Goal: Information Seeking & Learning: Learn about a topic

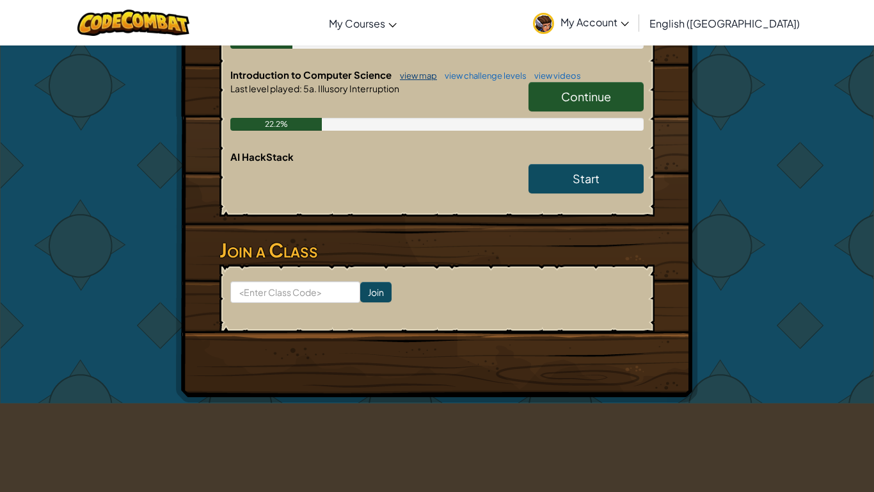
scroll to position [358, 0]
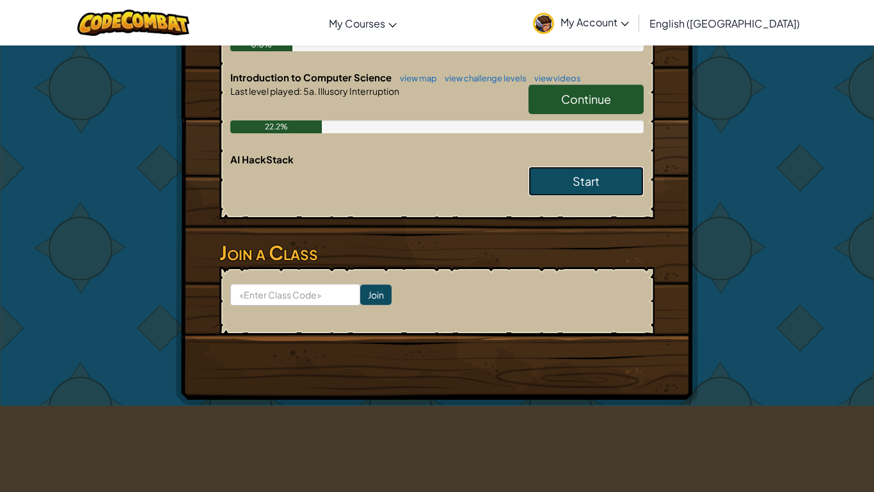
click at [599, 176] on span "Start" at bounding box center [586, 180] width 27 height 15
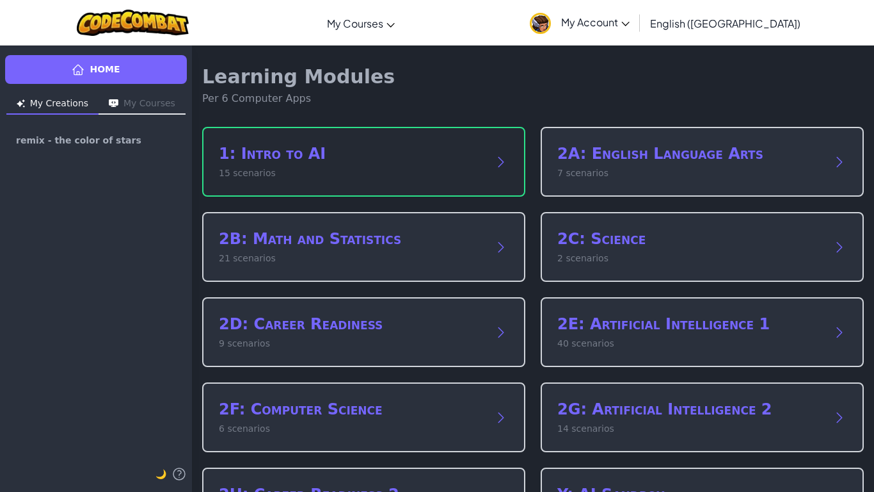
click at [430, 147] on h2 "1: Intro to AI" at bounding box center [351, 153] width 264 height 20
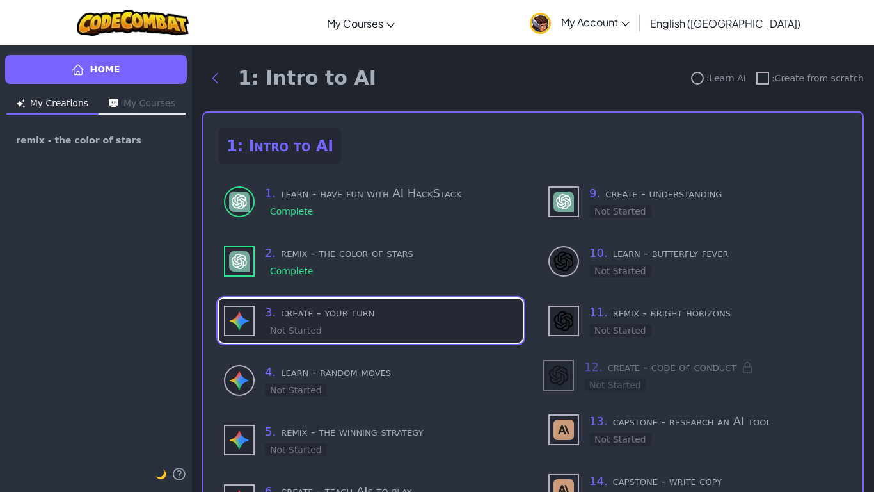
click at [355, 316] on h3 "3 . create - your turn" at bounding box center [391, 312] width 253 height 18
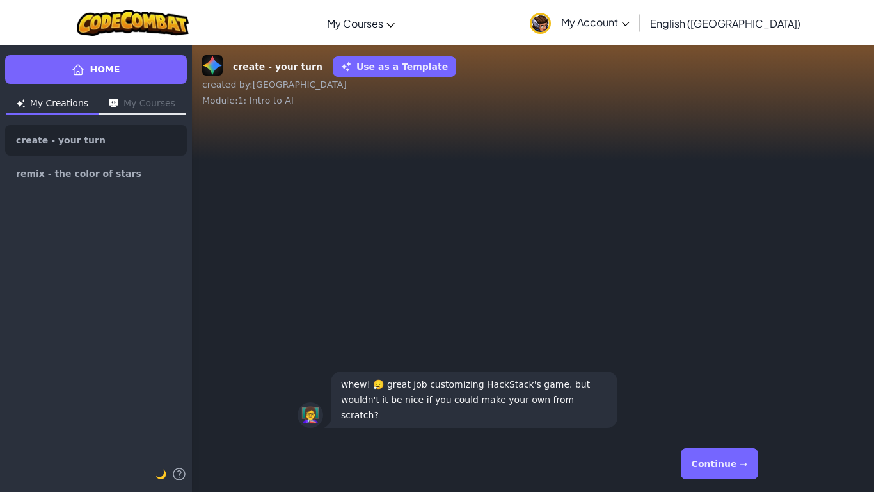
click at [724, 465] on button "Continue →" at bounding box center [719, 463] width 77 height 31
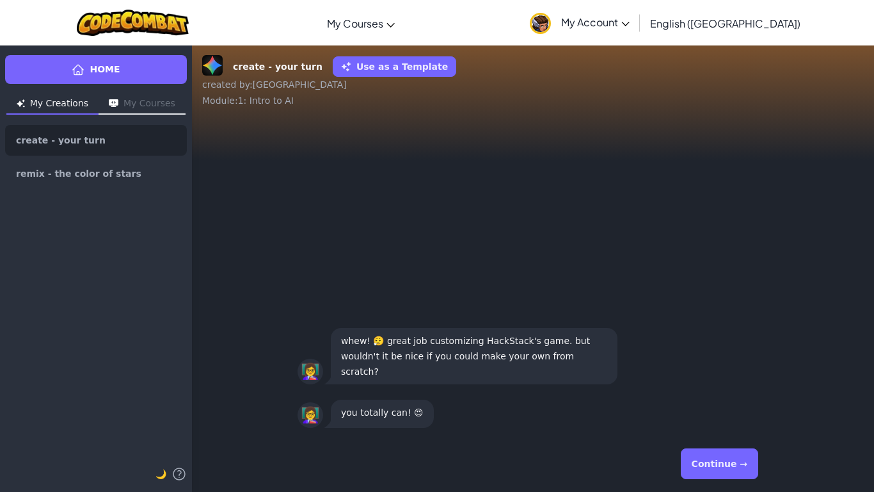
click at [724, 465] on button "Continue →" at bounding box center [719, 463] width 77 height 31
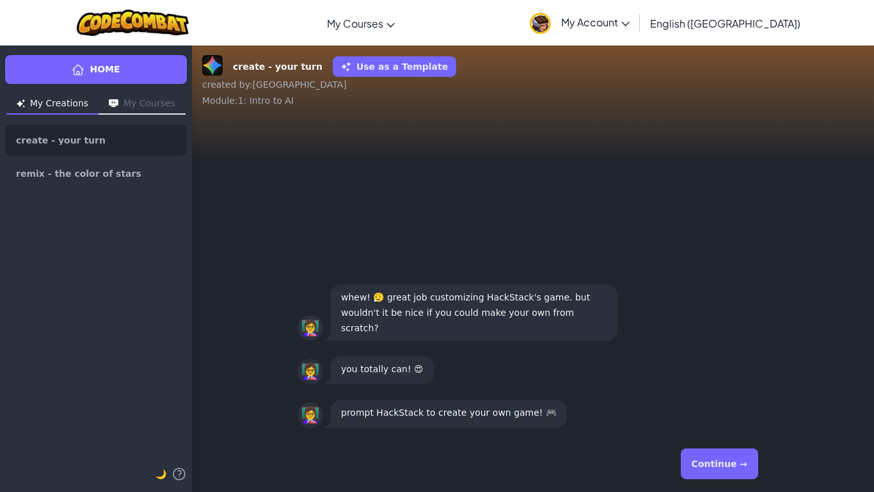
click at [724, 465] on button "Continue →" at bounding box center [719, 463] width 77 height 31
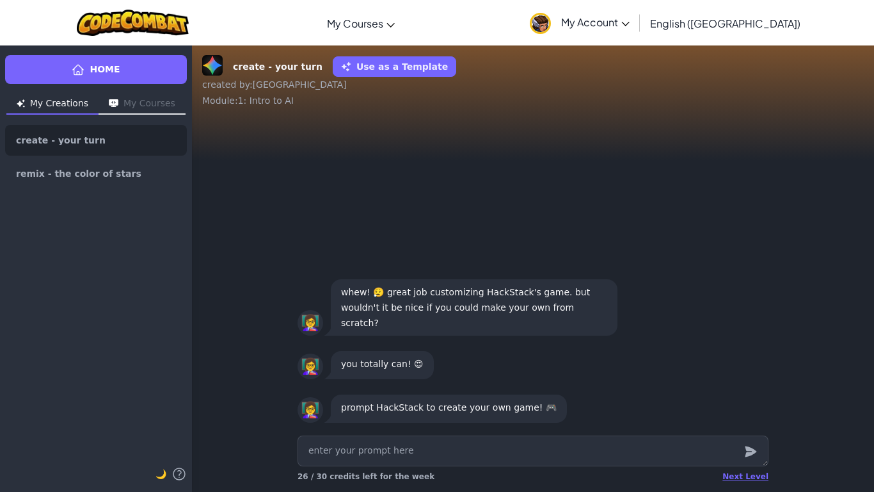
click at [637, 458] on textarea at bounding box center [533, 450] width 471 height 31
type textarea "x"
type textarea "m"
type textarea "x"
type textarea "ma"
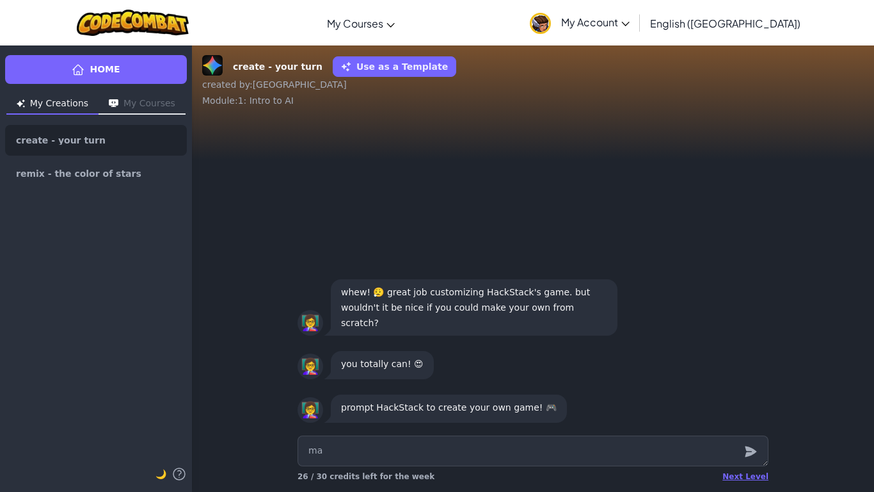
type textarea "x"
type textarea "mak"
type textarea "x"
type textarea "make"
type textarea "x"
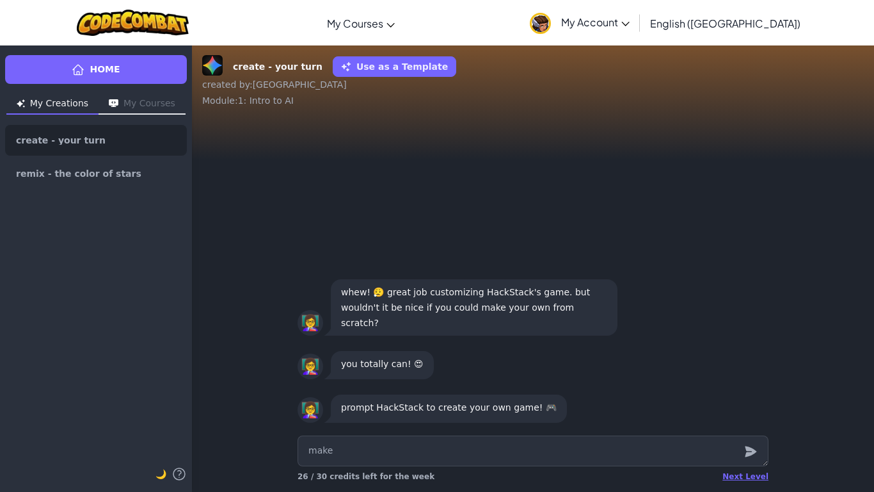
type textarea "make"
type textarea "x"
type textarea "make a"
type textarea "x"
type textarea "make a"
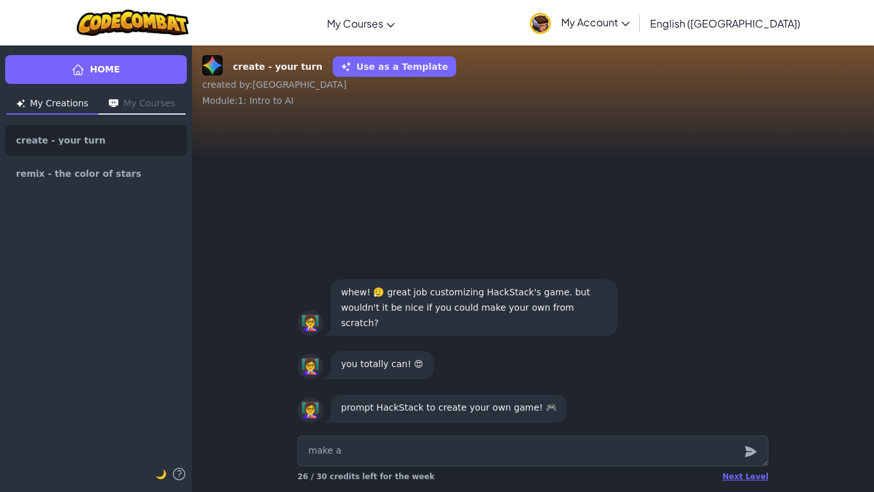
type textarea "x"
type textarea "make a c"
type textarea "x"
type textarea "make a co"
type textarea "x"
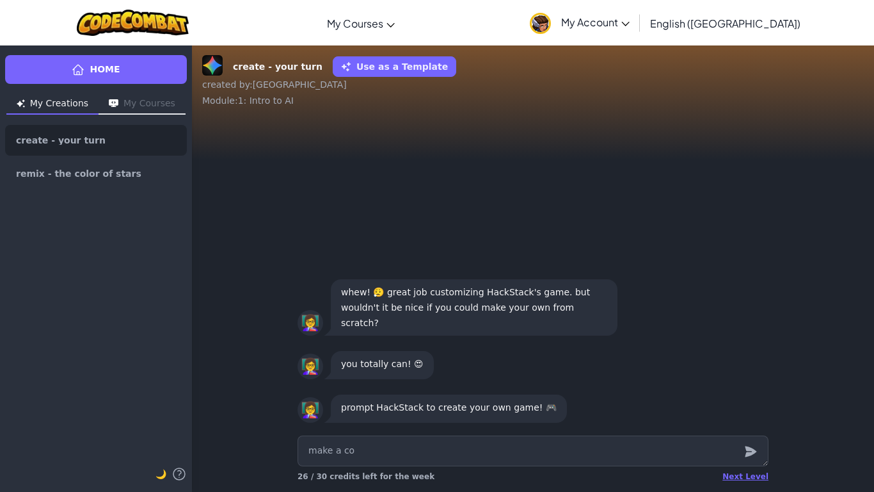
type textarea "make a coo"
type textarea "x"
type textarea "make a cook"
type textarea "x"
type textarea "make a cooki"
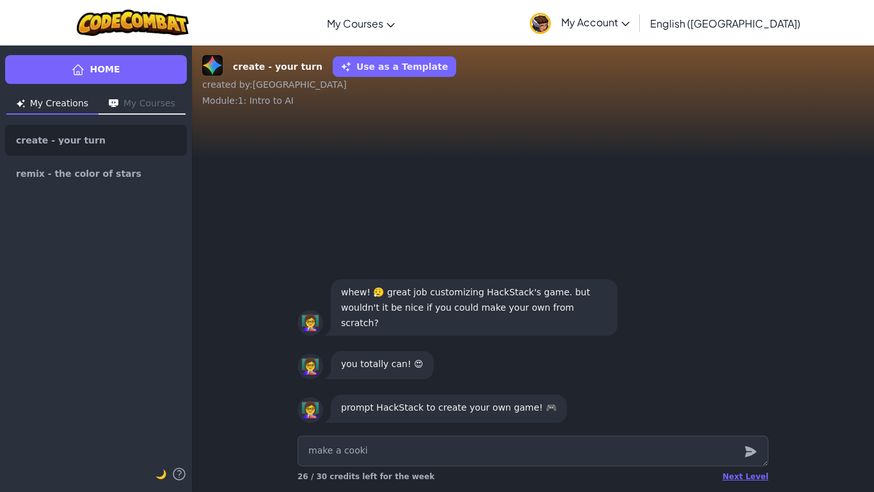
type textarea "x"
type textarea "make a cookie"
type textarea "x"
type textarea "make a cookie"
type textarea "x"
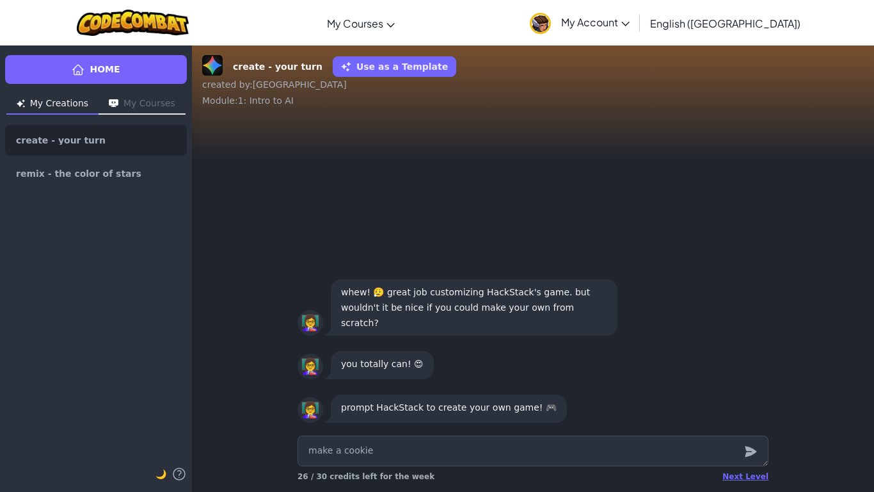
type textarea "make a cookie c"
type textarea "x"
type textarea "make a cookie cl"
type textarea "x"
type textarea "make a cookie cli"
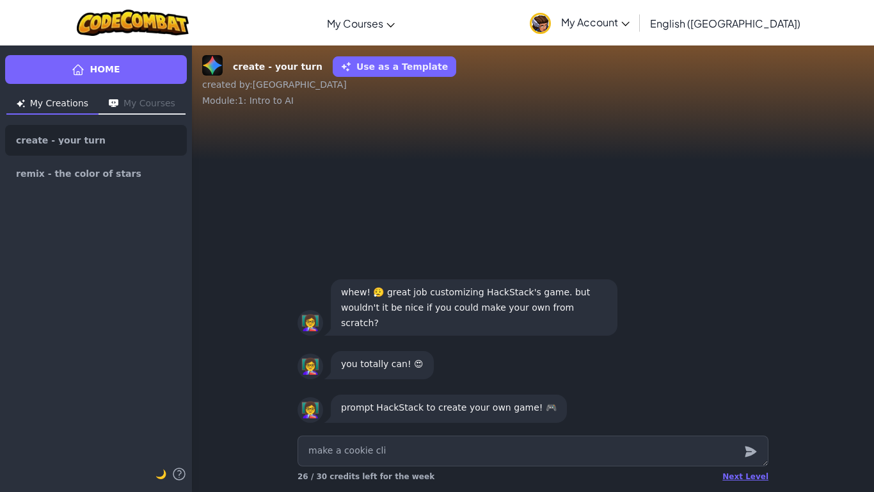
type textarea "x"
type textarea "make a cookie clic"
type textarea "x"
type textarea "make a cookie click"
type textarea "x"
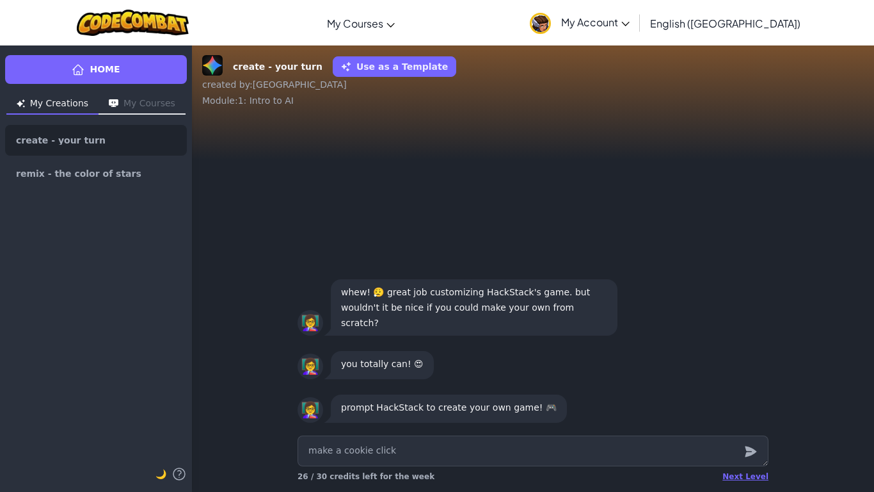
type textarea "make a cookie clicke"
type textarea "x"
type textarea "make a cookie clicker"
type textarea "x"
type textarea "make a cookie clicker"
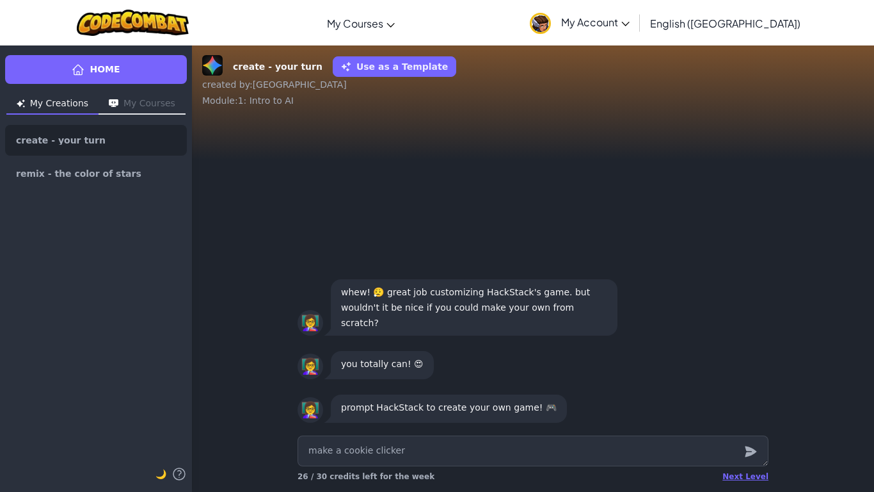
type textarea "x"
type textarea "make a cookie clicker g"
type textarea "x"
type textarea "make a cookie clicker ga"
type textarea "x"
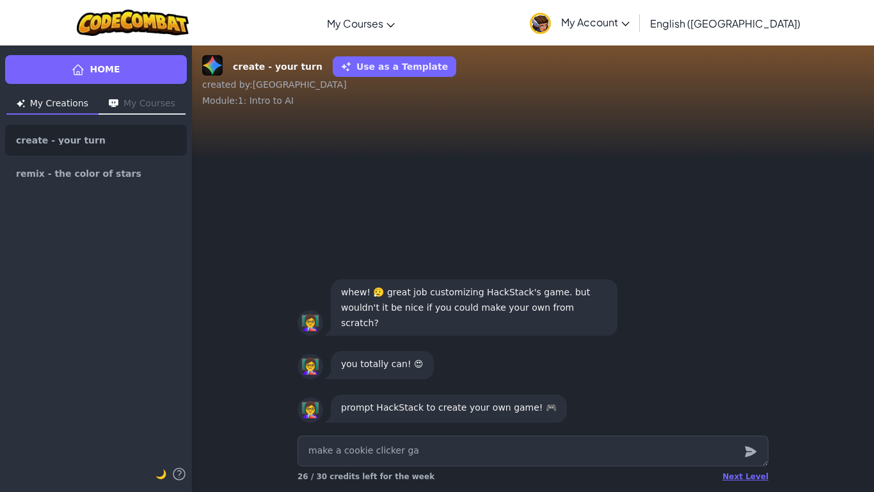
type textarea "make a cookie clicker gam"
type textarea "x"
type textarea "make a cookie clicker game"
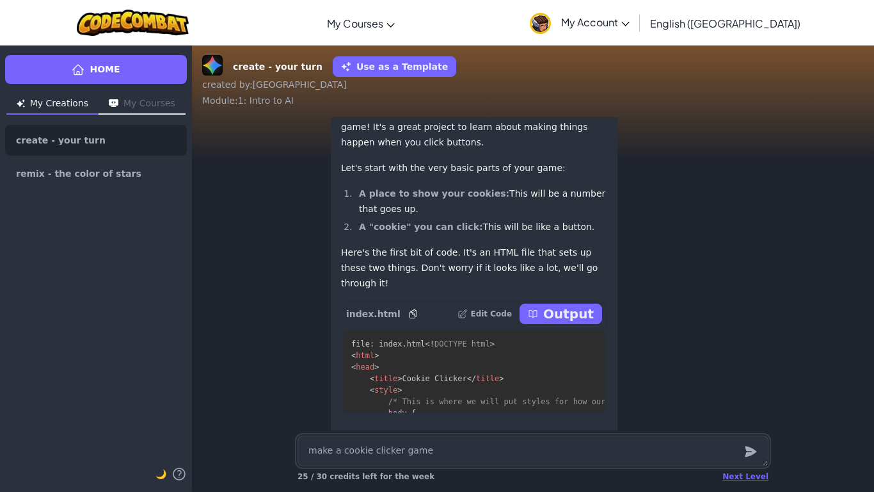
scroll to position [-232, 0]
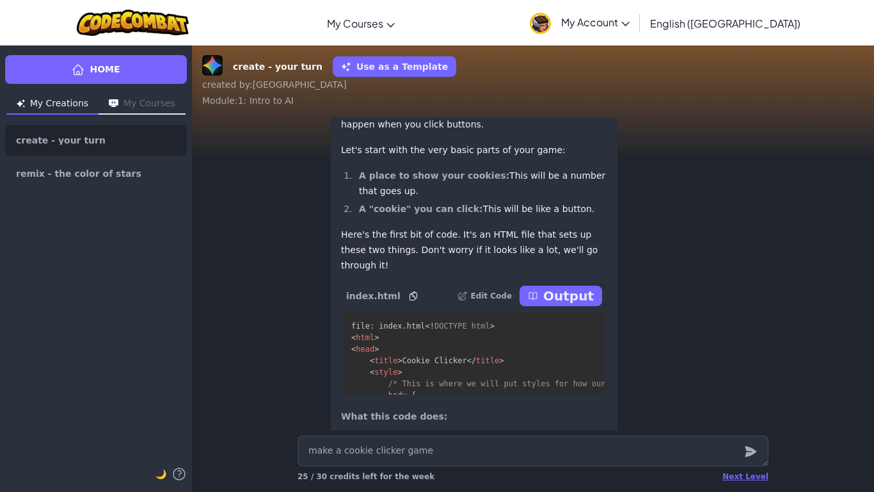
click at [575, 305] on p "Output" at bounding box center [568, 296] width 51 height 18
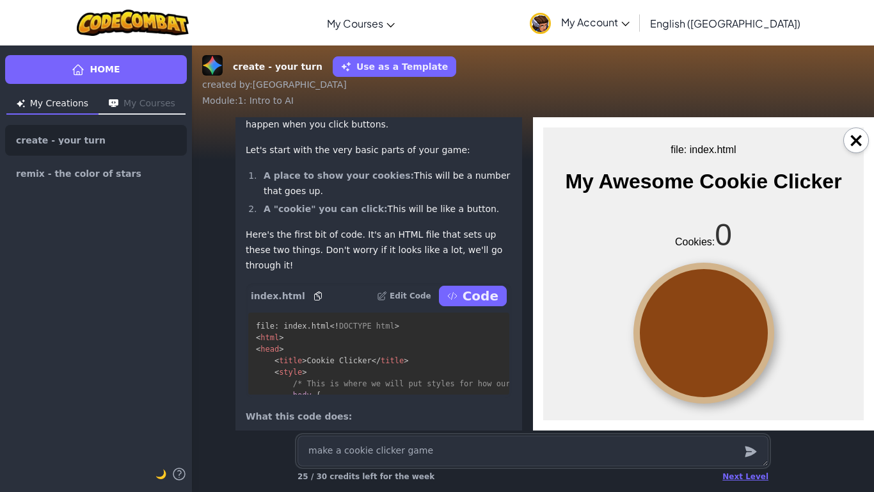
scroll to position [0, 0]
click at [727, 334] on div at bounding box center [704, 332] width 141 height 141
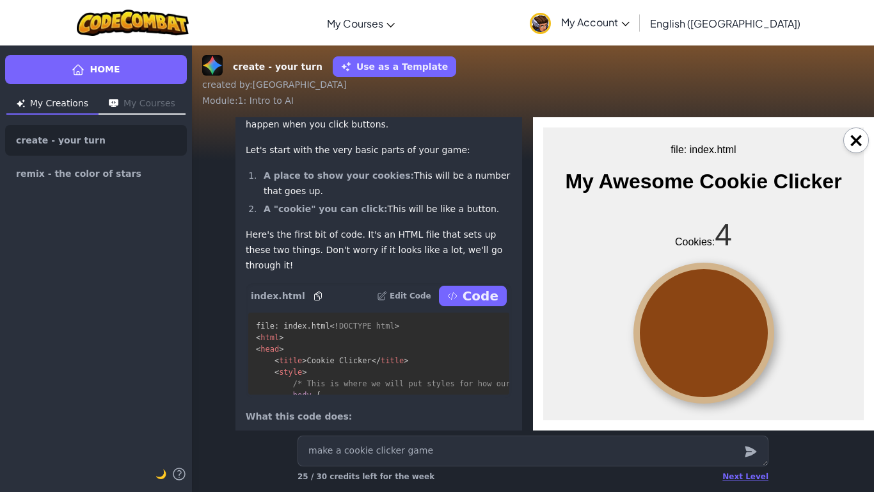
click at [727, 334] on div at bounding box center [704, 332] width 141 height 141
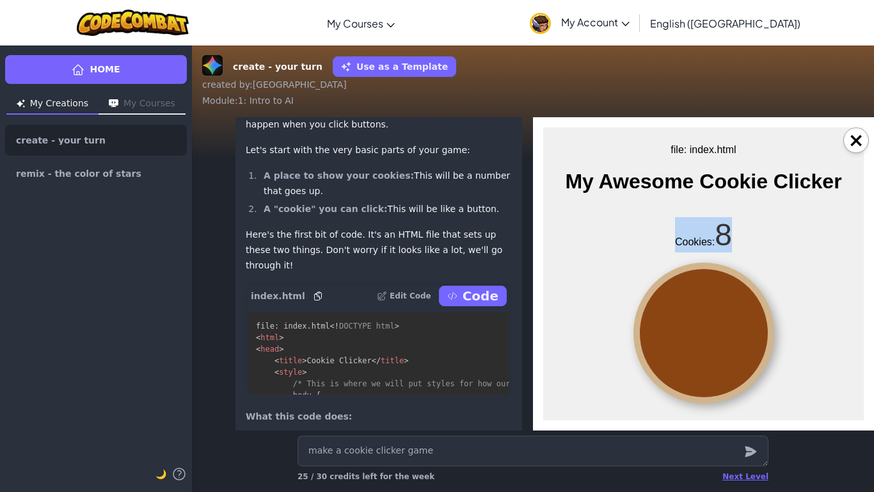
click at [727, 334] on div at bounding box center [704, 332] width 141 height 141
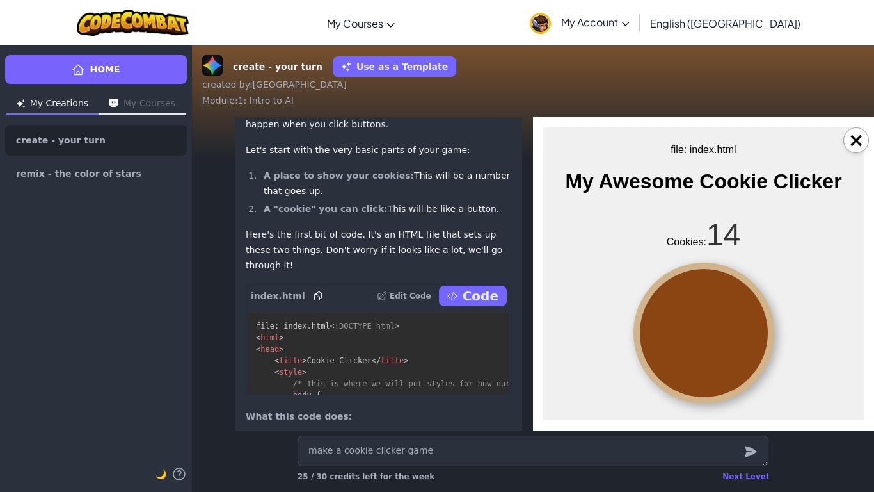
click at [727, 334] on div at bounding box center [704, 332] width 141 height 141
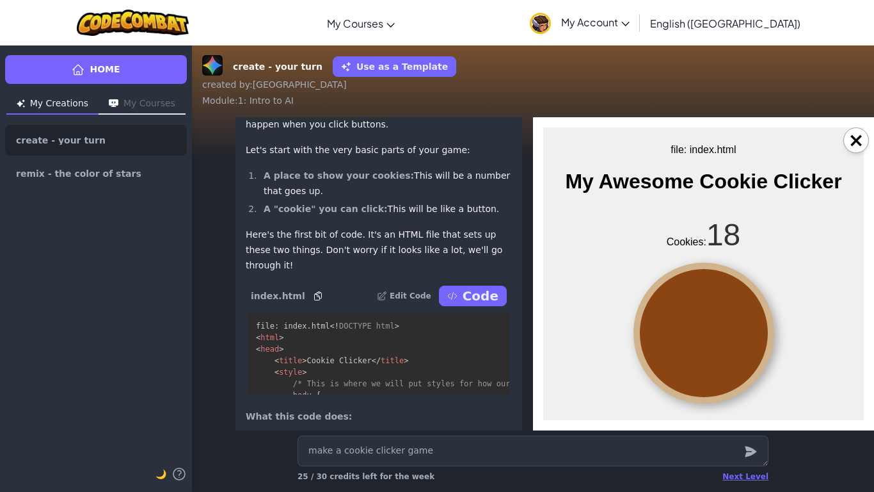
click at [727, 334] on div at bounding box center [704, 332] width 141 height 141
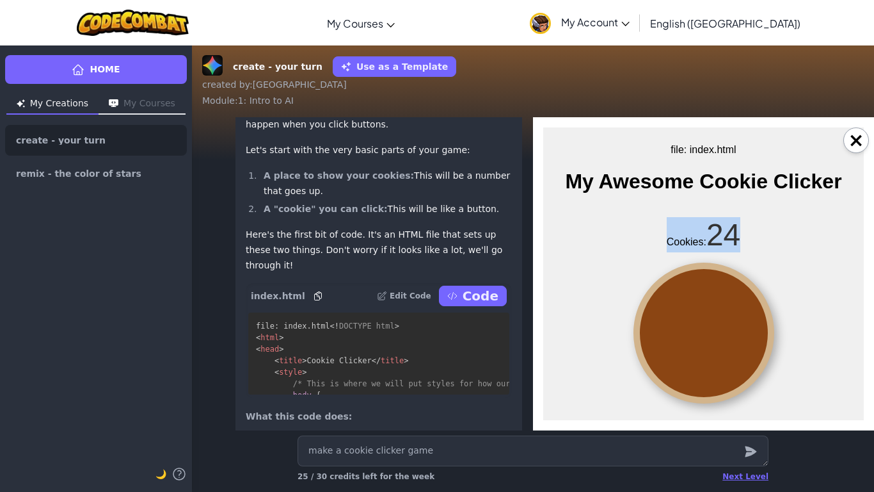
click at [727, 334] on div at bounding box center [704, 332] width 141 height 141
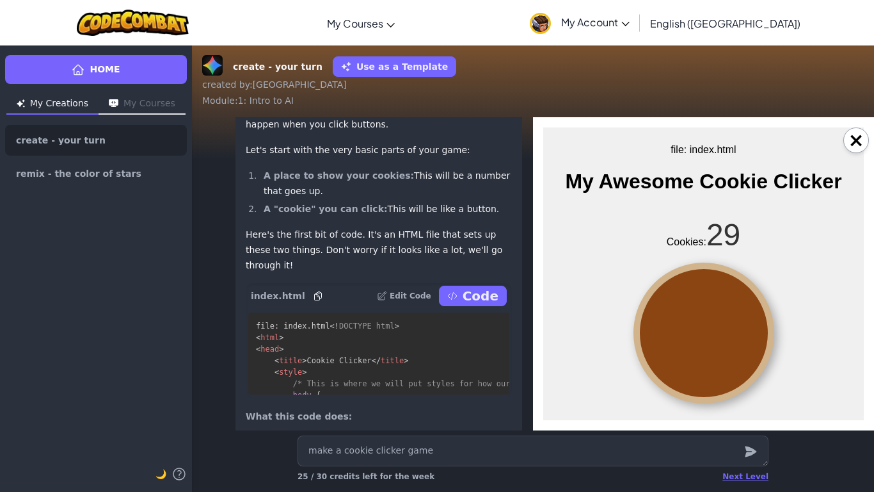
click at [727, 334] on div at bounding box center [704, 332] width 141 height 141
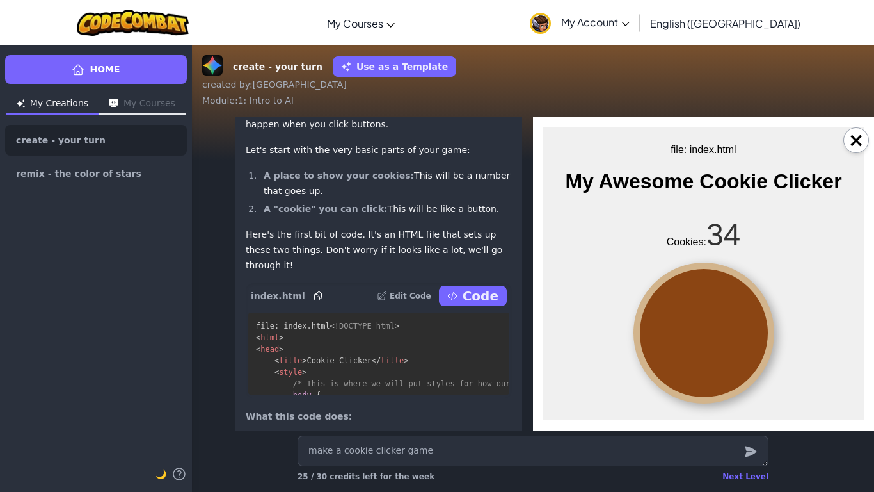
click at [727, 334] on div at bounding box center [704, 332] width 141 height 141
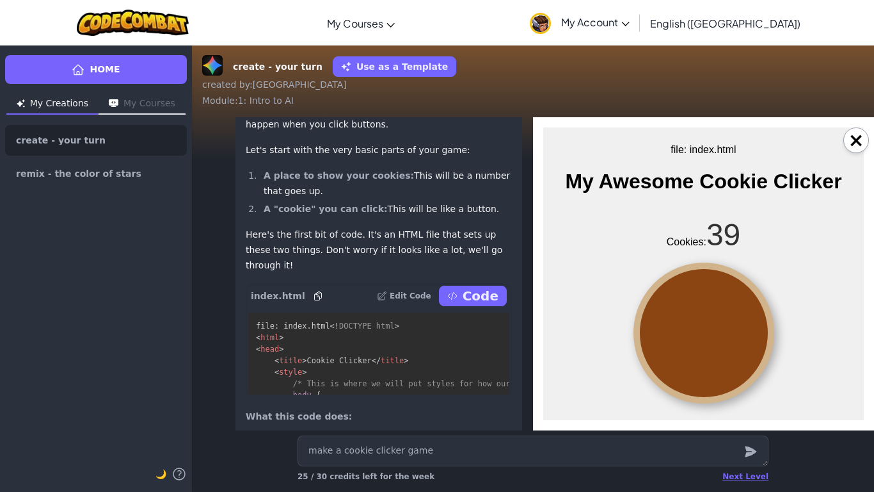
click at [727, 334] on div at bounding box center [704, 332] width 141 height 141
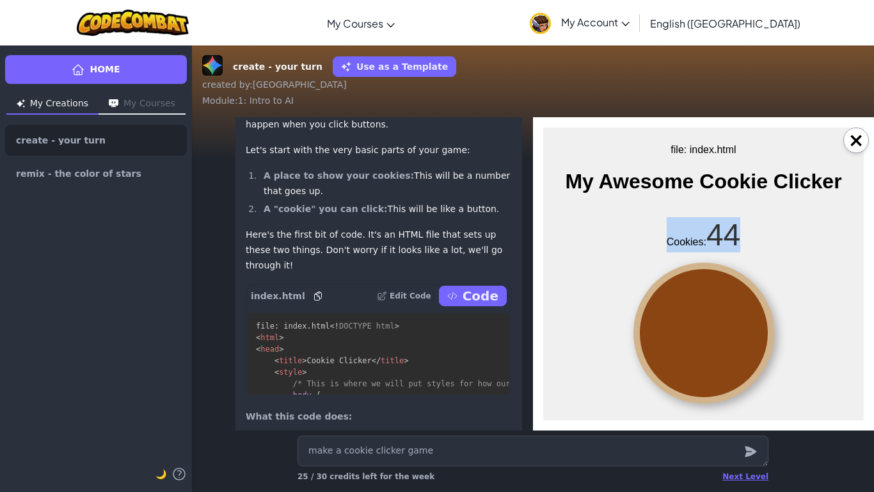
click at [727, 334] on div at bounding box center [704, 332] width 141 height 141
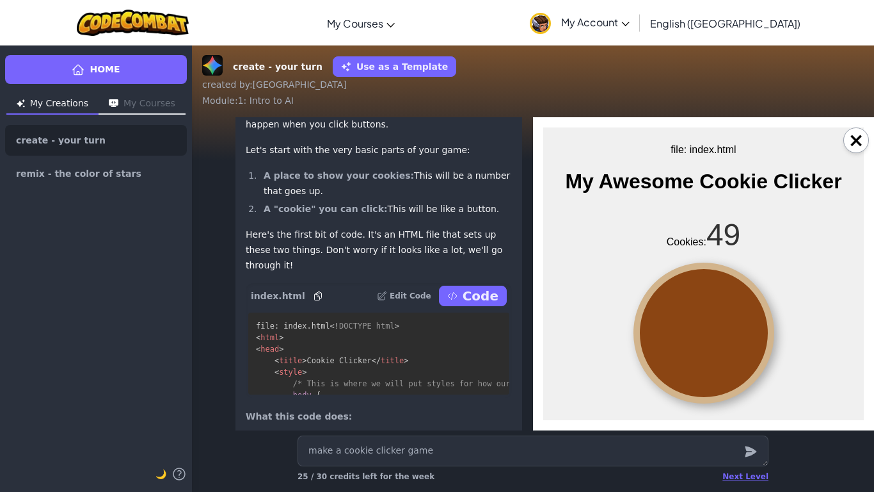
click at [727, 334] on div at bounding box center [704, 332] width 141 height 141
click at [853, 145] on button "×" at bounding box center [857, 140] width 26 height 26
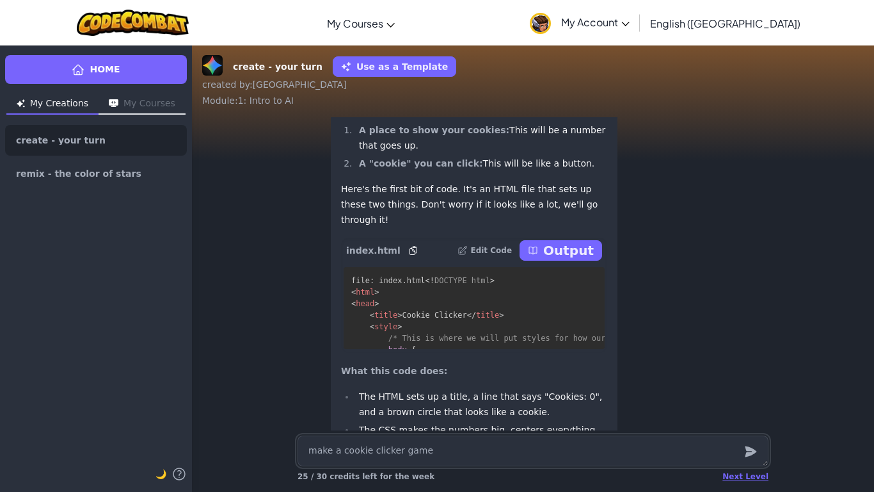
scroll to position [-188, 0]
click at [552, 261] on p "Output" at bounding box center [568, 252] width 51 height 18
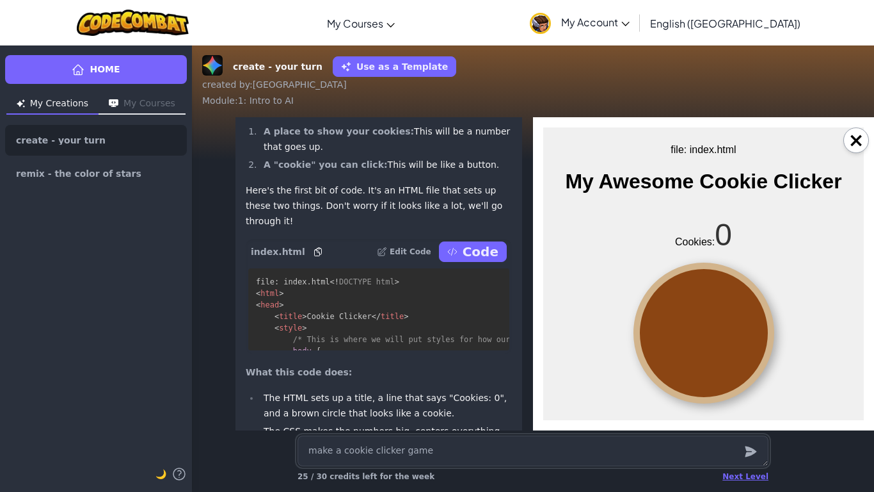
scroll to position [0, 0]
click at [728, 341] on div at bounding box center [704, 332] width 141 height 141
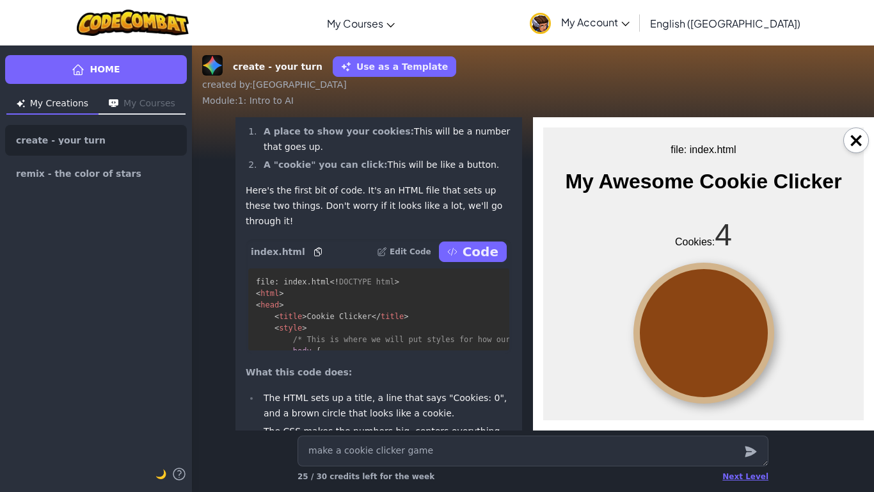
click at [728, 341] on div at bounding box center [704, 332] width 141 height 141
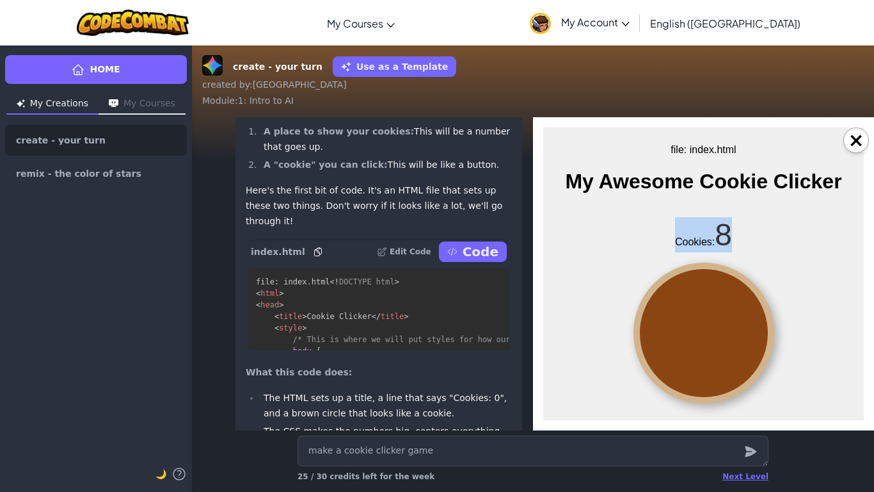
click at [728, 341] on div at bounding box center [704, 332] width 141 height 141
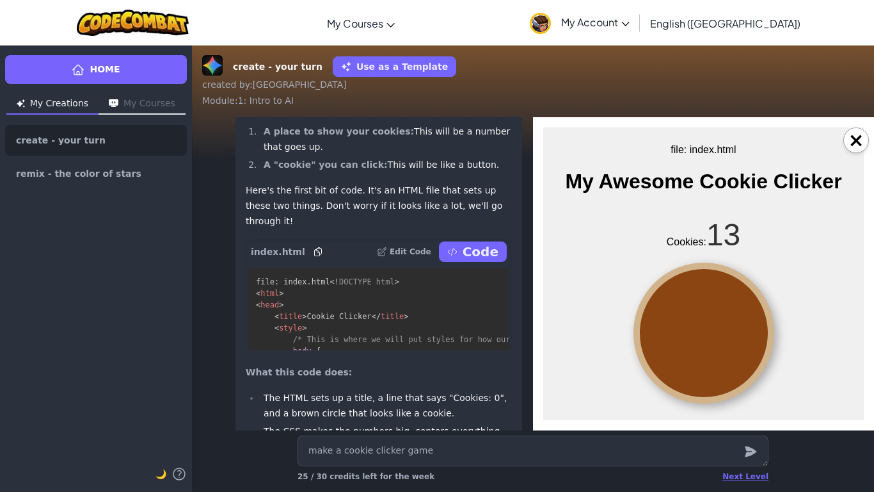
click at [728, 341] on div at bounding box center [704, 332] width 141 height 141
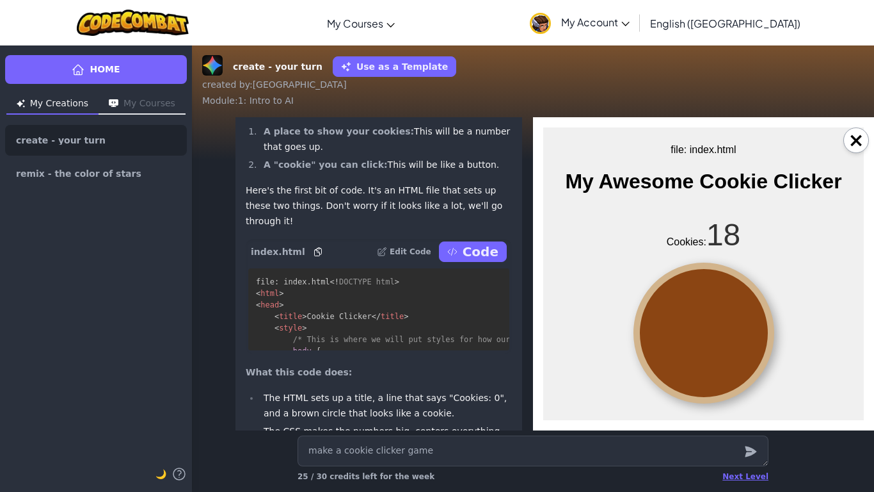
click at [728, 341] on div at bounding box center [704, 332] width 141 height 141
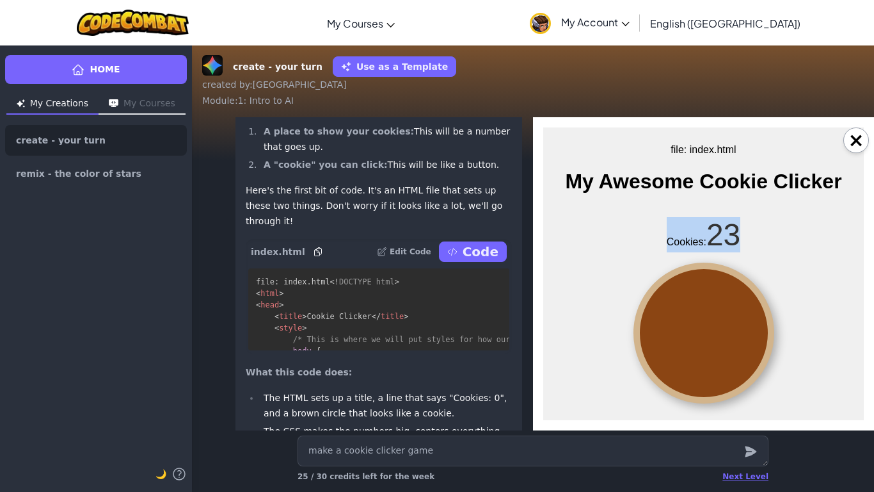
click at [728, 341] on div at bounding box center [704, 332] width 141 height 141
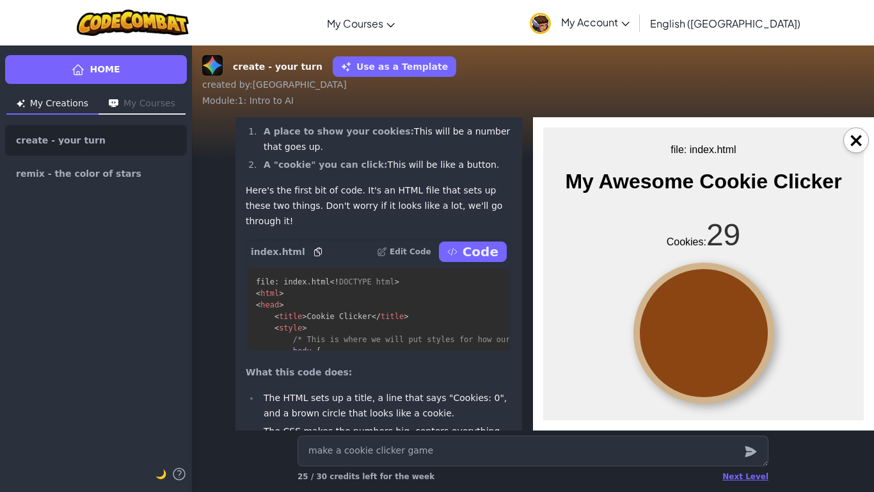
click at [728, 341] on div at bounding box center [704, 332] width 141 height 141
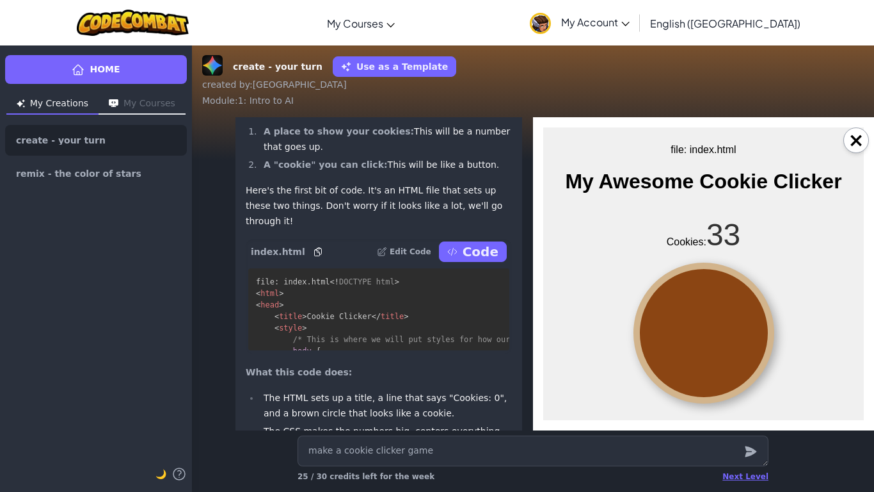
click at [728, 341] on div at bounding box center [704, 332] width 141 height 141
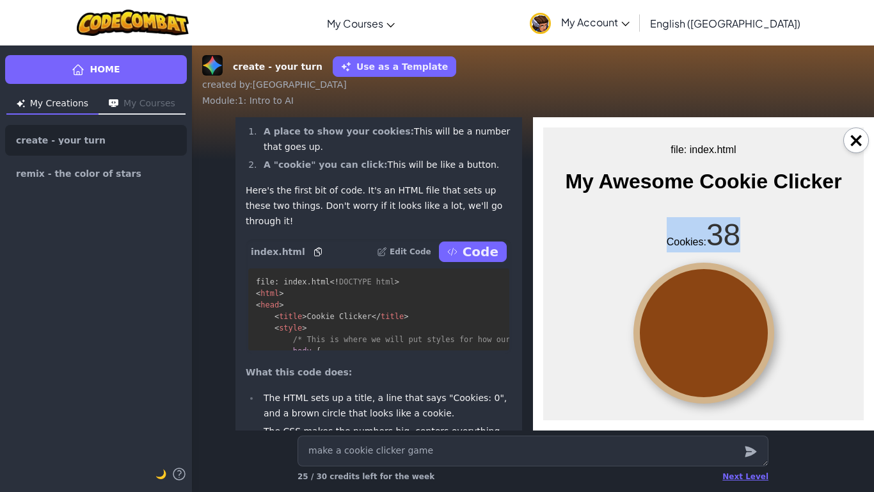
click at [728, 341] on div at bounding box center [704, 332] width 141 height 141
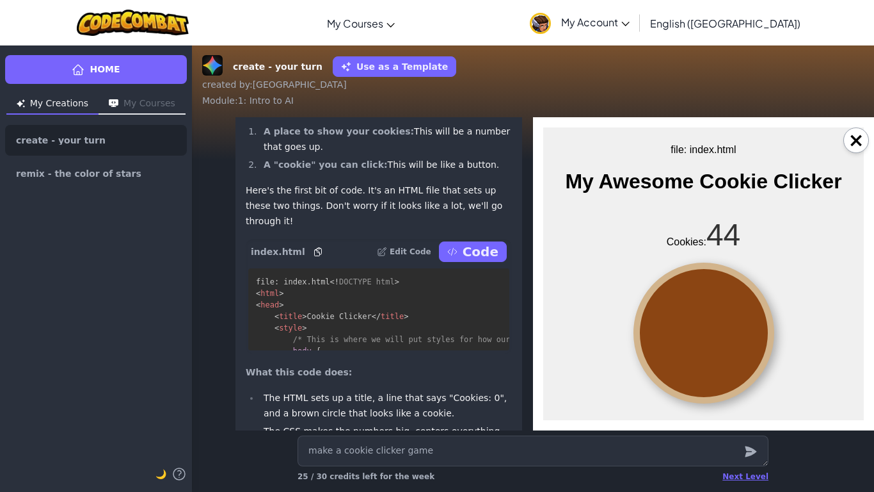
click at [728, 341] on div at bounding box center [704, 332] width 141 height 141
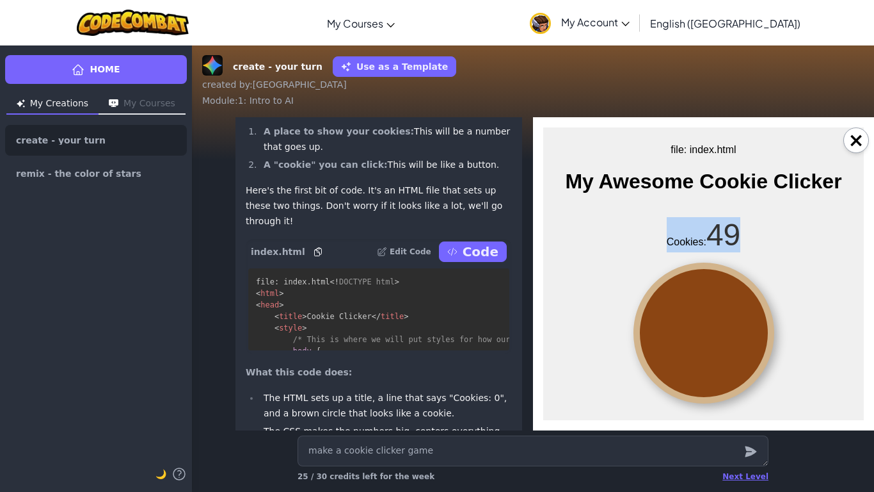
click at [728, 341] on div at bounding box center [704, 332] width 141 height 141
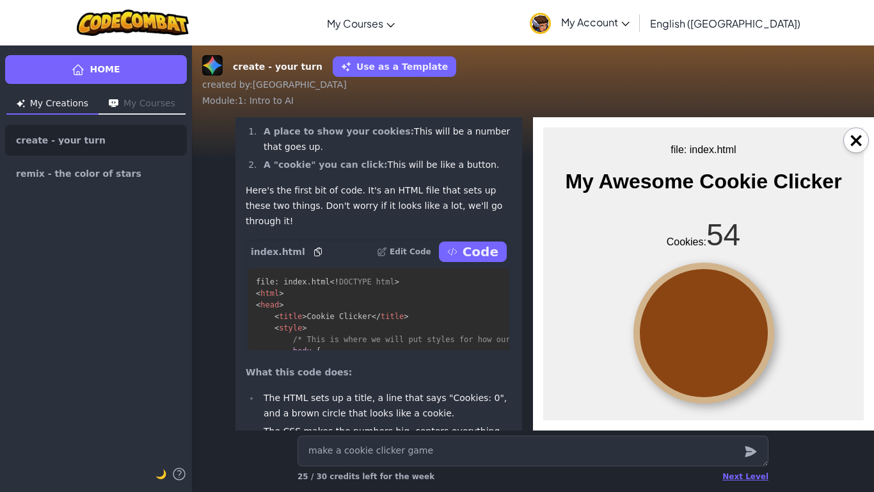
click at [728, 341] on div at bounding box center [704, 332] width 141 height 141
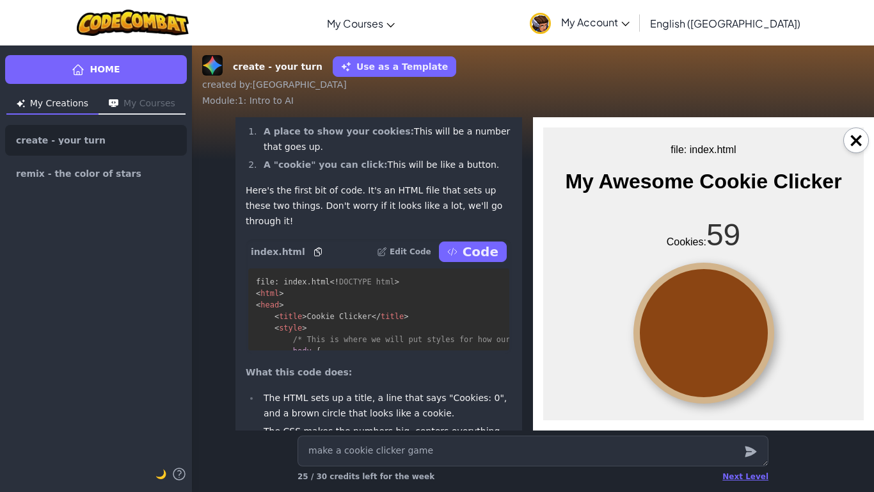
click at [728, 341] on div at bounding box center [704, 332] width 141 height 141
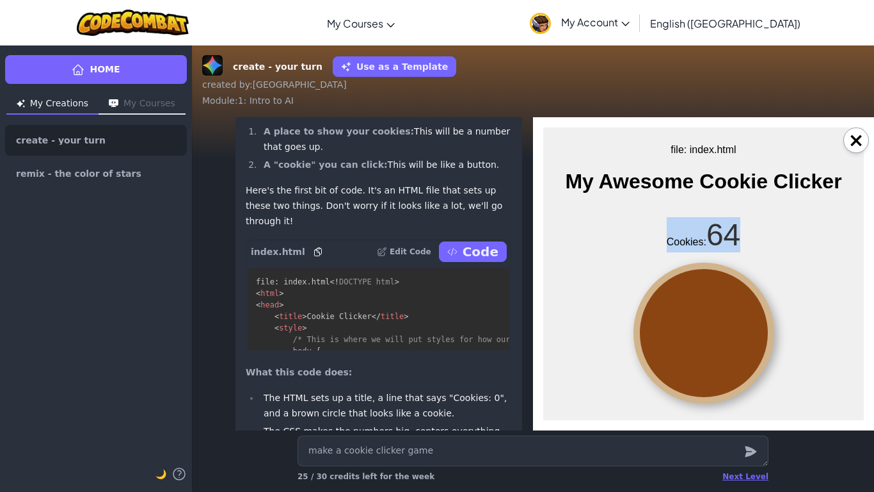
click at [728, 341] on div at bounding box center [704, 332] width 141 height 141
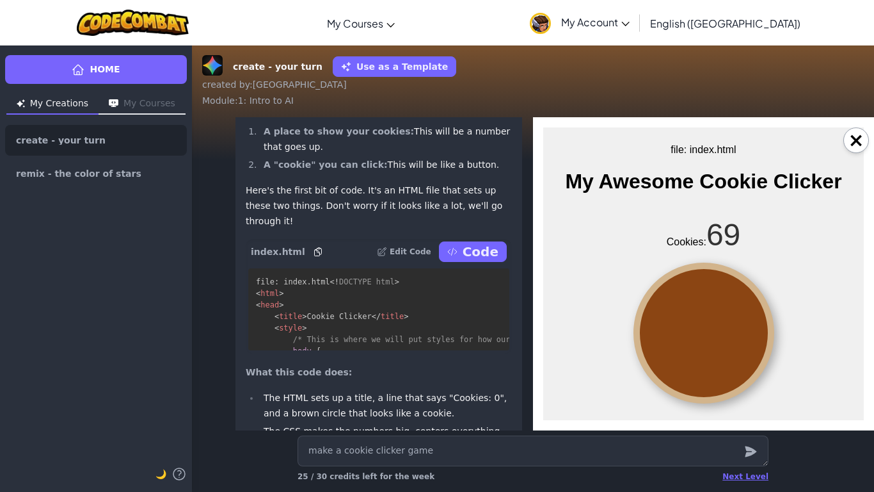
click at [728, 341] on div at bounding box center [704, 332] width 141 height 141
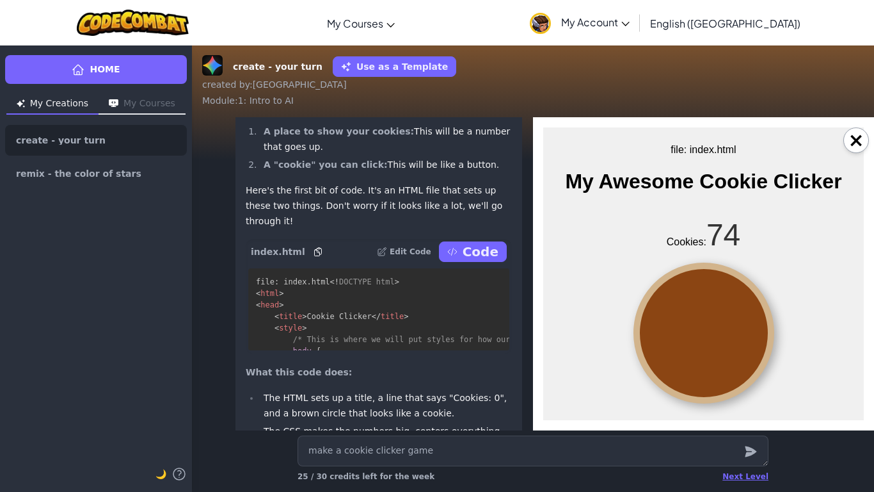
click at [728, 341] on div at bounding box center [704, 332] width 141 height 141
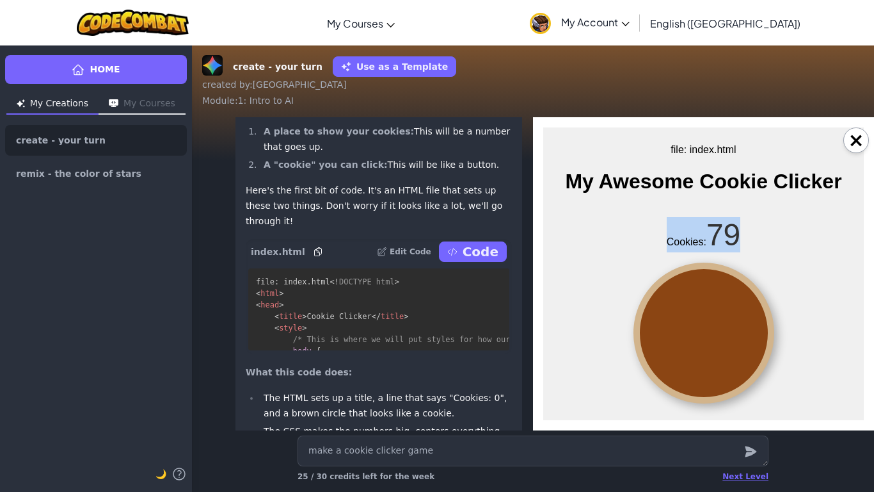
click at [728, 341] on div at bounding box center [704, 332] width 141 height 141
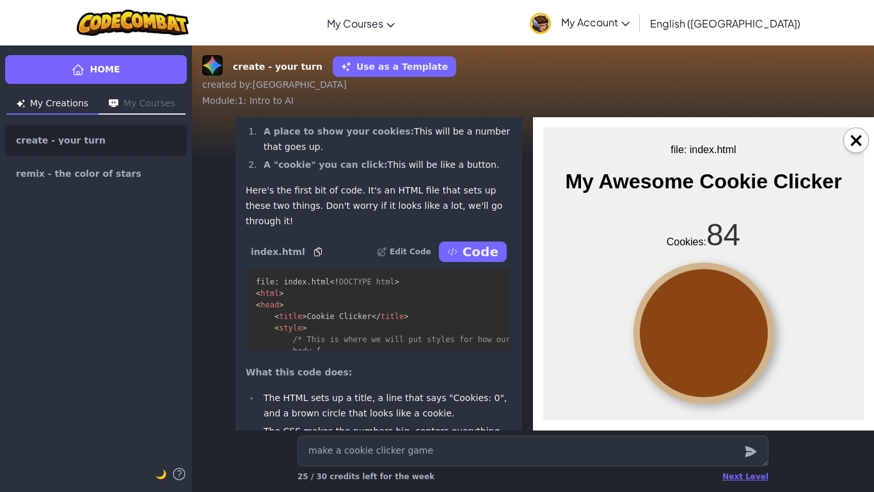
click at [728, 341] on div at bounding box center [704, 332] width 141 height 141
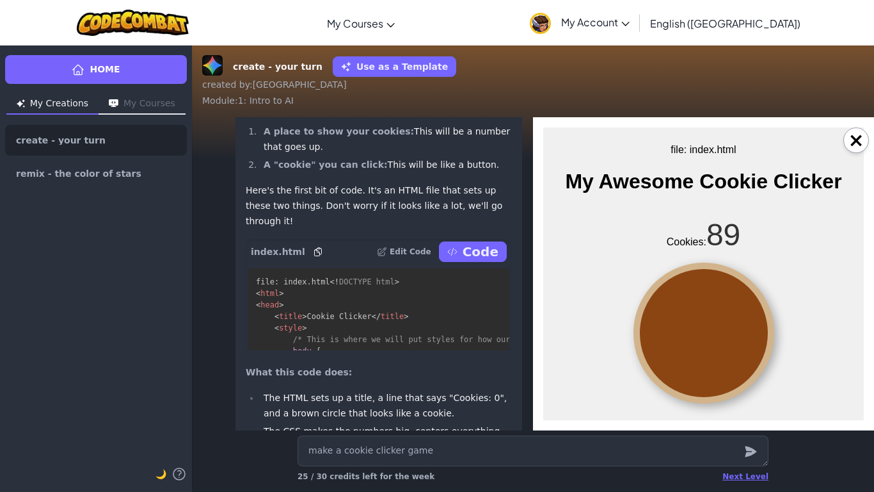
click at [728, 341] on div at bounding box center [704, 332] width 141 height 141
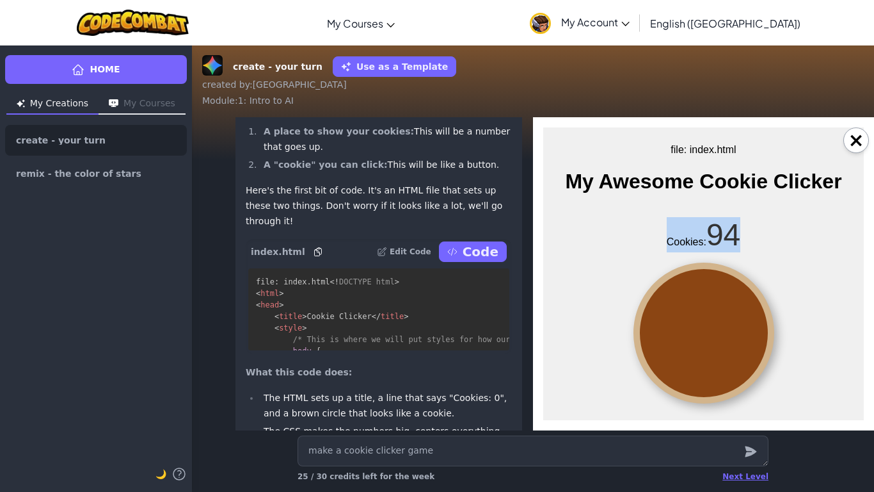
click at [728, 341] on div at bounding box center [704, 332] width 141 height 141
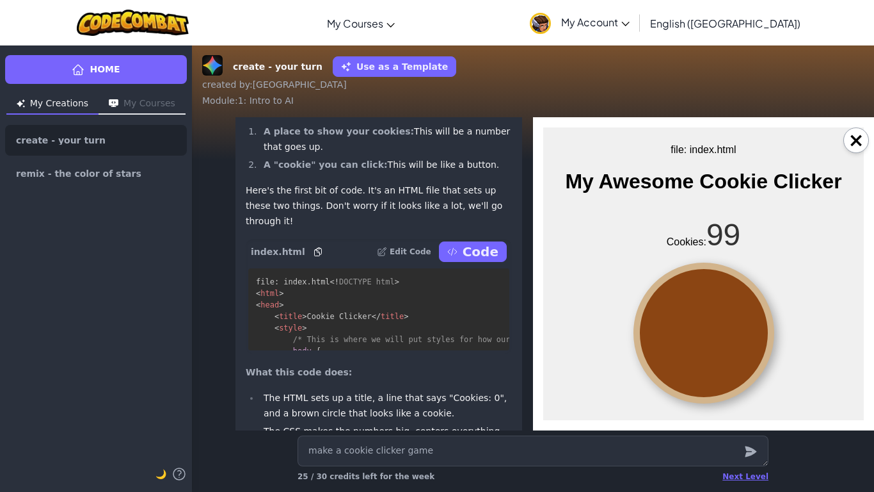
click at [728, 341] on div at bounding box center [704, 332] width 141 height 141
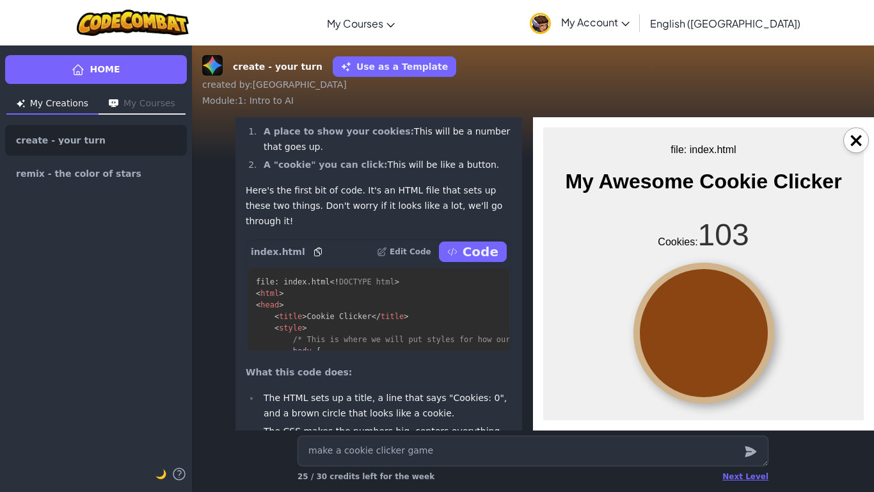
click at [728, 341] on div at bounding box center [704, 332] width 141 height 141
click at [728, 342] on div at bounding box center [704, 332] width 141 height 141
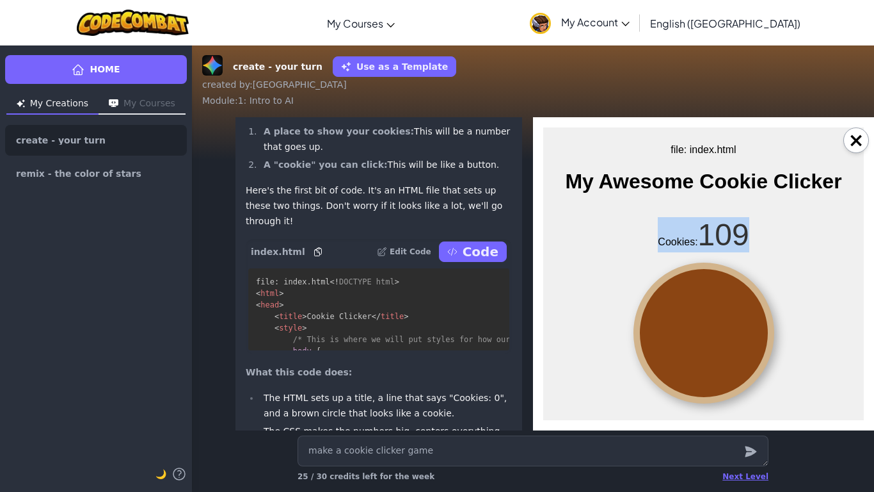
click at [728, 342] on div at bounding box center [704, 332] width 141 height 141
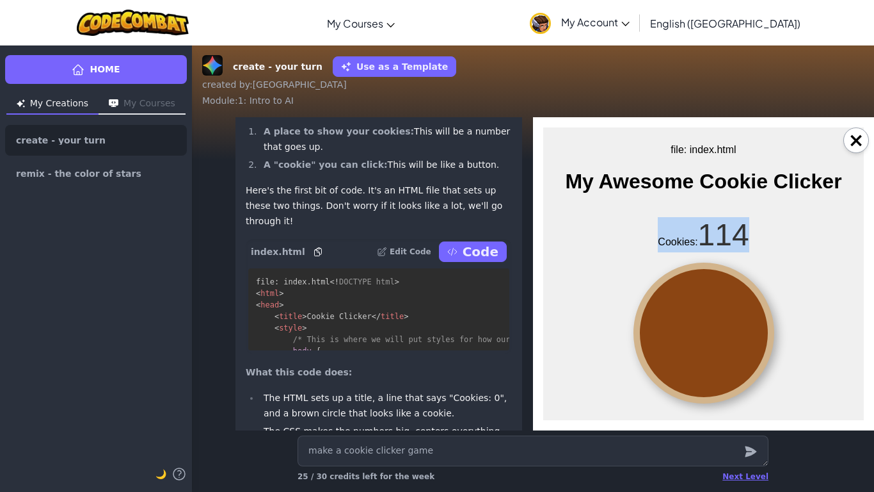
click at [728, 342] on div at bounding box center [704, 332] width 141 height 141
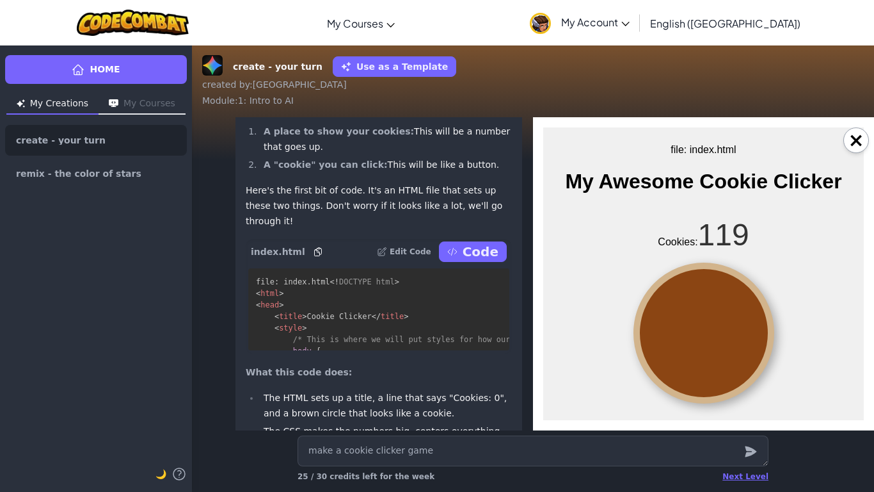
click at [728, 342] on div at bounding box center [704, 332] width 141 height 141
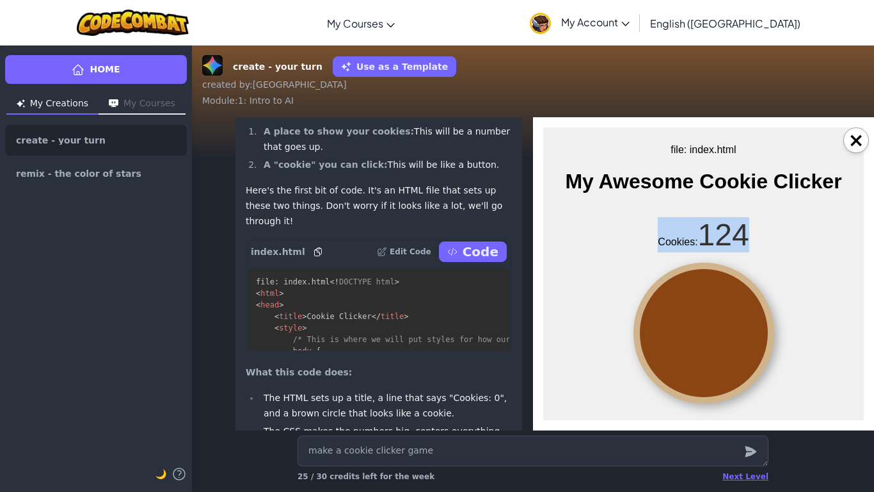
click at [727, 342] on div at bounding box center [704, 332] width 141 height 141
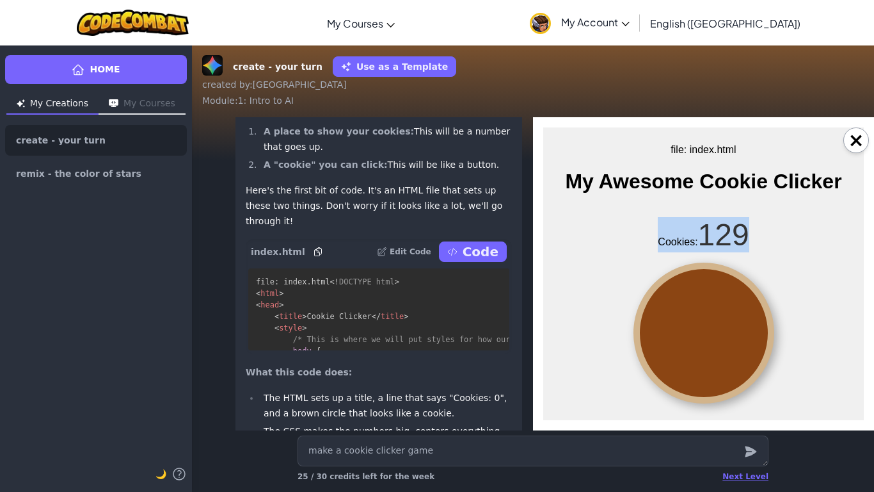
click at [727, 342] on div at bounding box center [704, 332] width 141 height 141
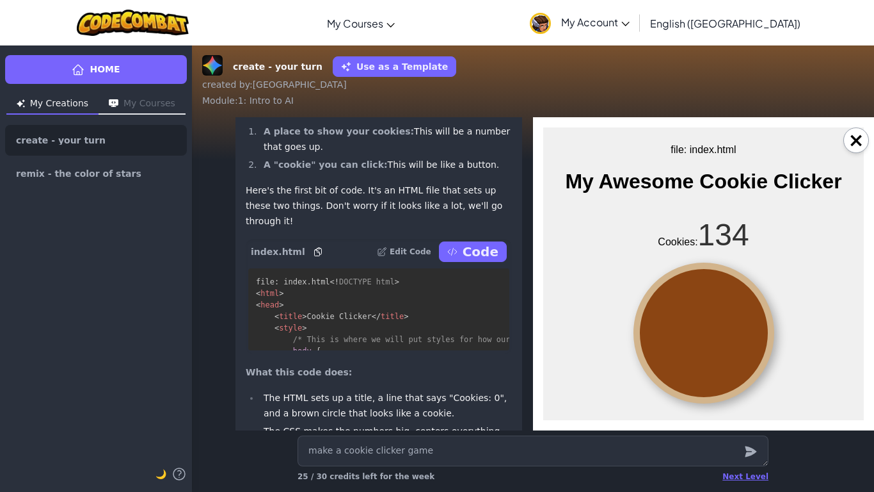
click at [727, 342] on div at bounding box center [704, 332] width 141 height 141
click at [857, 139] on button "×" at bounding box center [857, 140] width 26 height 26
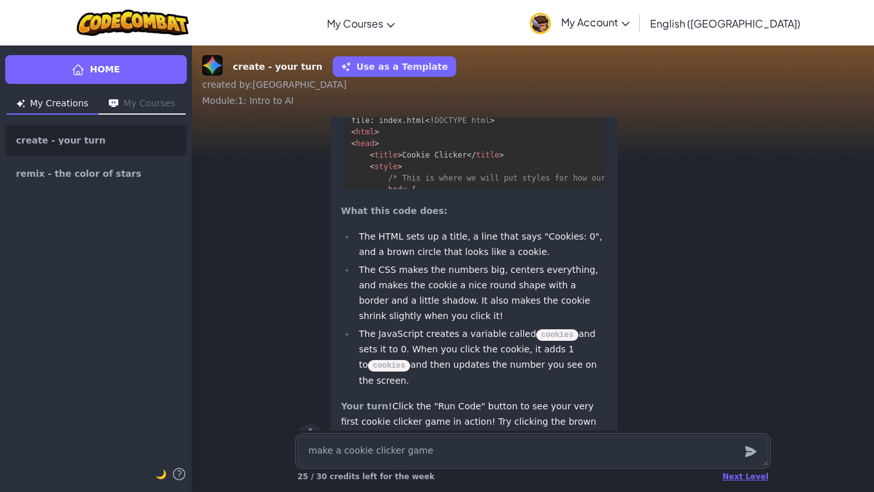
scroll to position [-38, 0]
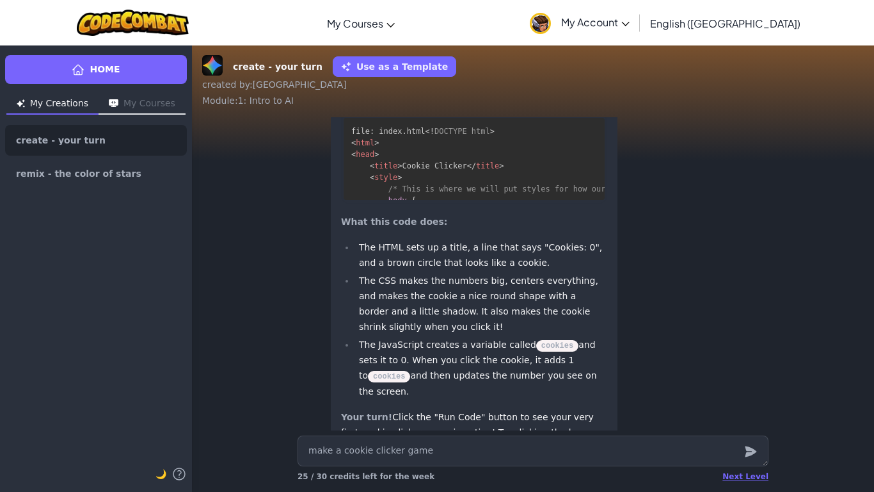
click at [579, 286] on ul "The HTML sets up a title, a line that says "Cookies: 0", and a brown circle tha…" at bounding box center [474, 318] width 266 height 159
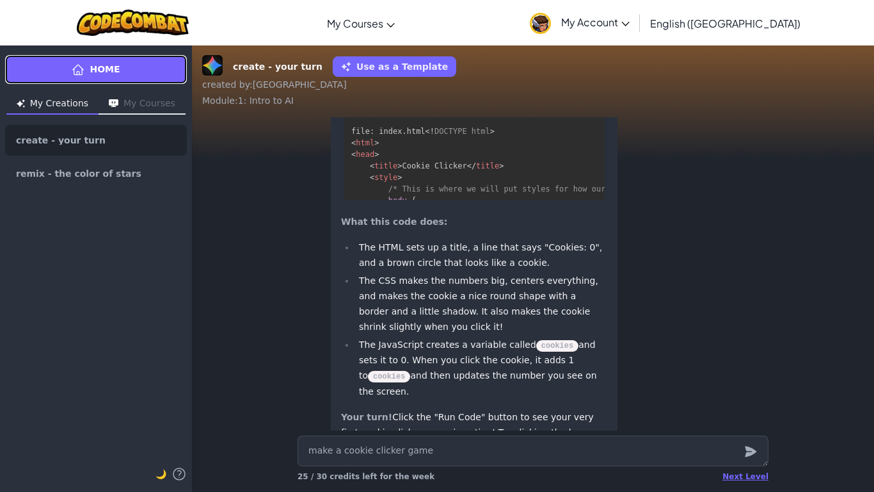
click at [159, 70] on link "Home" at bounding box center [96, 69] width 182 height 29
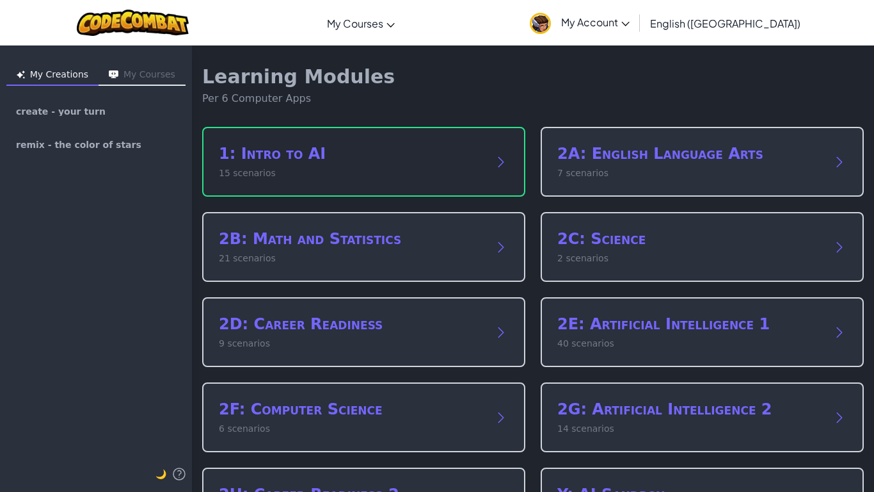
click at [384, 138] on div "1: Intro to AI 15 scenarios" at bounding box center [363, 162] width 323 height 70
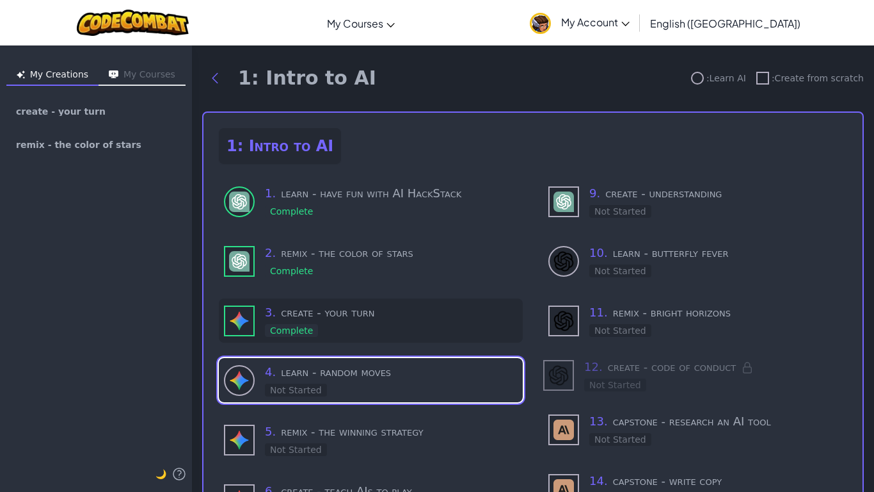
click at [380, 316] on h3 "3 . create - your turn" at bounding box center [391, 312] width 253 height 18
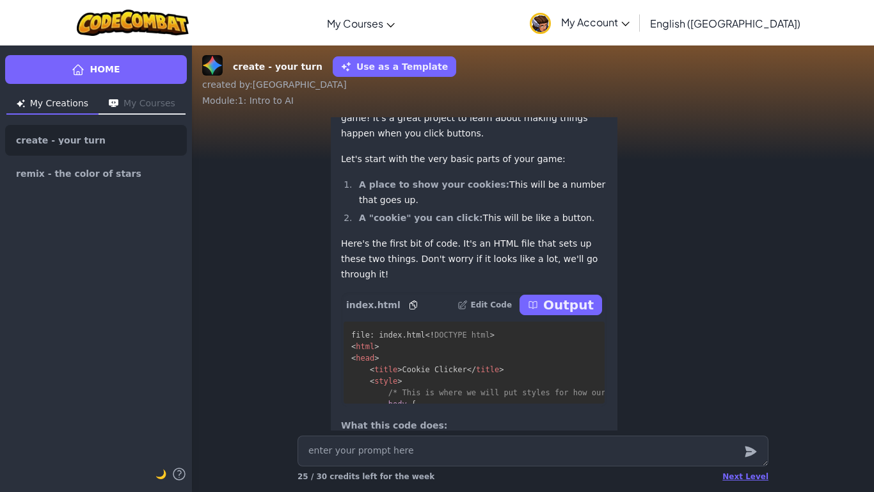
scroll to position [-239, 0]
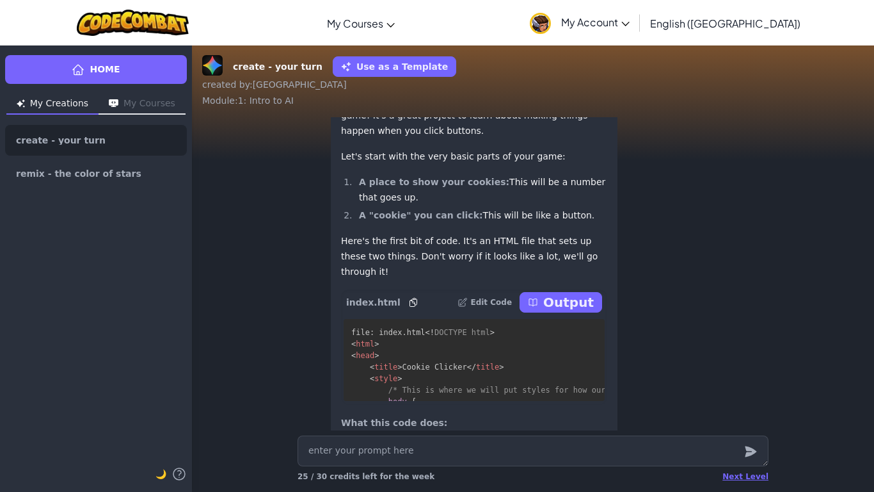
click at [537, 305] on icon at bounding box center [533, 301] width 8 height 7
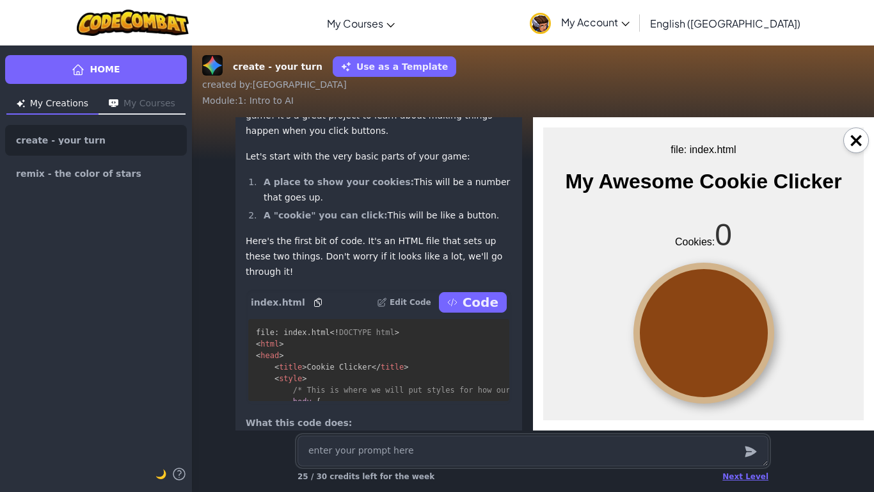
scroll to position [0, 0]
click at [642, 329] on div at bounding box center [704, 332] width 141 height 141
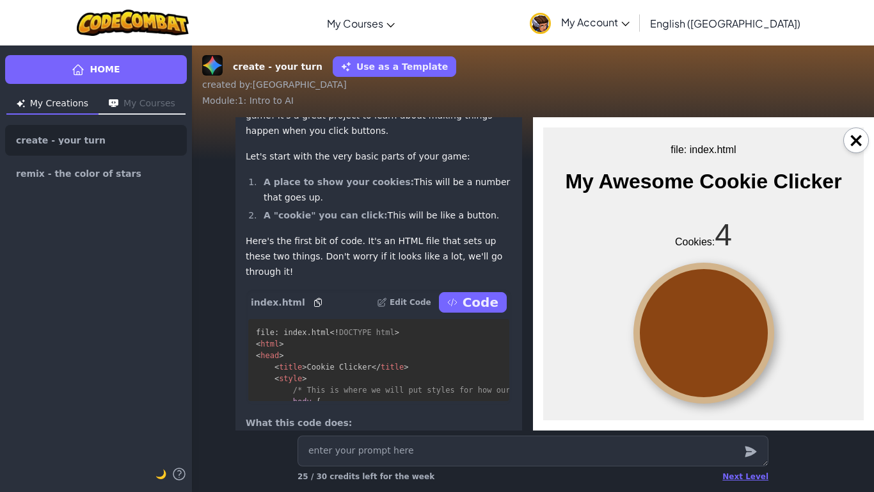
click at [642, 329] on div at bounding box center [704, 332] width 141 height 141
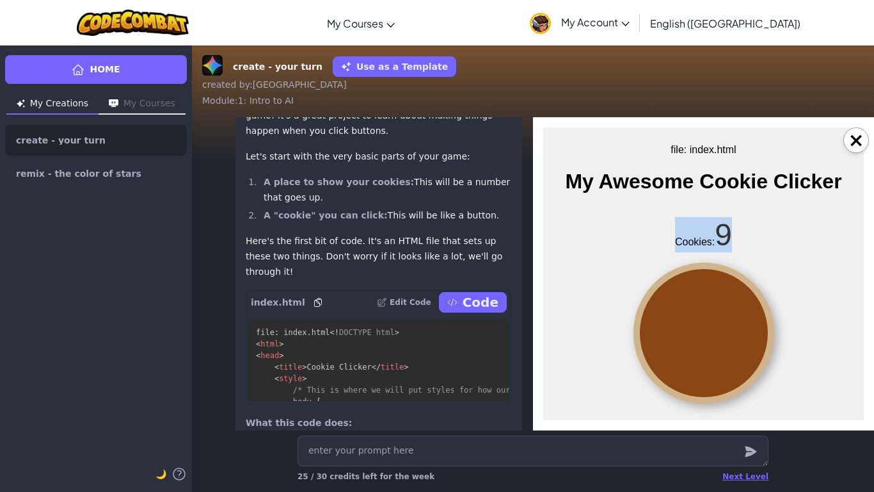
click at [642, 329] on div at bounding box center [704, 332] width 141 height 141
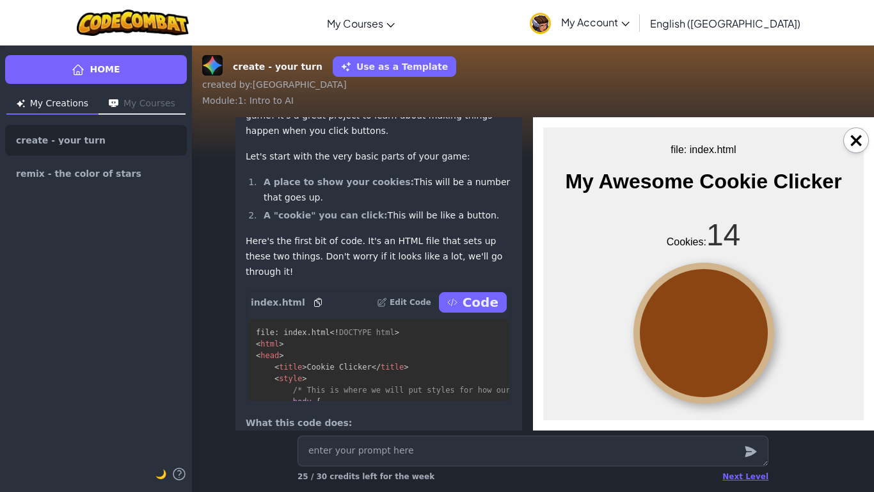
click at [642, 329] on div at bounding box center [704, 332] width 141 height 141
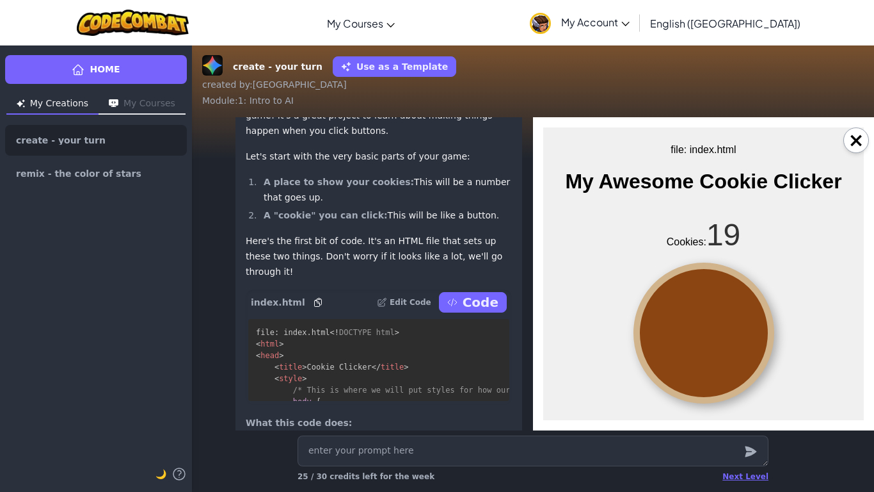
click at [642, 329] on div at bounding box center [704, 332] width 141 height 141
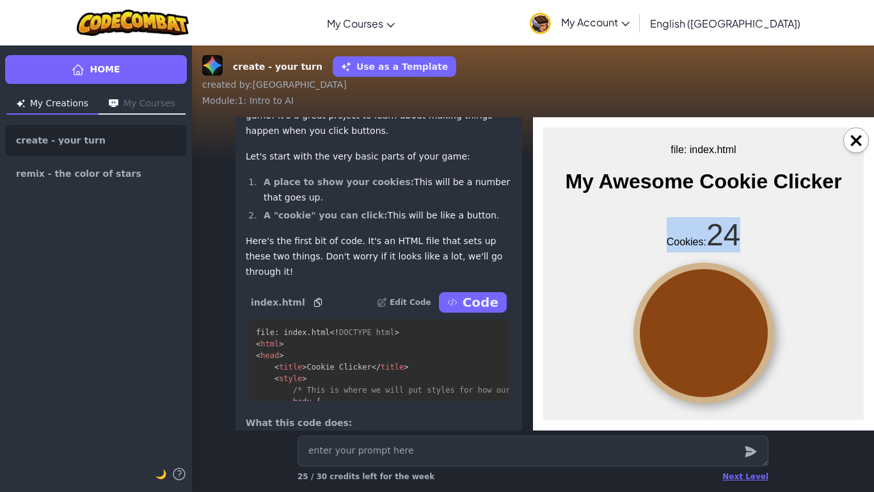
click at [642, 329] on div at bounding box center [704, 332] width 141 height 141
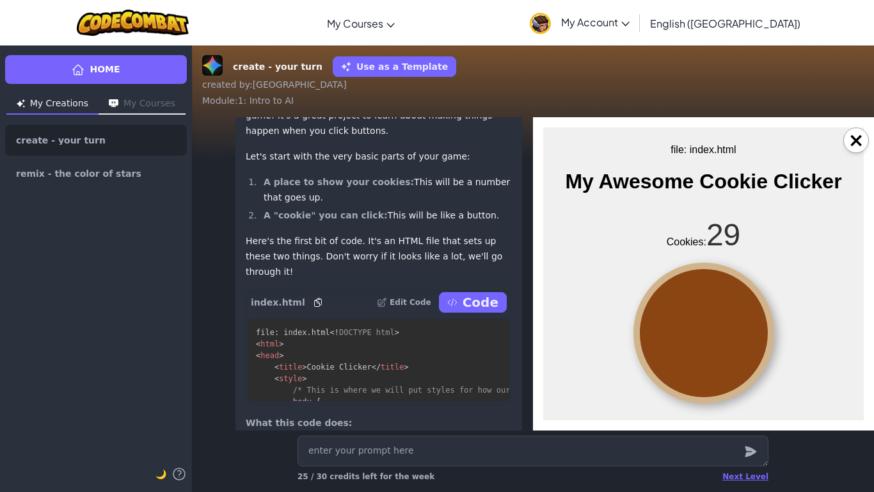
click at [642, 329] on div at bounding box center [704, 332] width 141 height 141
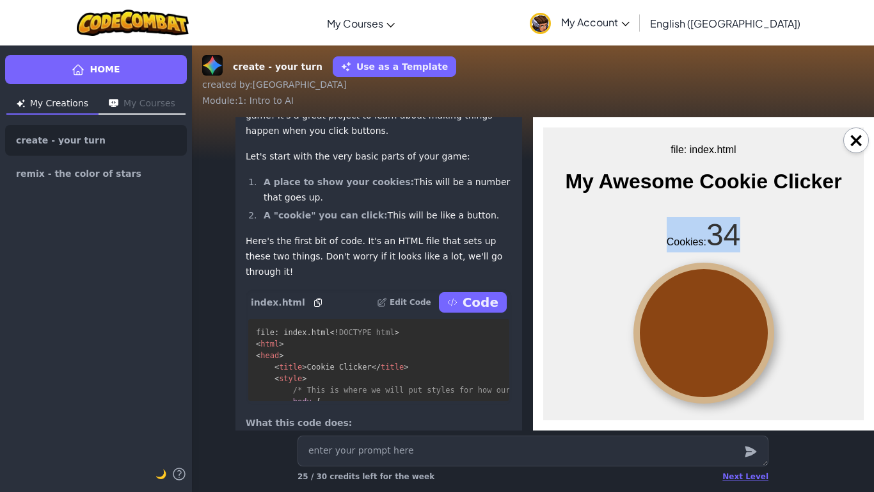
click at [642, 329] on div at bounding box center [704, 332] width 141 height 141
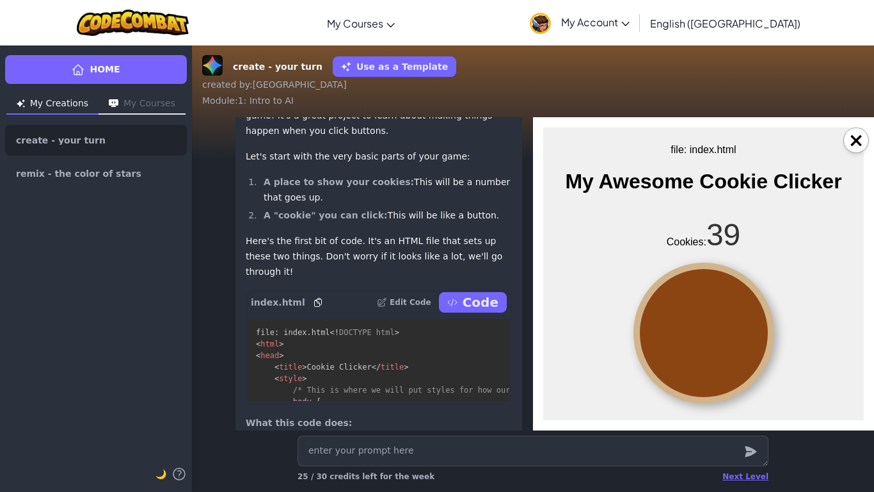
click at [642, 329] on div at bounding box center [704, 332] width 141 height 141
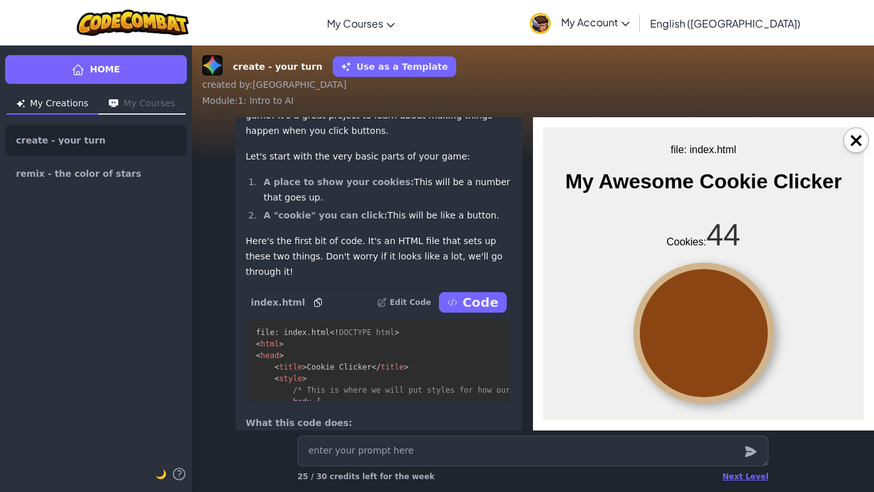
click at [642, 329] on div at bounding box center [704, 332] width 141 height 141
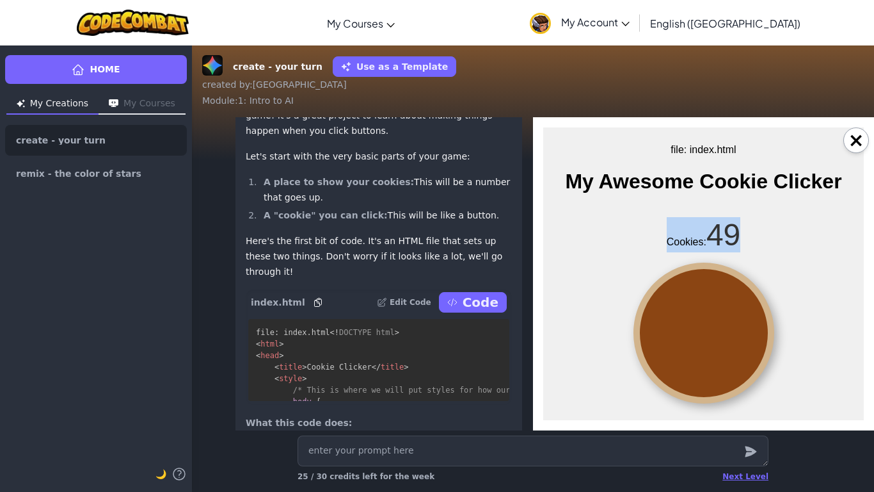
click at [642, 329] on div at bounding box center [704, 332] width 141 height 141
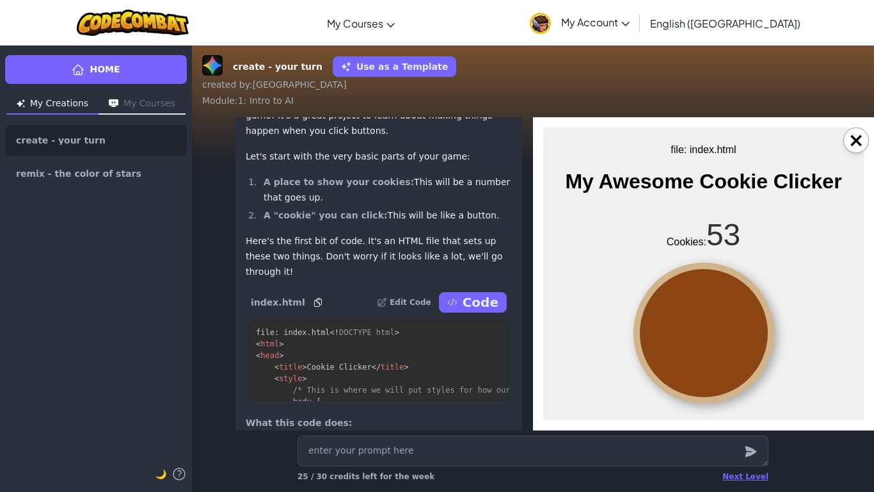
click at [642, 329] on div at bounding box center [704, 332] width 141 height 141
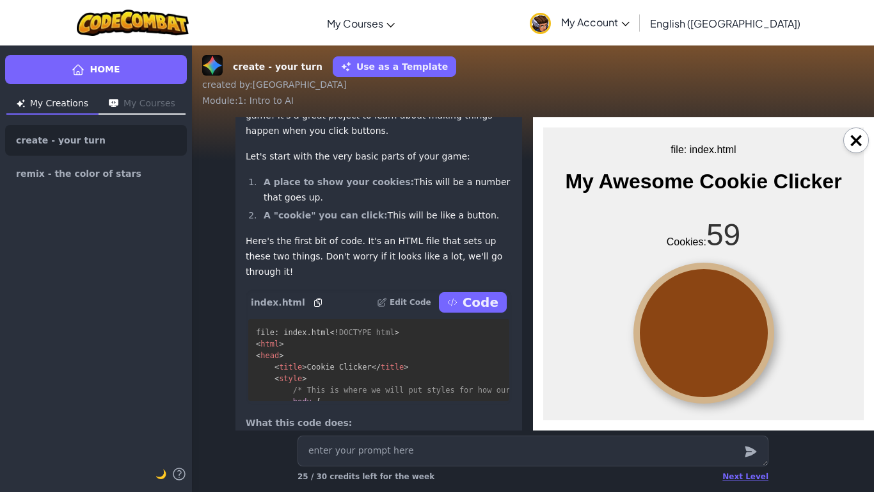
click at [642, 329] on div at bounding box center [704, 332] width 141 height 141
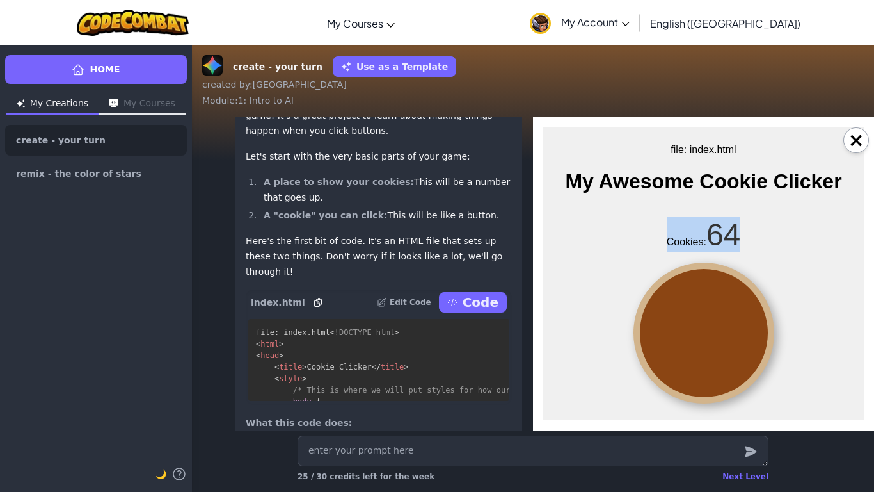
click at [642, 329] on div at bounding box center [704, 332] width 141 height 141
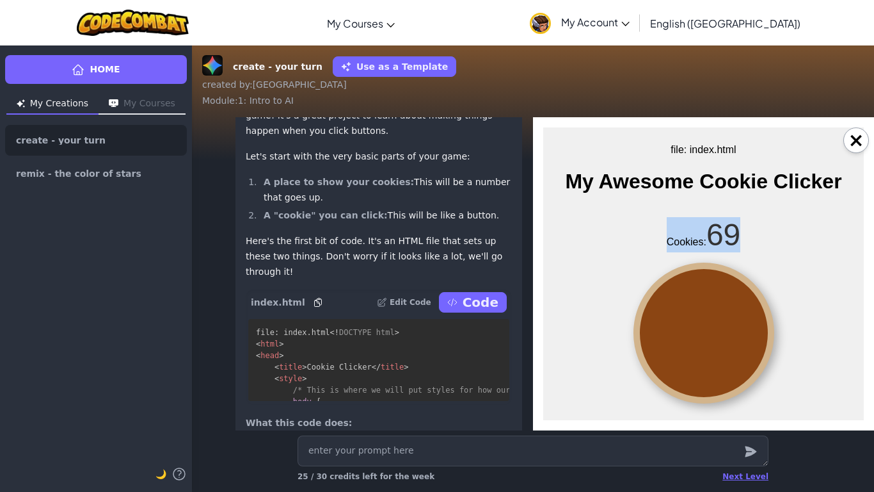
click at [642, 329] on div at bounding box center [704, 332] width 141 height 141
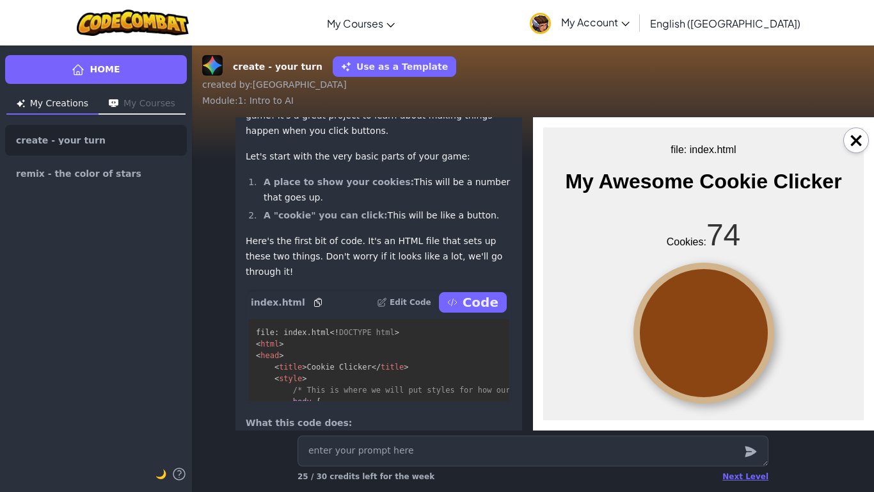
click at [642, 329] on div at bounding box center [704, 332] width 141 height 141
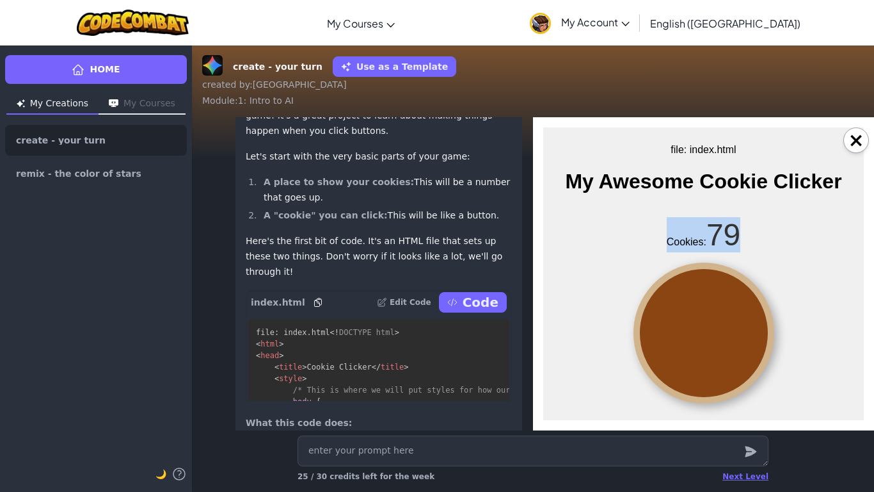
click at [642, 329] on div at bounding box center [704, 332] width 141 height 141
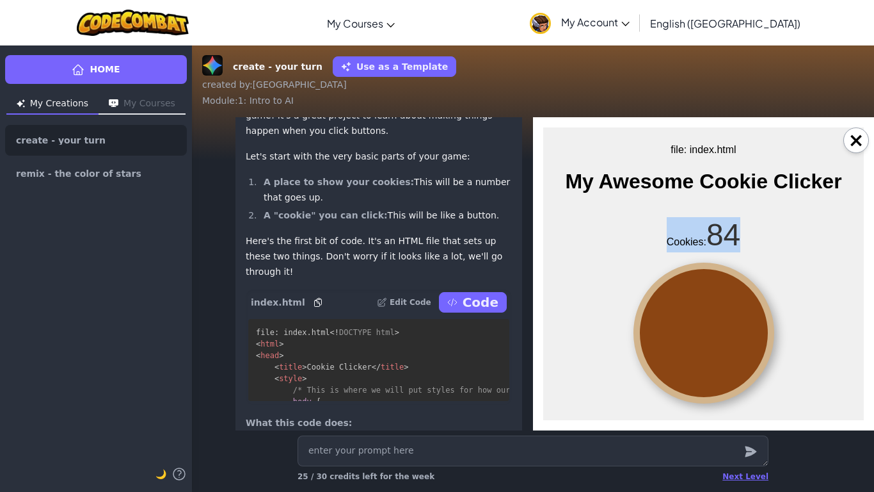
click at [642, 329] on div at bounding box center [704, 332] width 141 height 141
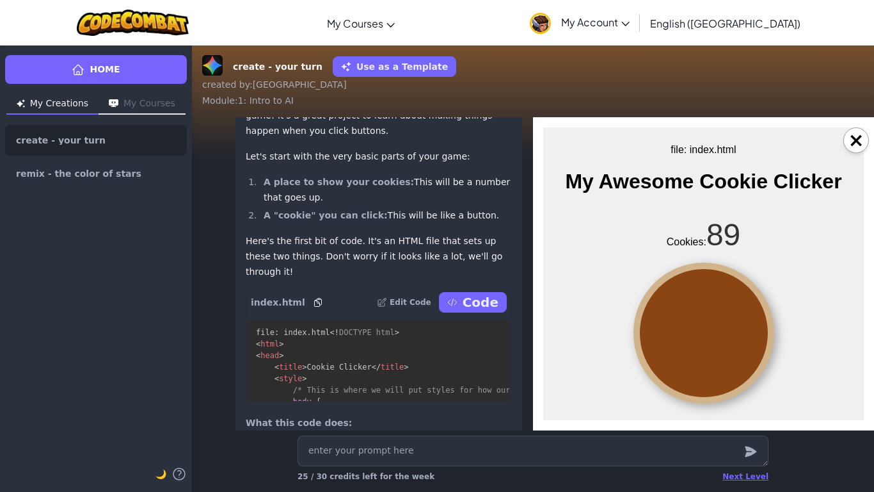
click at [642, 329] on div at bounding box center [704, 332] width 141 height 141
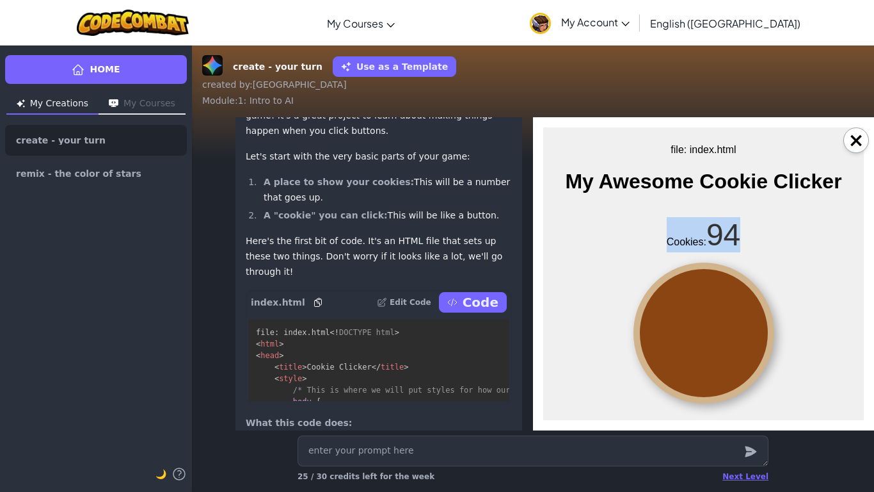
click at [642, 329] on div at bounding box center [704, 332] width 141 height 141
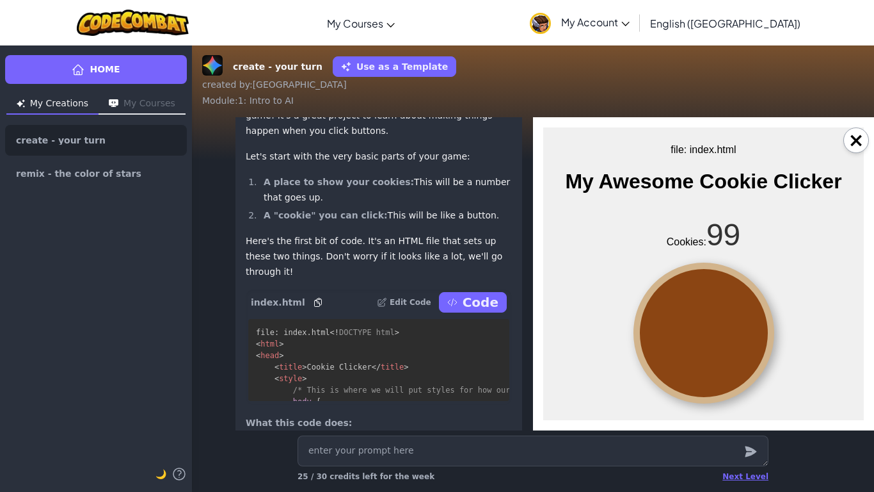
click at [672, 321] on div at bounding box center [704, 332] width 141 height 141
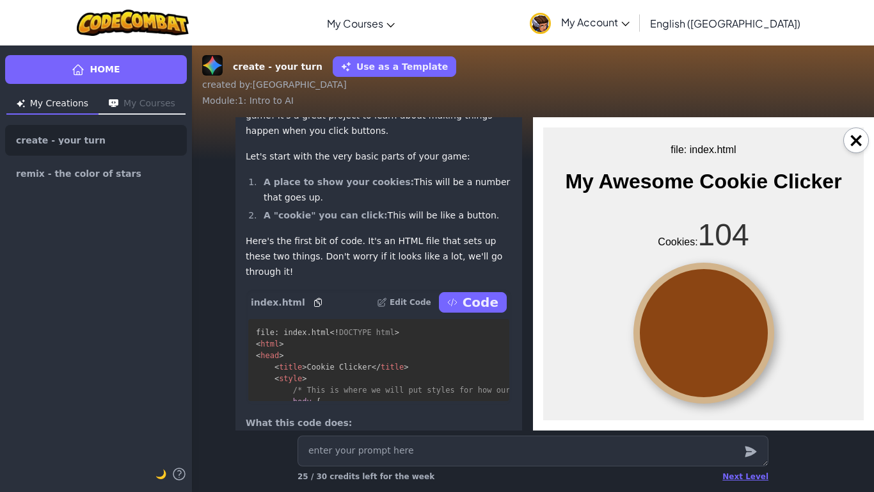
click at [672, 321] on div at bounding box center [704, 332] width 141 height 141
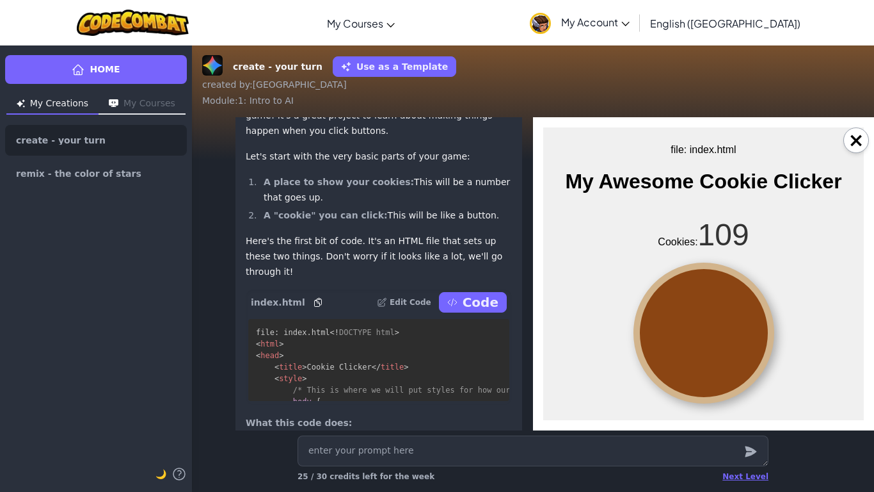
click at [672, 321] on div at bounding box center [704, 332] width 141 height 141
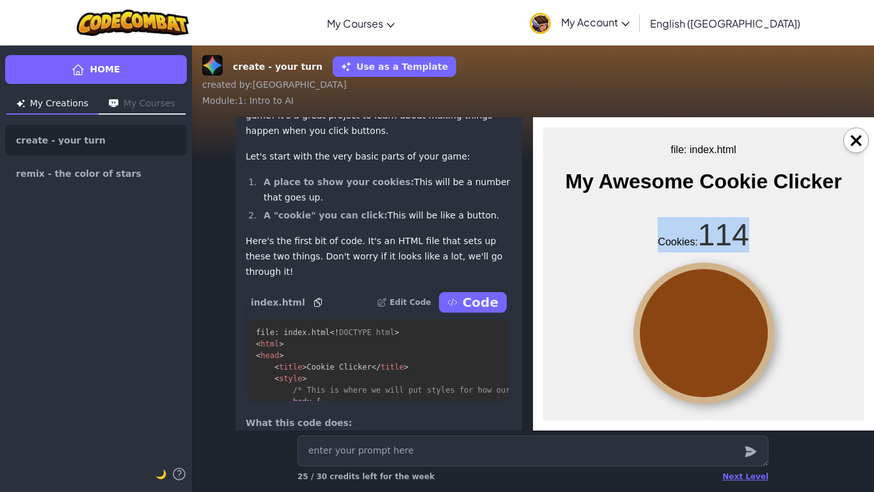
click at [672, 321] on div at bounding box center [704, 332] width 141 height 141
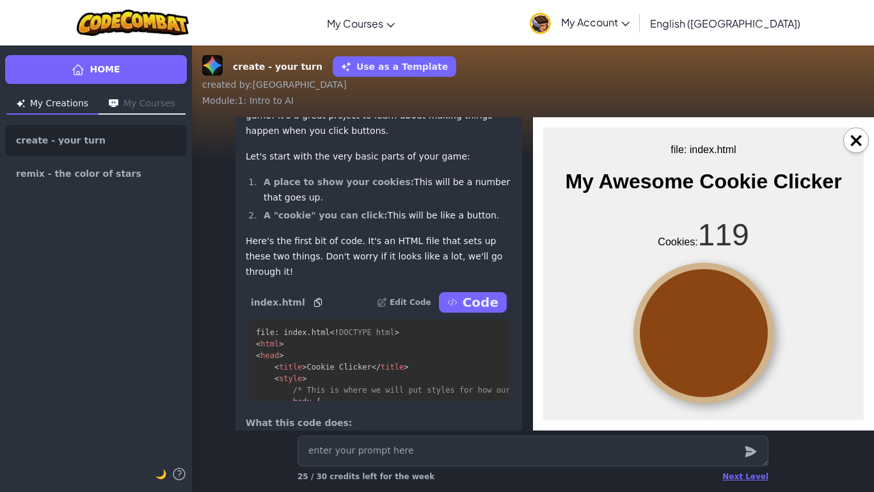
click at [672, 321] on div at bounding box center [704, 332] width 141 height 141
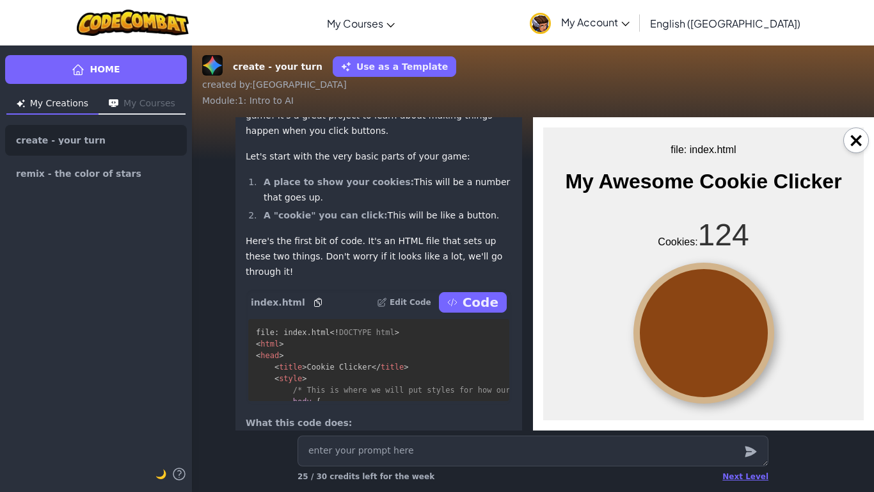
click at [672, 321] on div at bounding box center [704, 332] width 141 height 141
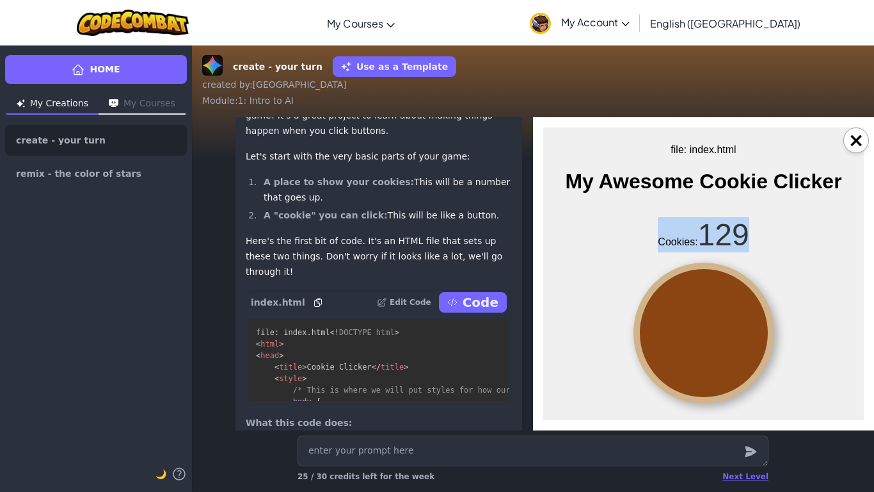
click at [672, 321] on div at bounding box center [704, 332] width 141 height 141
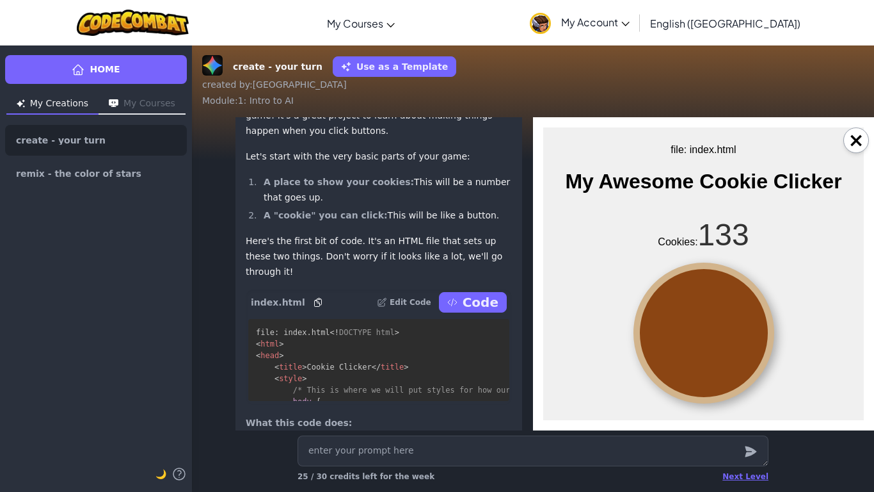
click at [672, 321] on div at bounding box center [704, 332] width 141 height 141
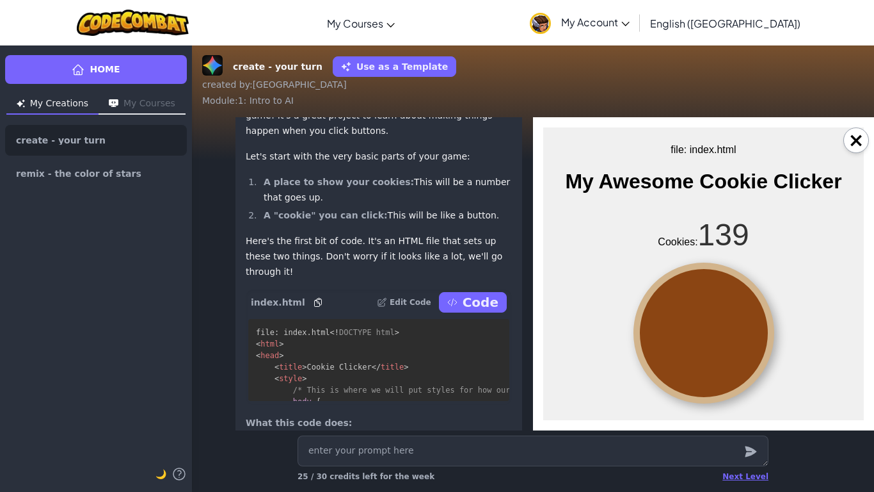
click at [672, 321] on div at bounding box center [704, 332] width 141 height 141
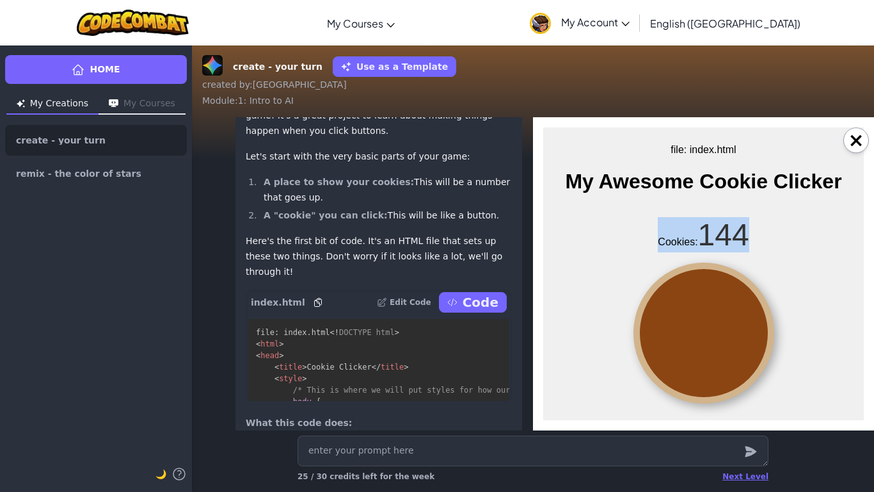
click at [672, 321] on div at bounding box center [704, 332] width 141 height 141
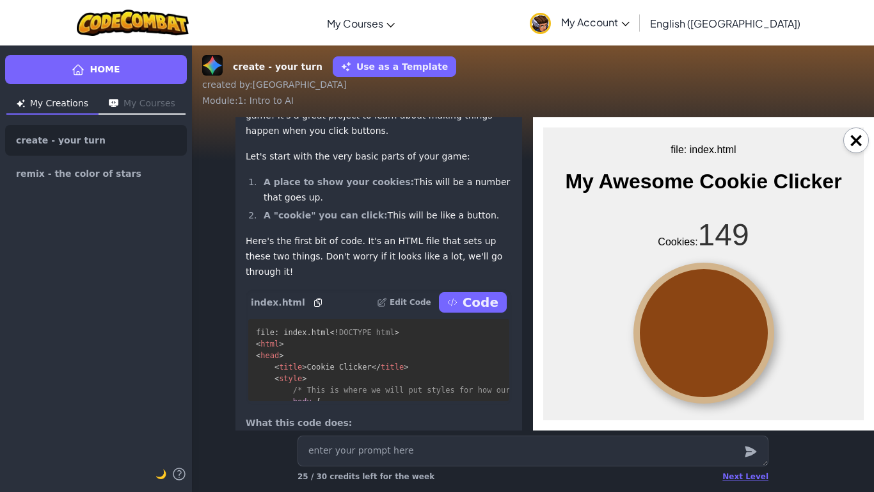
click at [745, 344] on div at bounding box center [704, 332] width 141 height 141
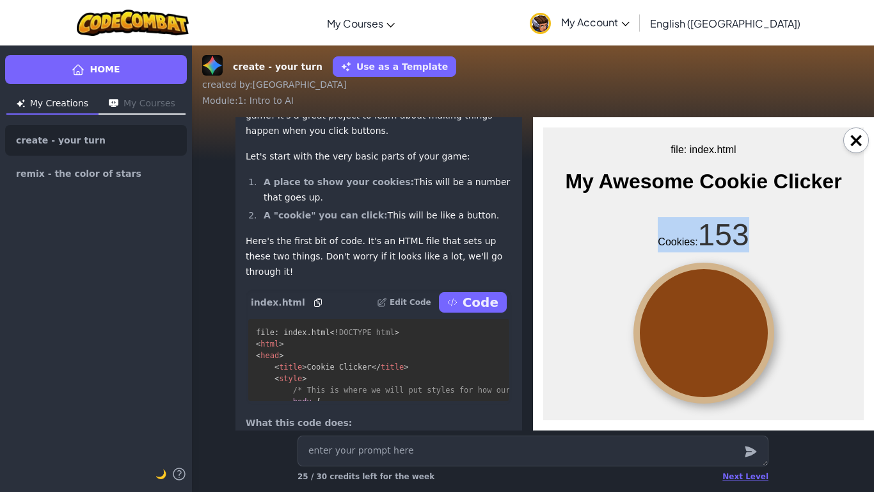
click at [745, 344] on div at bounding box center [704, 332] width 141 height 141
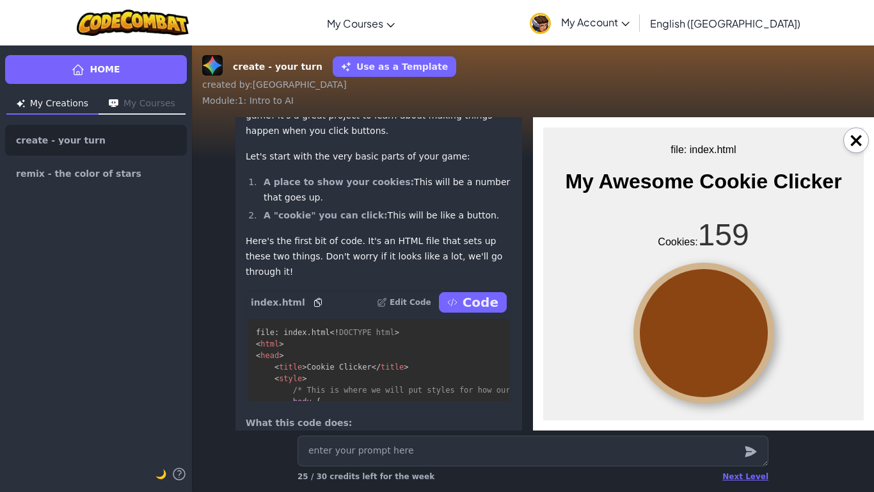
click at [745, 344] on div at bounding box center [704, 332] width 141 height 141
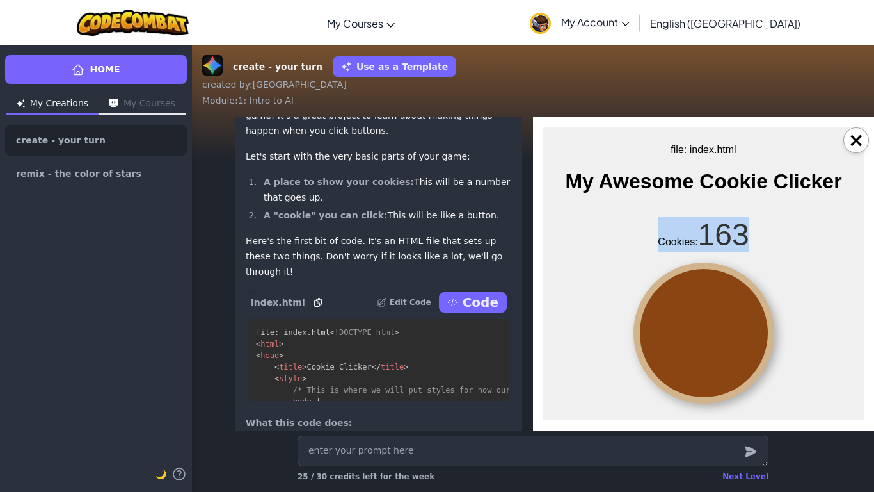
click at [745, 344] on div at bounding box center [704, 332] width 141 height 141
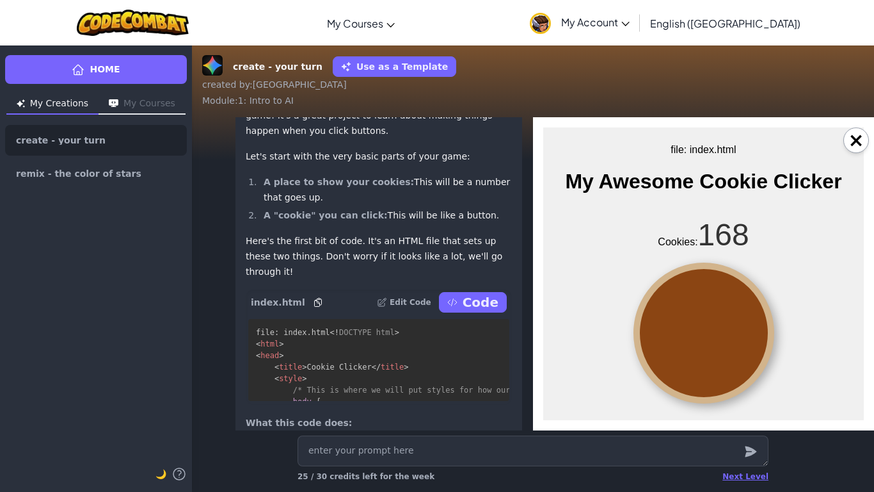
click at [746, 344] on div at bounding box center [704, 332] width 141 height 141
click at [746, 343] on div at bounding box center [704, 332] width 141 height 141
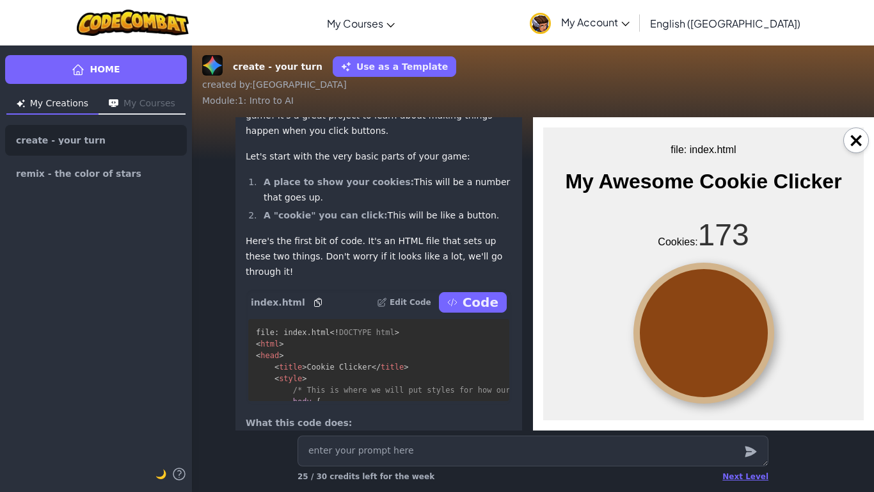
click at [746, 343] on div at bounding box center [704, 332] width 141 height 141
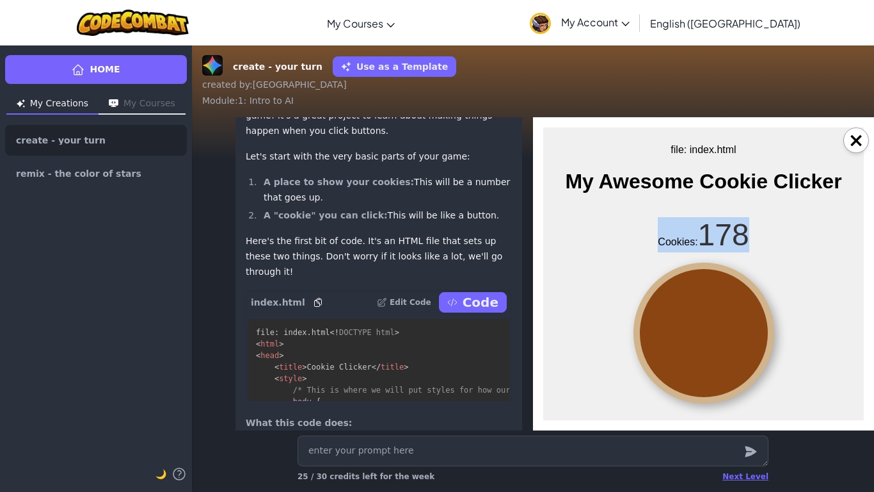
click at [746, 343] on div at bounding box center [704, 332] width 141 height 141
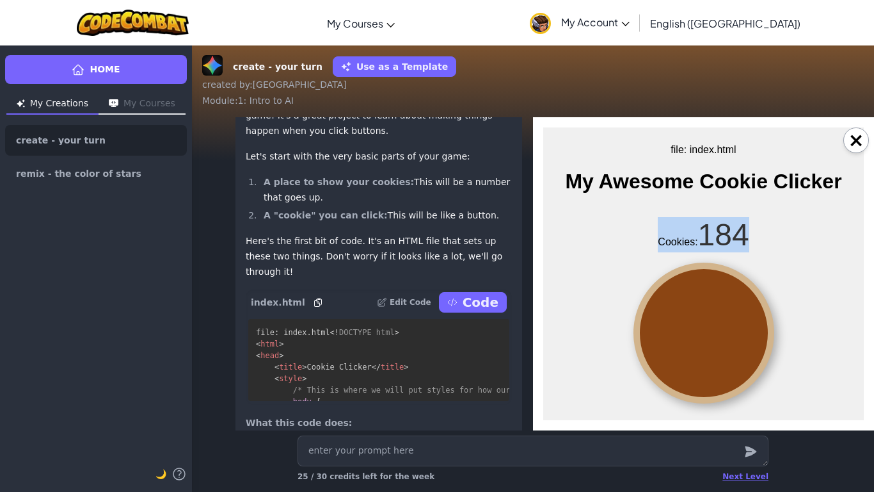
click at [746, 343] on div at bounding box center [704, 332] width 141 height 141
click at [753, 349] on div at bounding box center [704, 332] width 141 height 141
click at [754, 350] on div at bounding box center [704, 332] width 141 height 141
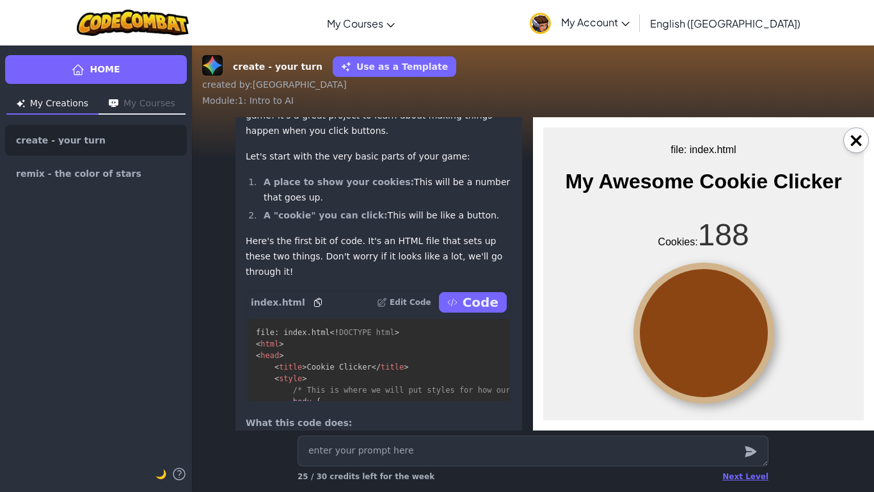
click at [754, 350] on div at bounding box center [704, 332] width 141 height 141
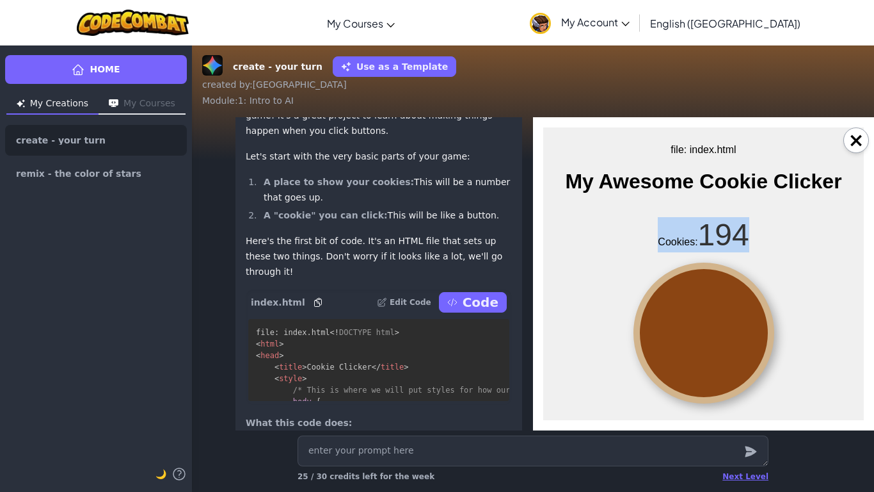
click at [754, 350] on div at bounding box center [704, 332] width 141 height 141
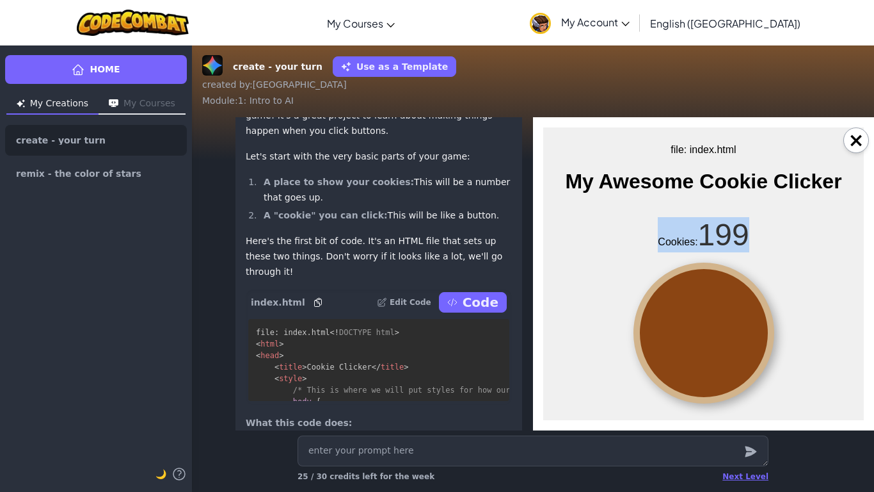
click at [754, 350] on div at bounding box center [704, 332] width 141 height 141
click at [755, 350] on div at bounding box center [704, 332] width 141 height 141
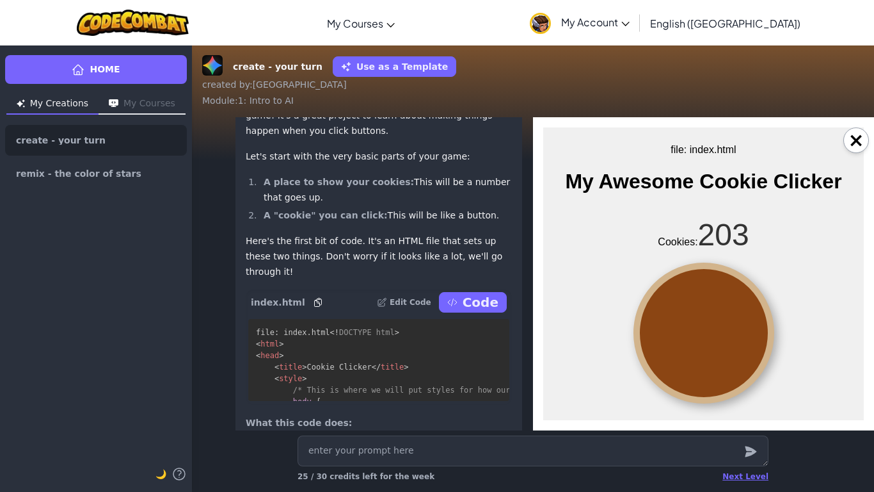
click at [755, 350] on div at bounding box center [704, 332] width 141 height 141
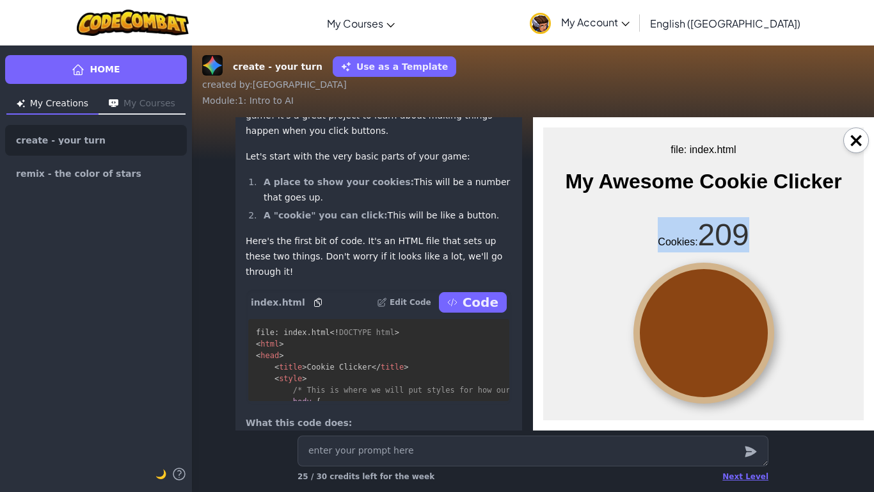
click at [755, 350] on div at bounding box center [704, 332] width 141 height 141
click at [756, 349] on div at bounding box center [704, 332] width 141 height 141
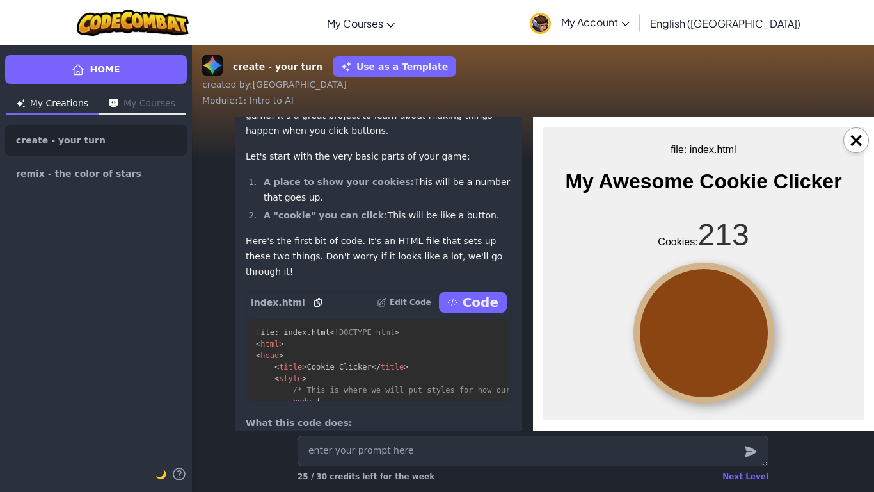
click at [756, 349] on div at bounding box center [704, 332] width 141 height 141
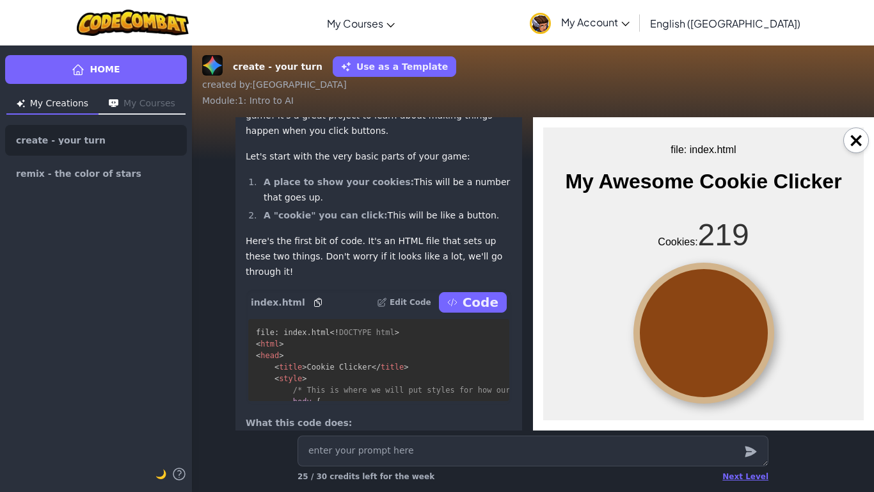
click at [756, 349] on div at bounding box center [704, 332] width 141 height 141
click at [757, 348] on div at bounding box center [704, 332] width 141 height 141
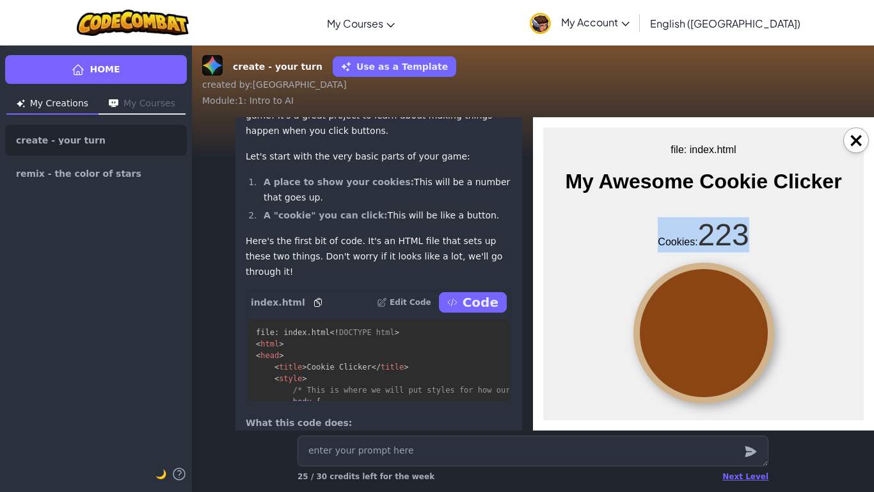
click at [757, 348] on div at bounding box center [704, 332] width 141 height 141
click at [754, 343] on div at bounding box center [704, 332] width 141 height 141
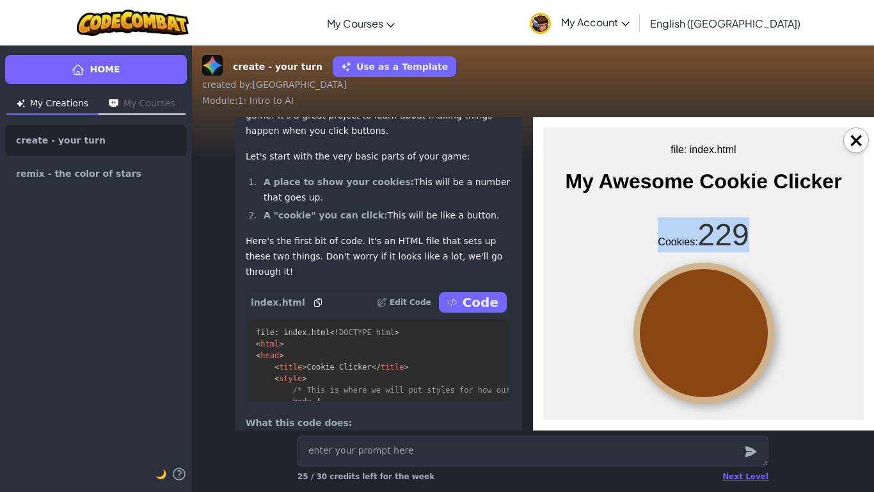
click at [754, 343] on div at bounding box center [704, 332] width 141 height 141
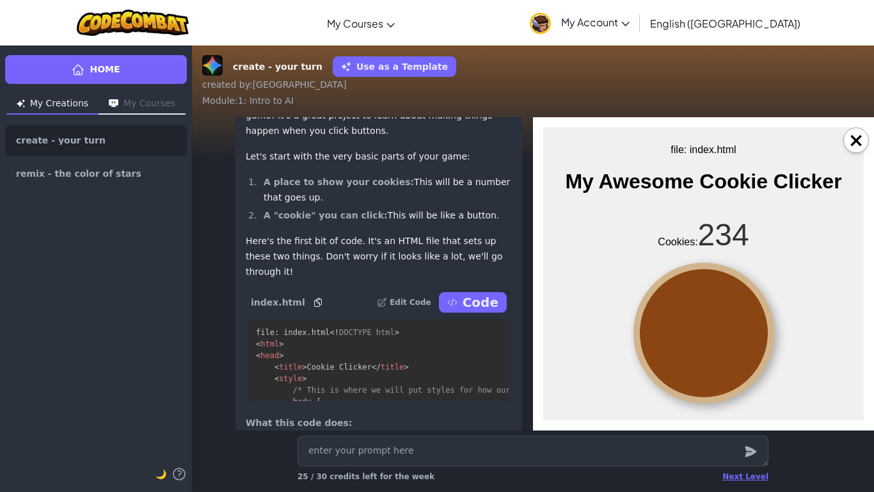
click at [754, 343] on div at bounding box center [704, 332] width 141 height 141
click at [753, 342] on div at bounding box center [704, 332] width 141 height 141
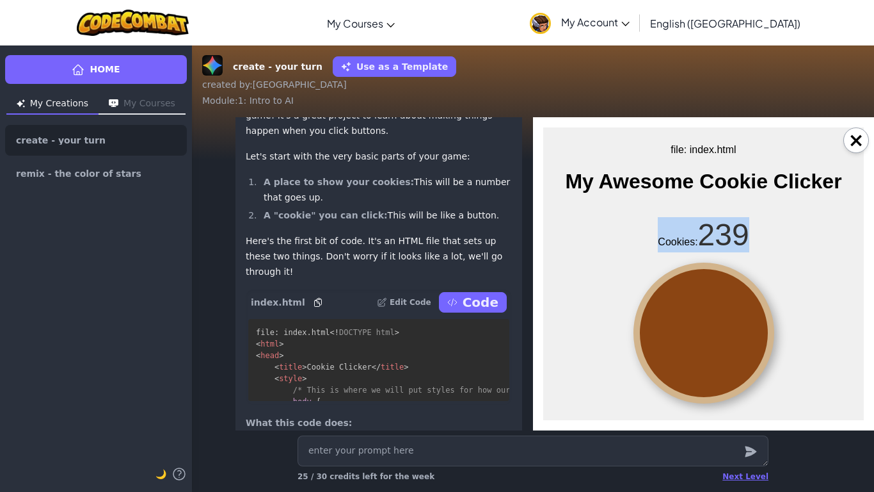
click at [753, 342] on div at bounding box center [704, 332] width 141 height 141
click at [750, 339] on div at bounding box center [704, 332] width 141 height 141
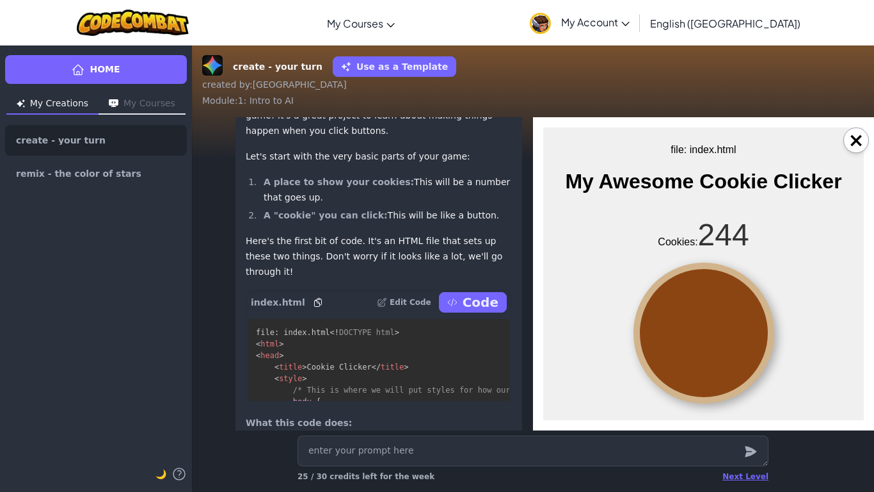
click at [750, 339] on div at bounding box center [704, 332] width 141 height 141
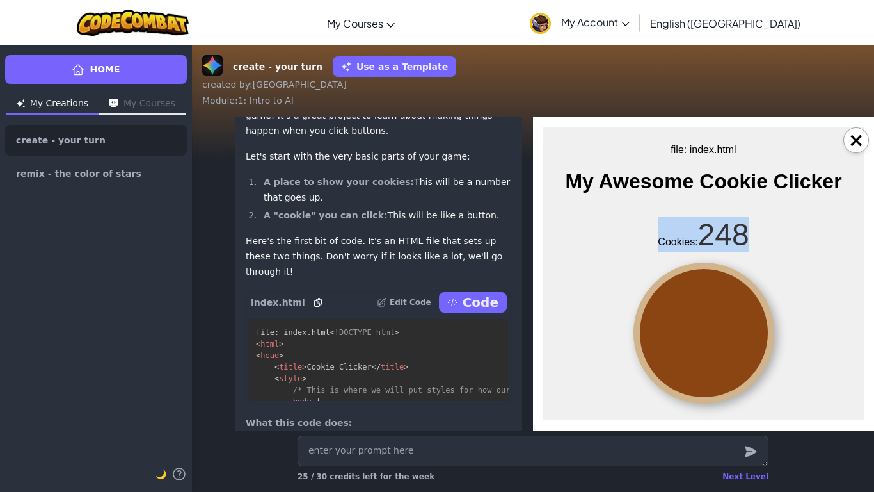
click at [750, 339] on div at bounding box center [704, 332] width 141 height 141
click at [748, 337] on div at bounding box center [704, 332] width 141 height 141
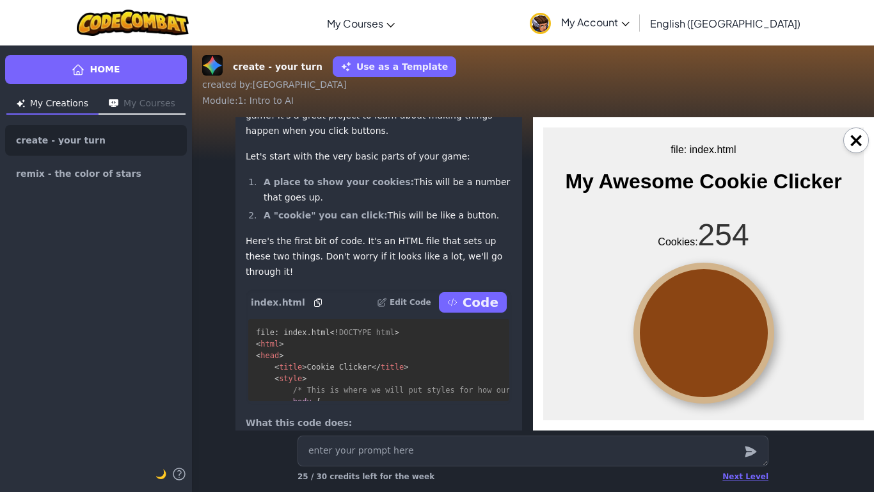
click at [748, 337] on div at bounding box center [704, 332] width 141 height 141
click at [827, 309] on body "file: index.html Cookie Clicker My Awesome Cookie Clicker Cookies: 255" at bounding box center [703, 273] width 321 height 293
click at [694, 310] on div at bounding box center [704, 332] width 141 height 141
click at [694, 311] on div at bounding box center [704, 332] width 141 height 141
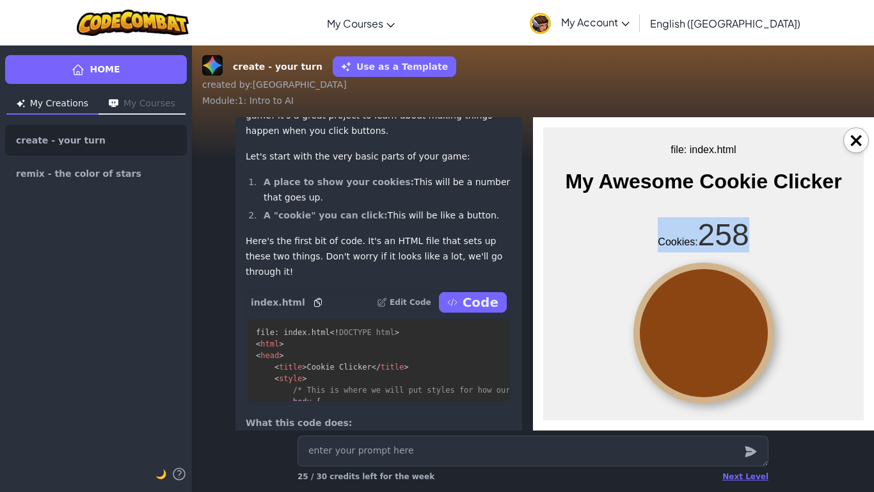
click at [694, 311] on div at bounding box center [704, 332] width 141 height 141
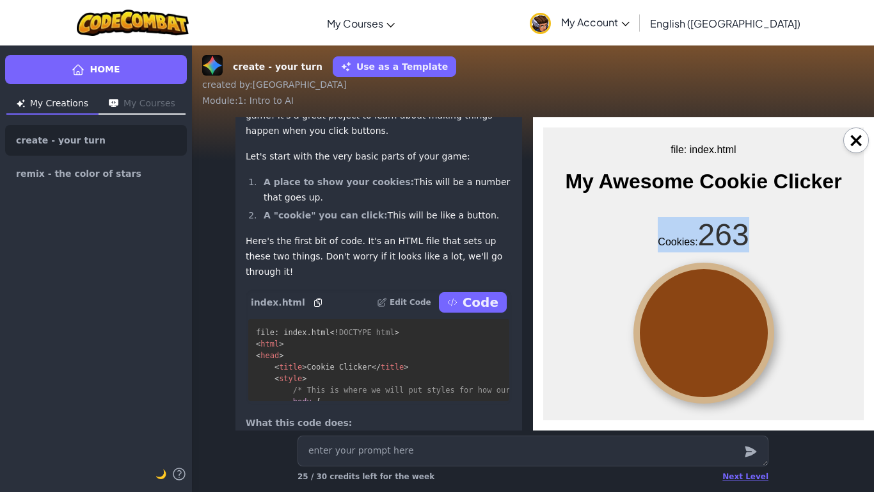
click at [694, 311] on div at bounding box center [704, 332] width 141 height 141
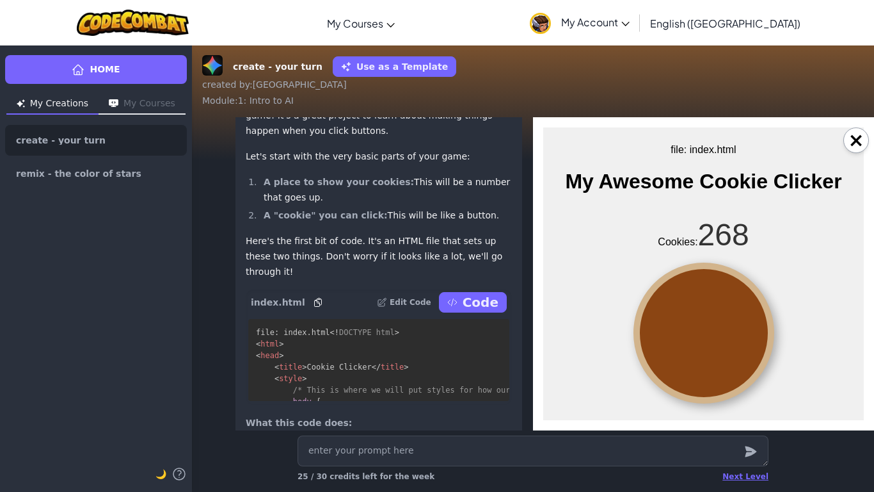
click at [694, 311] on div at bounding box center [704, 332] width 141 height 141
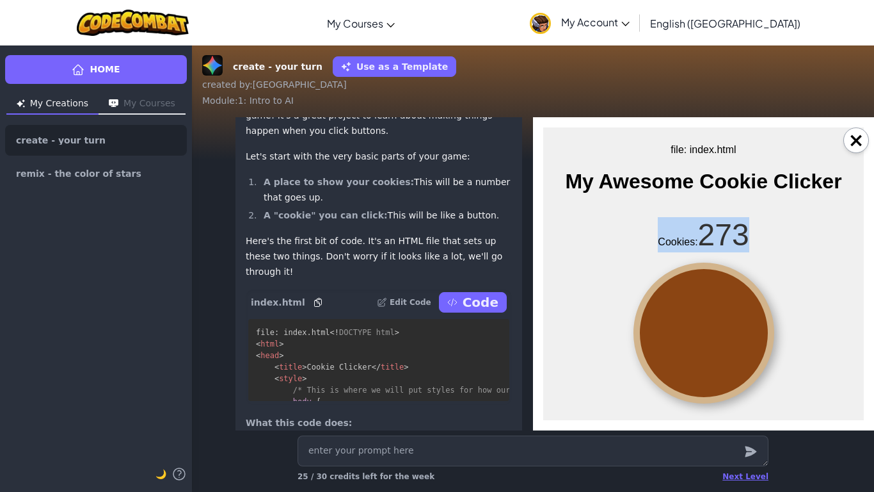
click at [694, 311] on div at bounding box center [704, 332] width 141 height 141
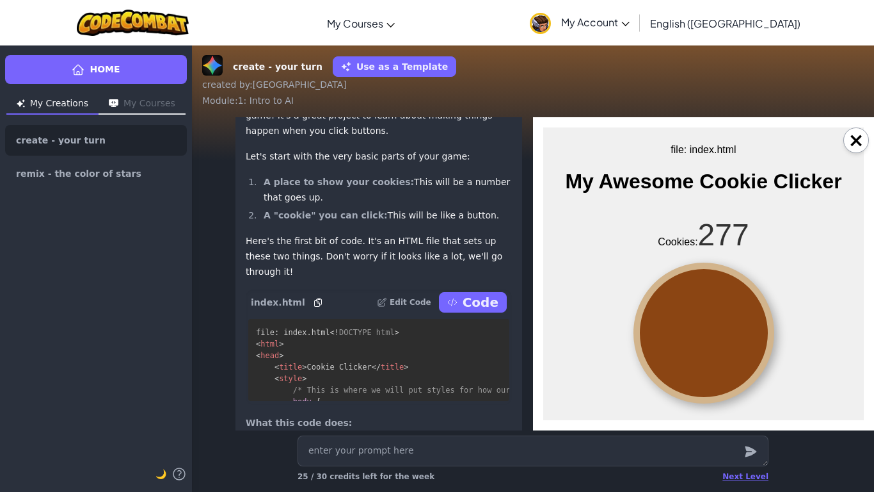
click at [694, 311] on div at bounding box center [704, 332] width 141 height 141
click at [709, 319] on div at bounding box center [704, 332] width 141 height 141
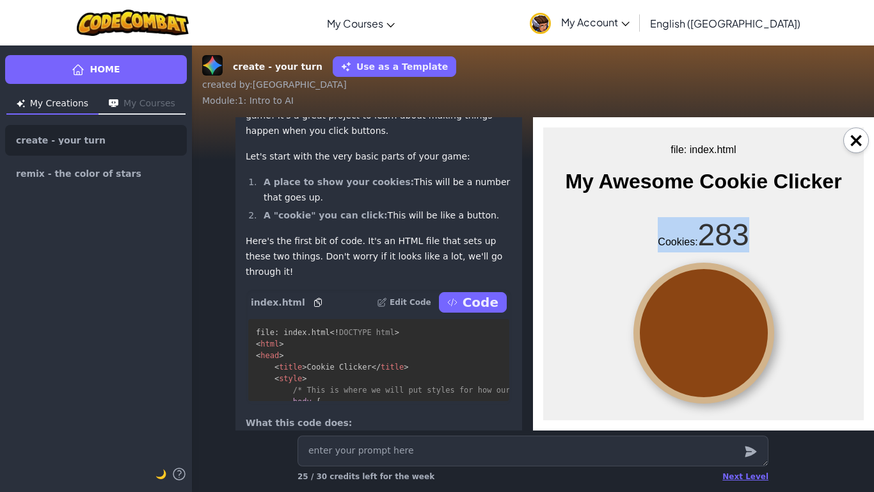
click at [709, 319] on div at bounding box center [704, 332] width 141 height 141
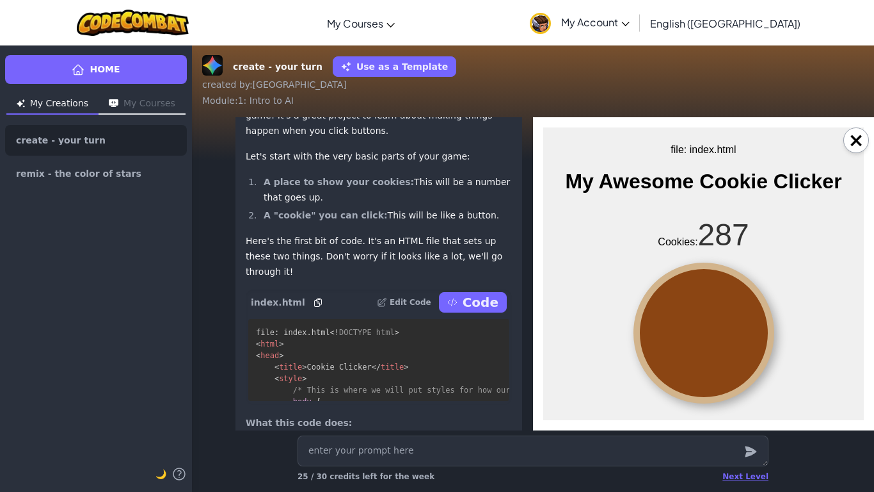
click at [709, 319] on div at bounding box center [704, 332] width 141 height 141
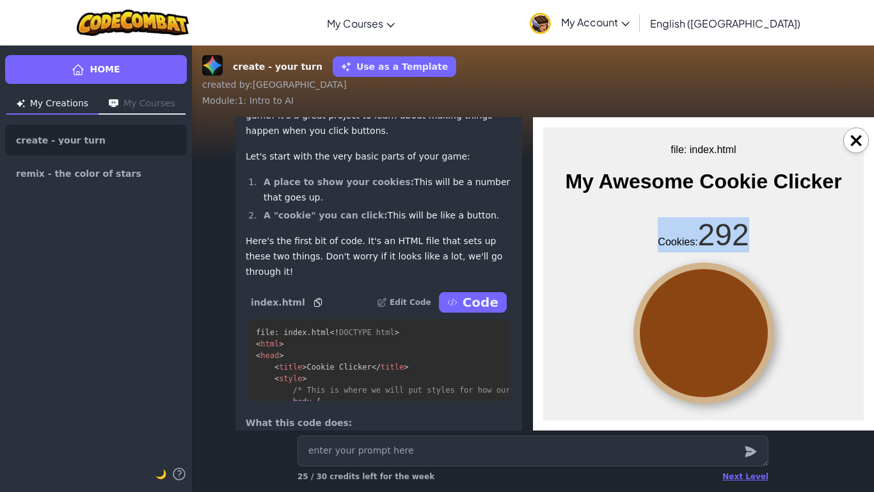
click at [709, 319] on div at bounding box center [704, 332] width 141 height 141
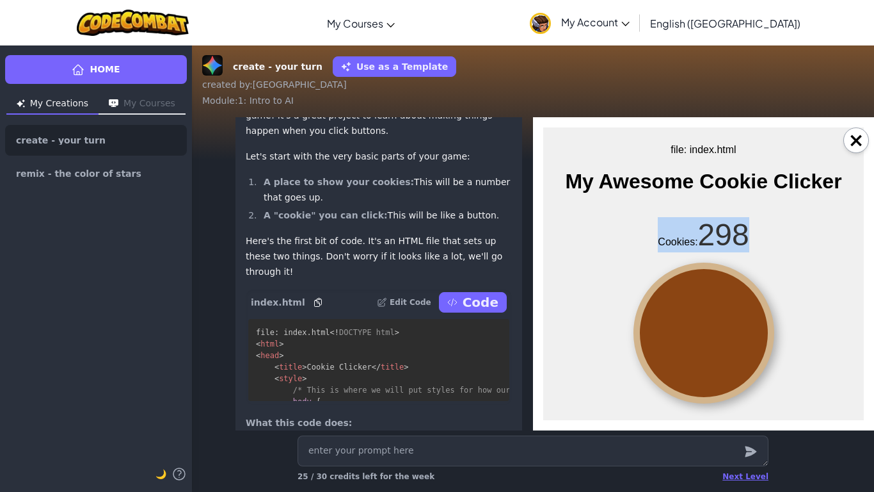
click at [709, 319] on div at bounding box center [704, 332] width 141 height 141
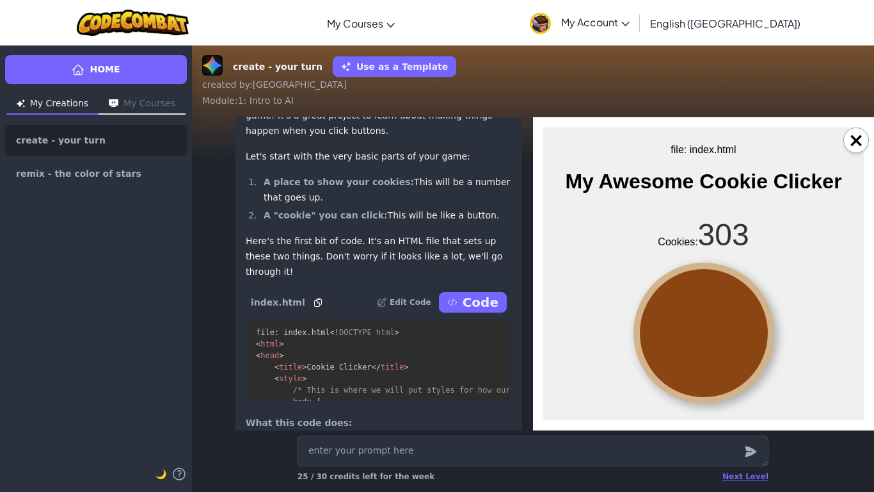
click at [709, 319] on div at bounding box center [704, 332] width 141 height 141
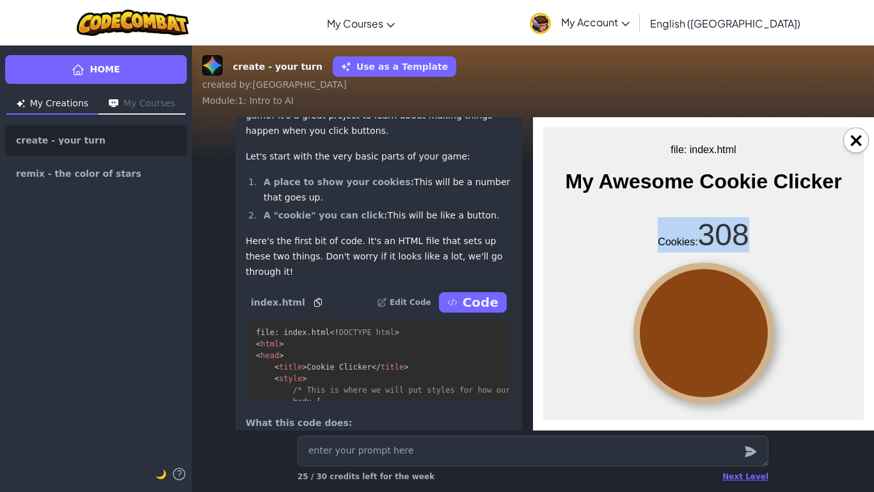
click at [709, 319] on div at bounding box center [704, 332] width 141 height 141
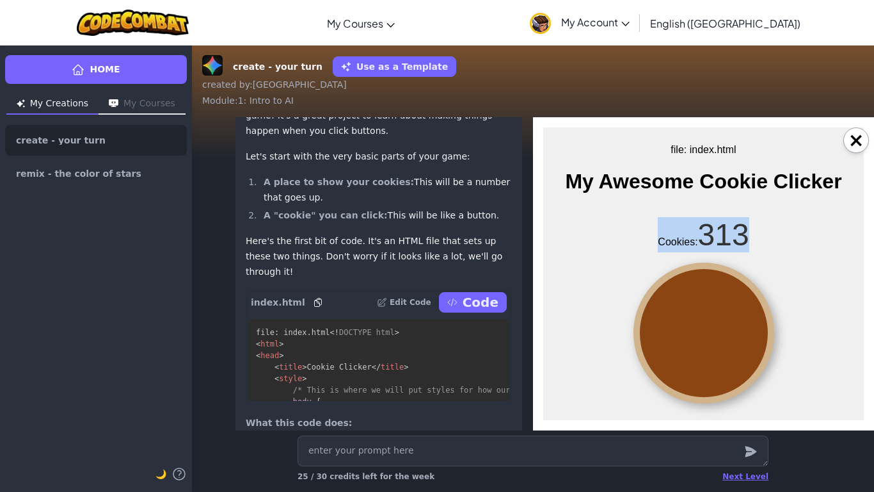
click at [709, 319] on div at bounding box center [704, 332] width 141 height 141
click at [711, 320] on div at bounding box center [704, 332] width 141 height 141
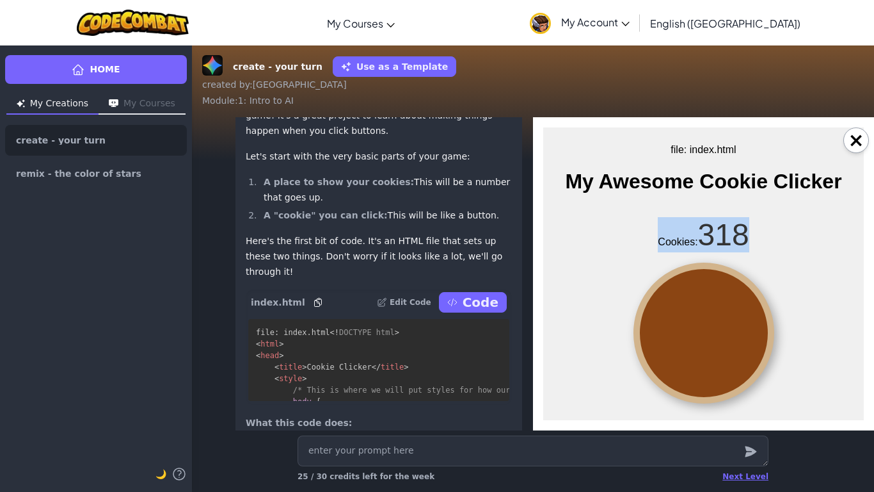
click at [711, 320] on div at bounding box center [704, 332] width 141 height 141
click at [717, 322] on div at bounding box center [704, 332] width 141 height 141
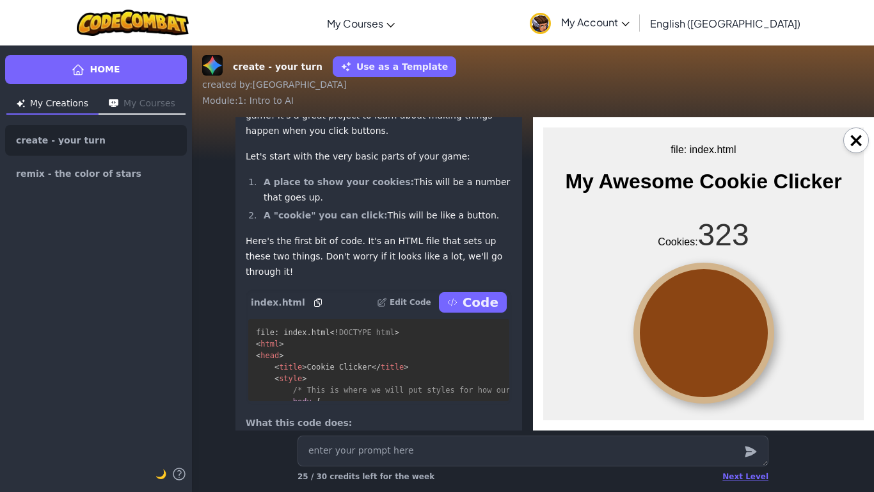
click at [717, 322] on div at bounding box center [704, 332] width 141 height 141
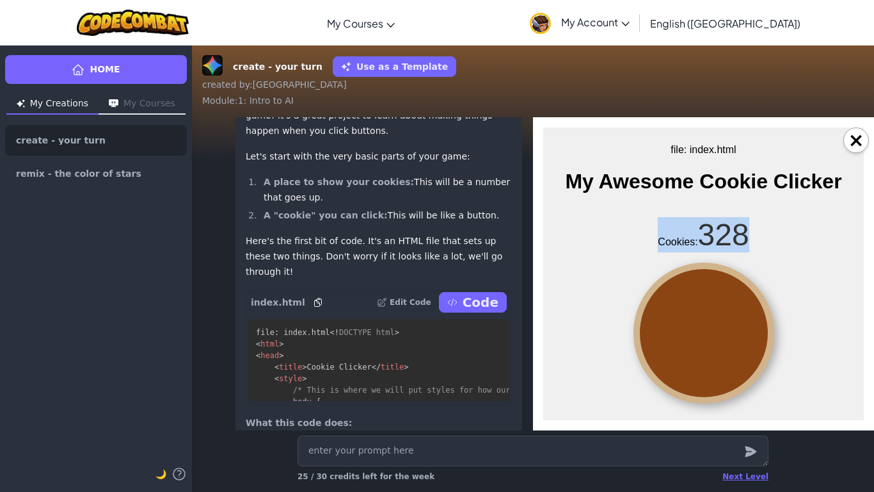
click at [717, 322] on div at bounding box center [704, 332] width 141 height 141
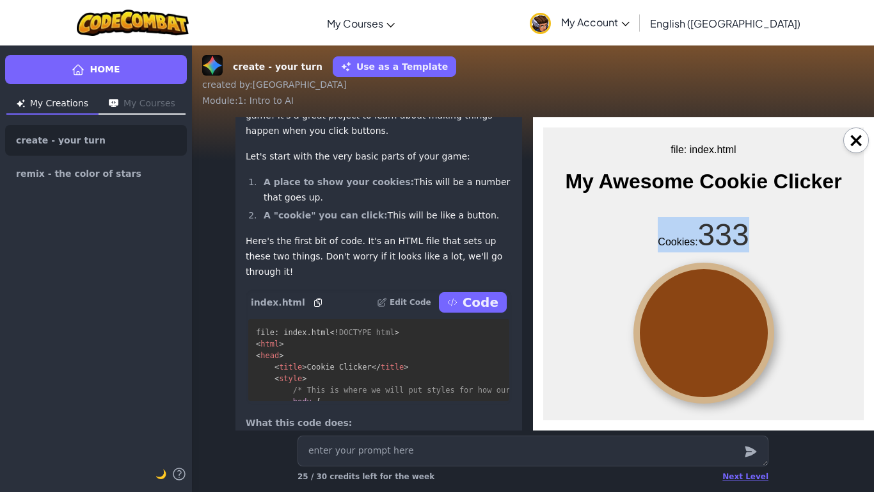
click at [717, 322] on div at bounding box center [704, 332] width 141 height 141
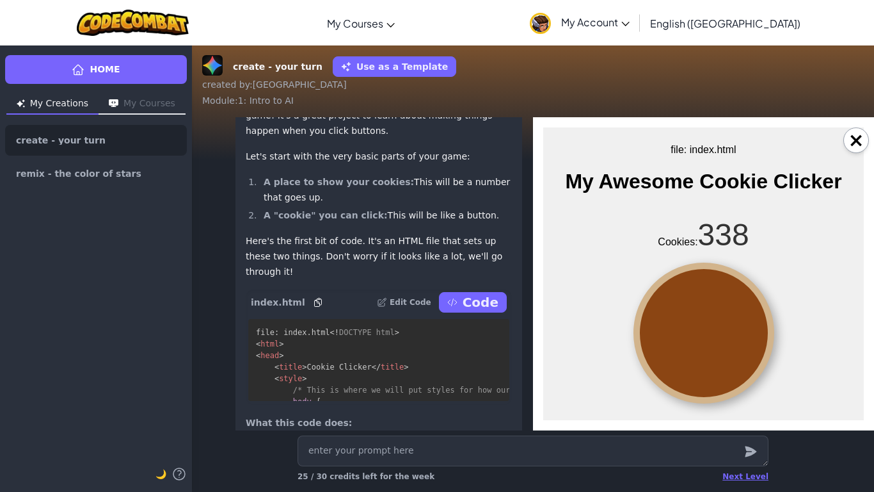
click at [717, 322] on div at bounding box center [704, 332] width 141 height 141
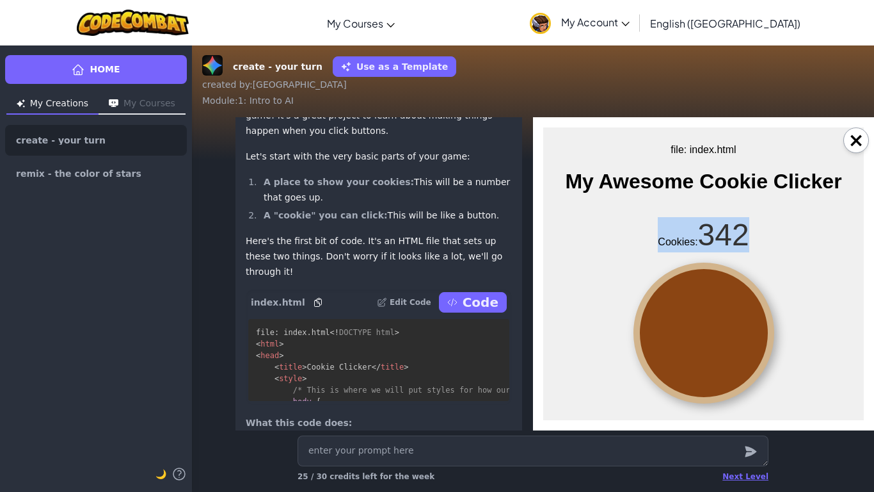
click at [717, 322] on div at bounding box center [704, 332] width 141 height 141
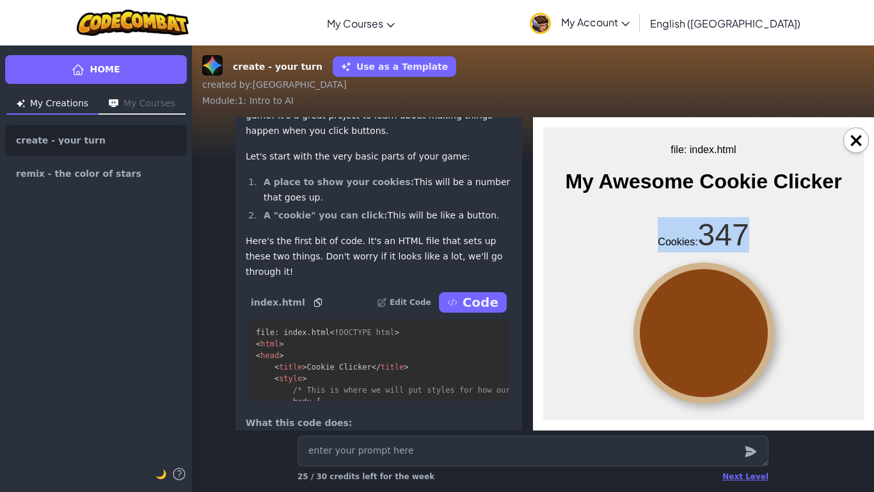
click at [717, 322] on div at bounding box center [704, 332] width 141 height 141
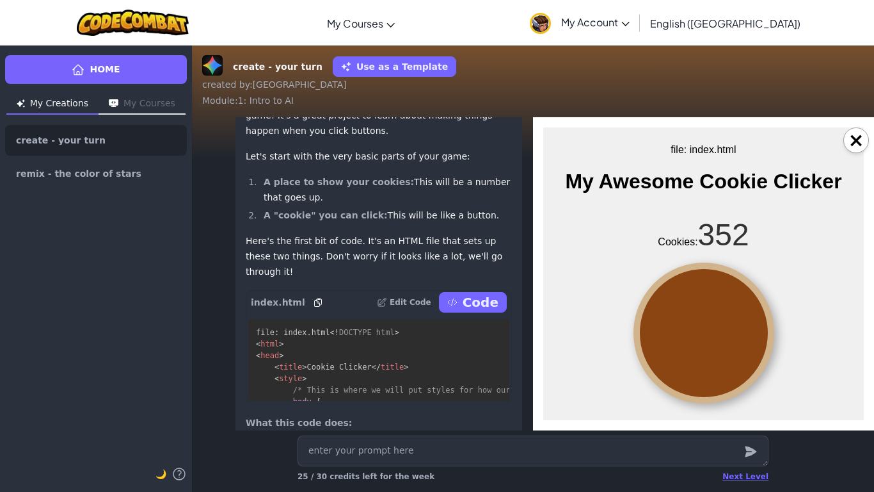
click at [719, 323] on div at bounding box center [704, 332] width 141 height 141
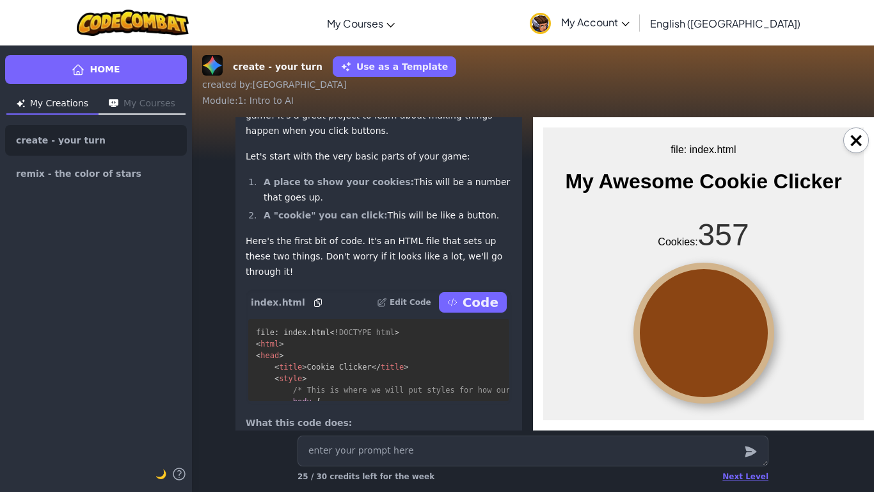
click at [719, 323] on div at bounding box center [704, 332] width 141 height 141
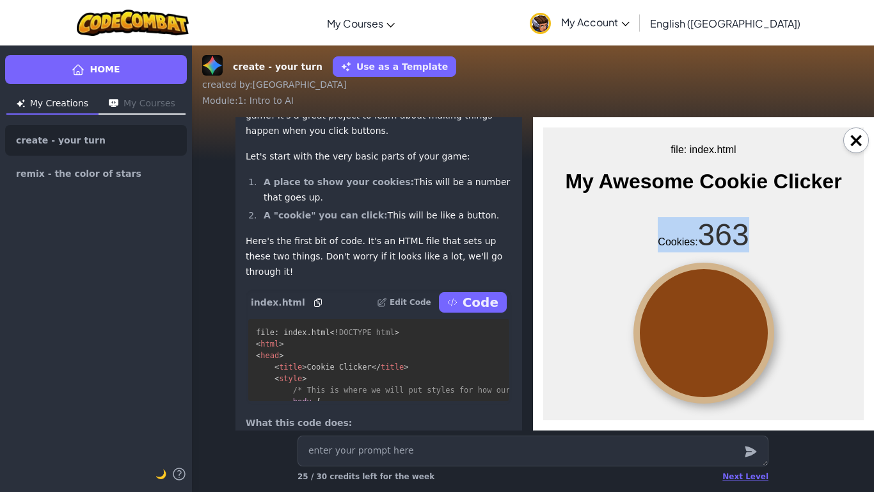
click at [719, 323] on div at bounding box center [704, 332] width 141 height 141
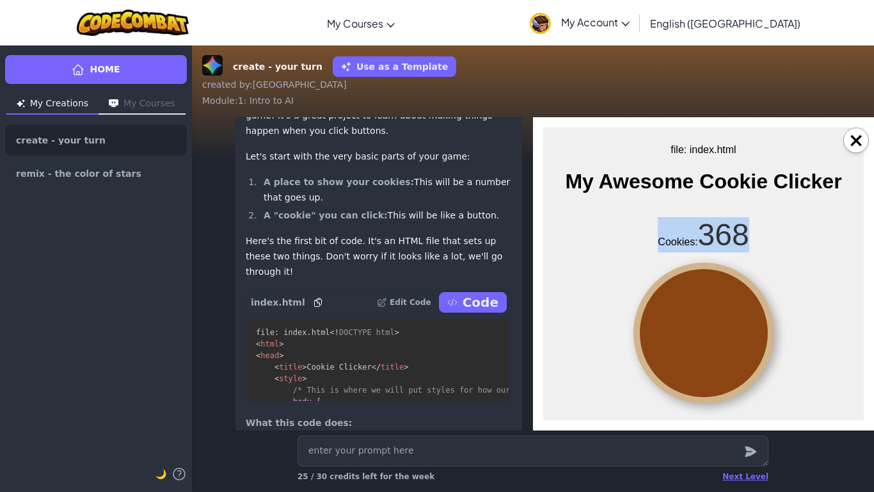
click at [719, 323] on div at bounding box center [704, 332] width 141 height 141
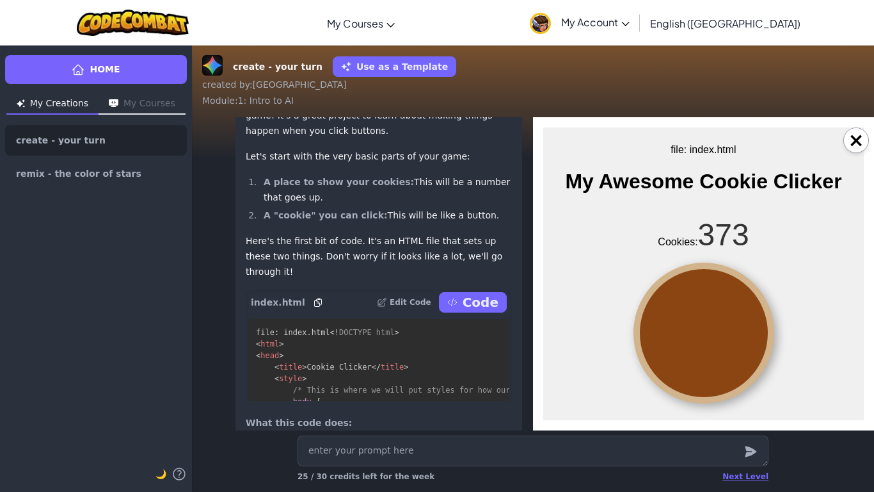
click at [719, 323] on div at bounding box center [704, 332] width 141 height 141
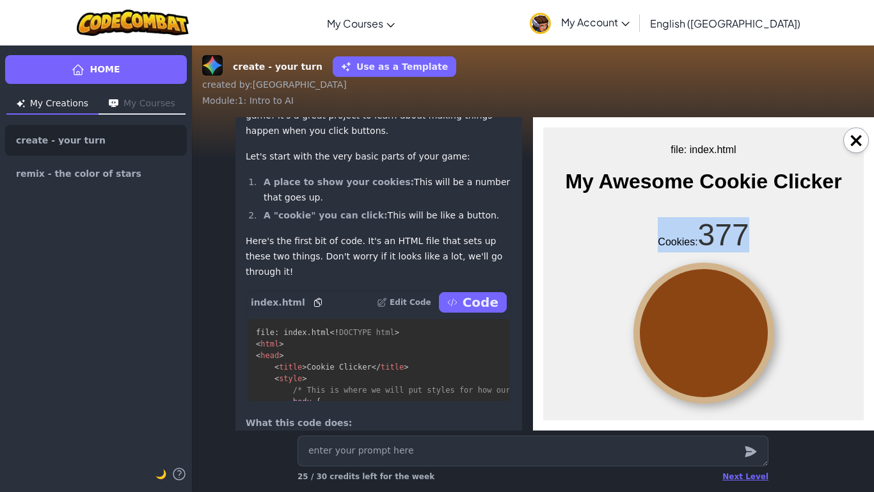
click at [719, 323] on div at bounding box center [704, 332] width 141 height 141
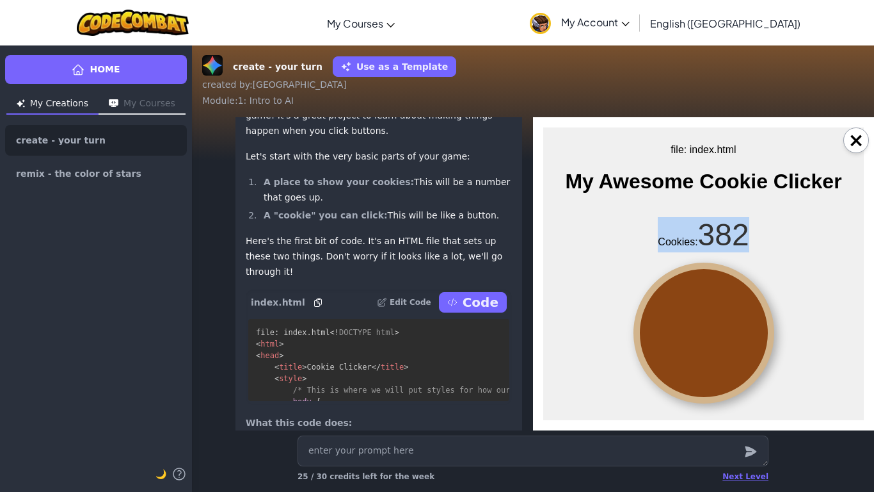
click at [719, 323] on div at bounding box center [704, 332] width 141 height 141
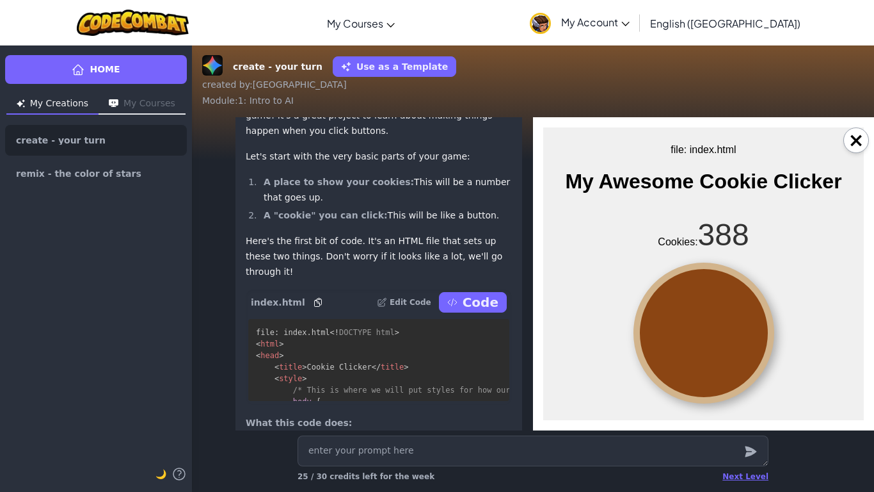
click at [719, 323] on div at bounding box center [704, 332] width 141 height 141
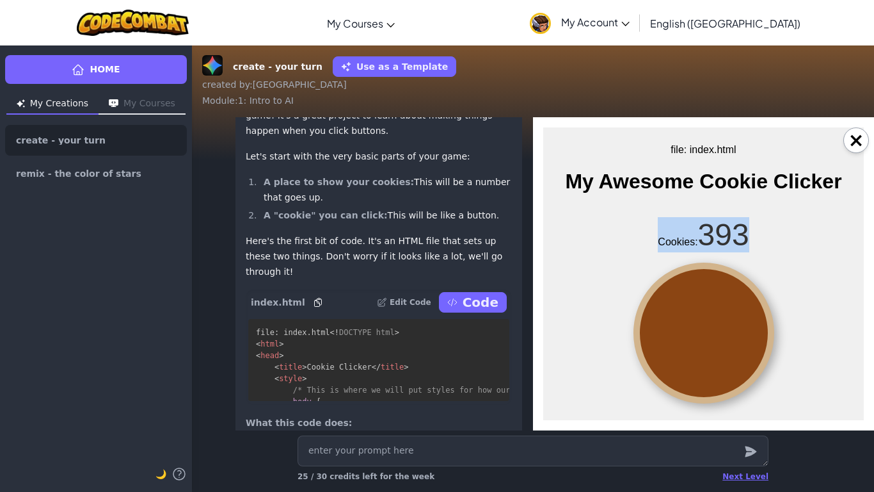
click at [719, 323] on div at bounding box center [704, 332] width 141 height 141
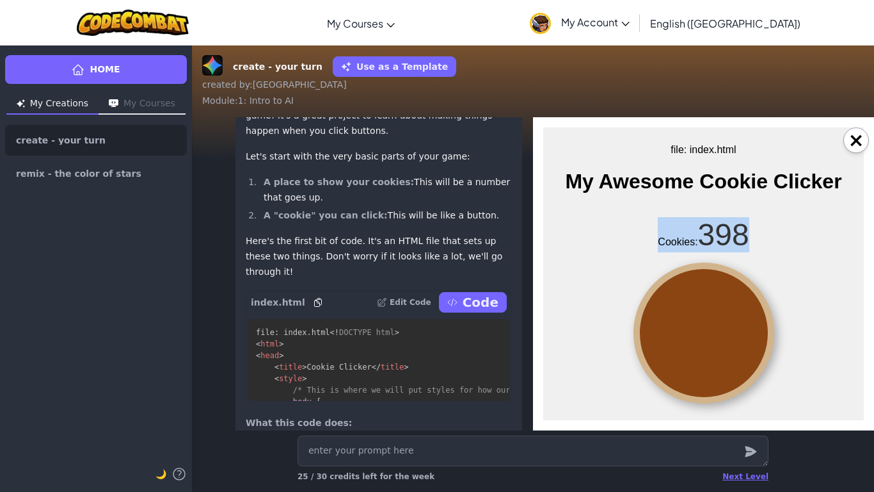
click at [719, 323] on div at bounding box center [704, 332] width 141 height 141
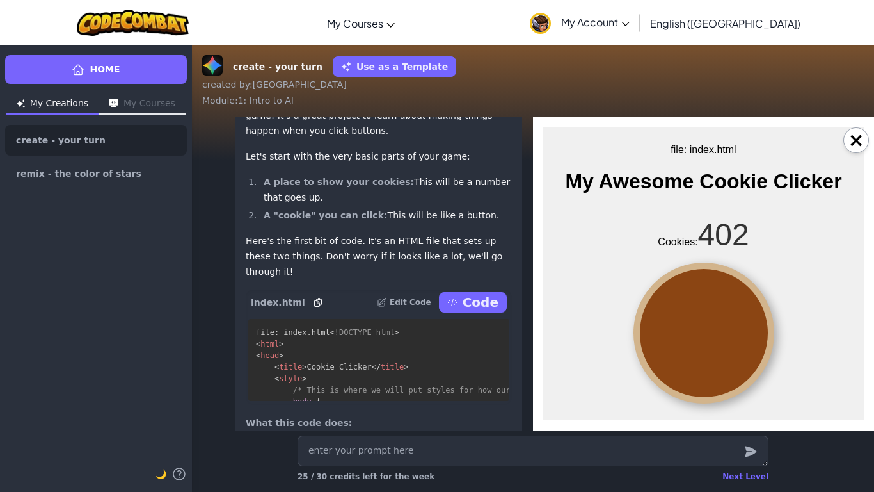
click at [719, 323] on div at bounding box center [704, 332] width 141 height 141
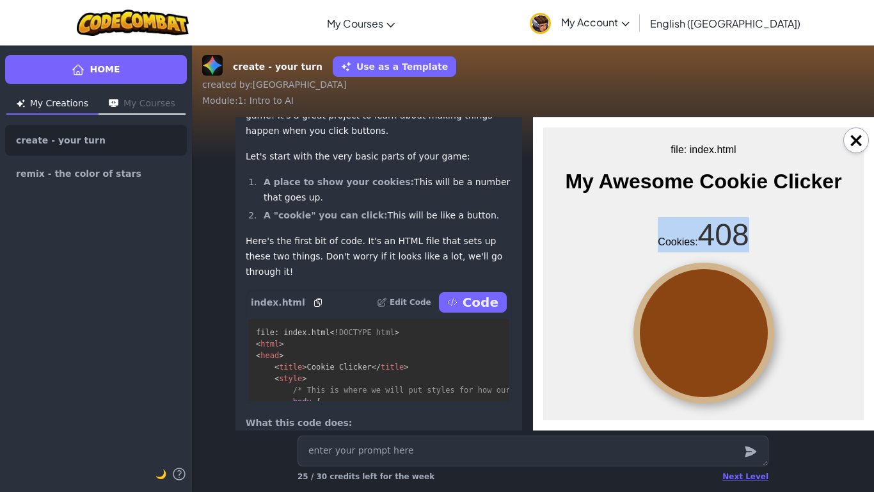
click at [719, 323] on div at bounding box center [704, 332] width 141 height 141
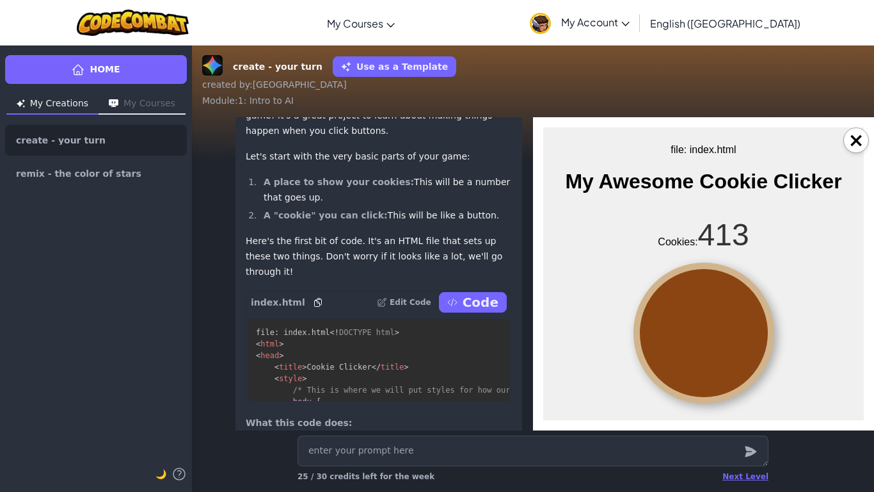
click at [719, 323] on div at bounding box center [704, 332] width 141 height 141
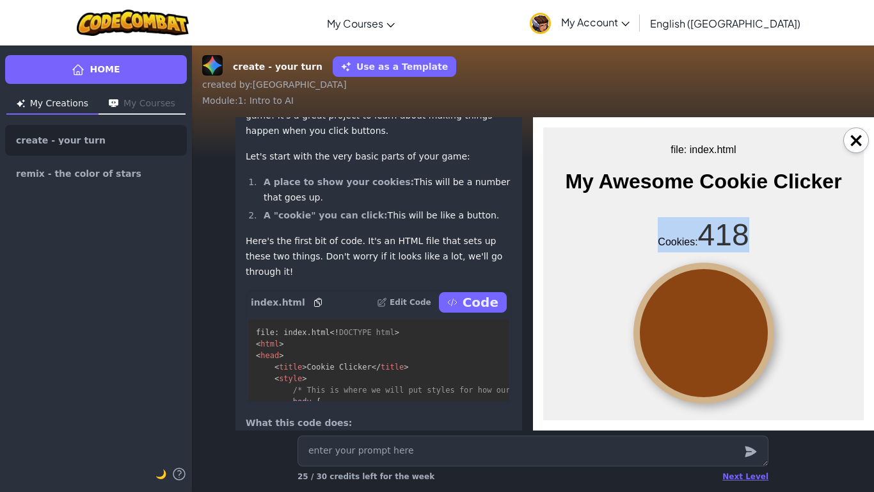
click at [719, 323] on div at bounding box center [704, 332] width 141 height 141
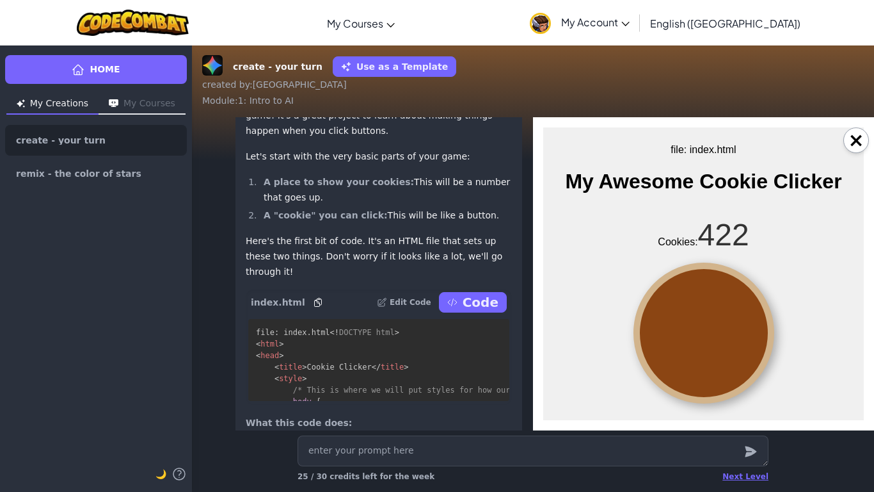
click at [719, 323] on div at bounding box center [704, 332] width 141 height 141
click at [720, 323] on div at bounding box center [704, 332] width 141 height 141
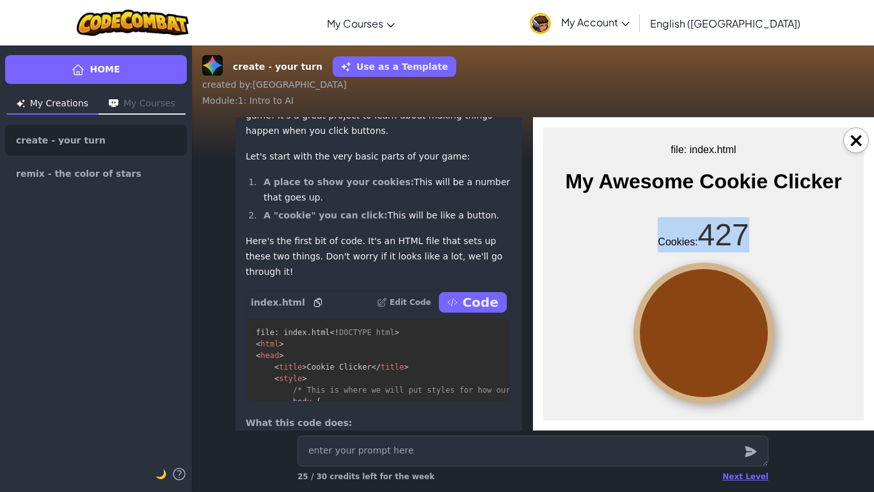
click at [720, 323] on div at bounding box center [704, 332] width 141 height 141
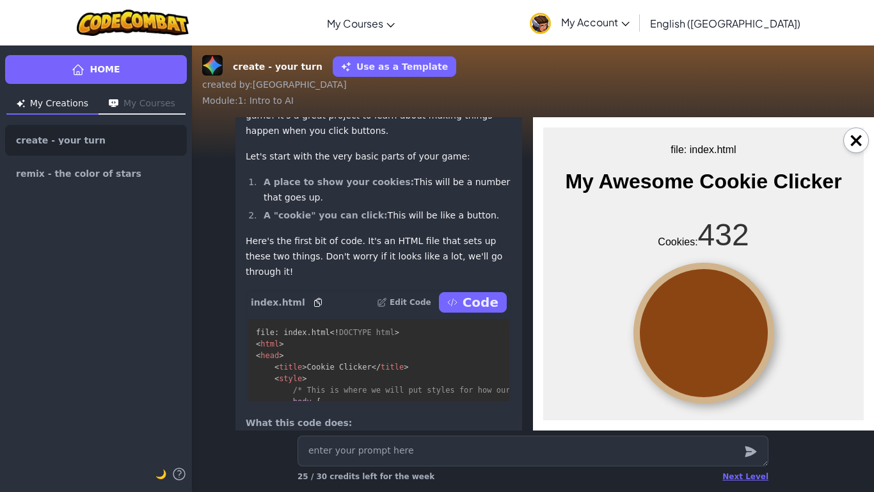
click at [720, 323] on div at bounding box center [704, 332] width 141 height 141
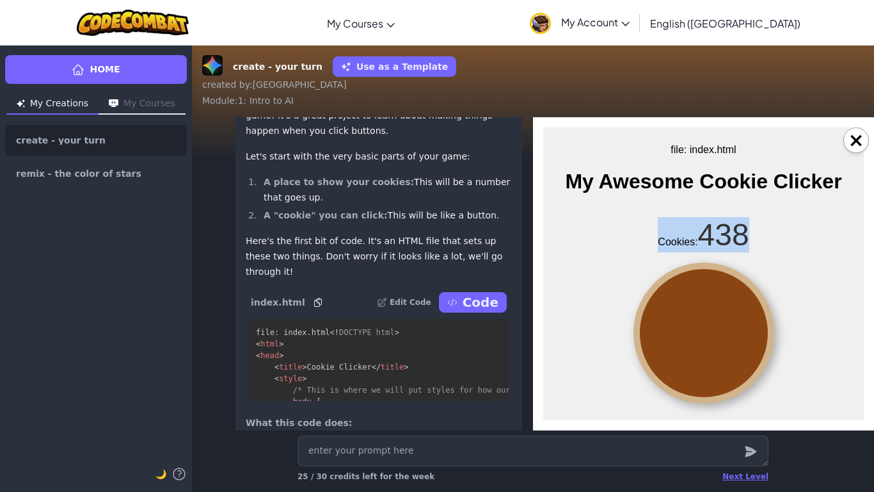
click at [720, 323] on div at bounding box center [704, 332] width 141 height 141
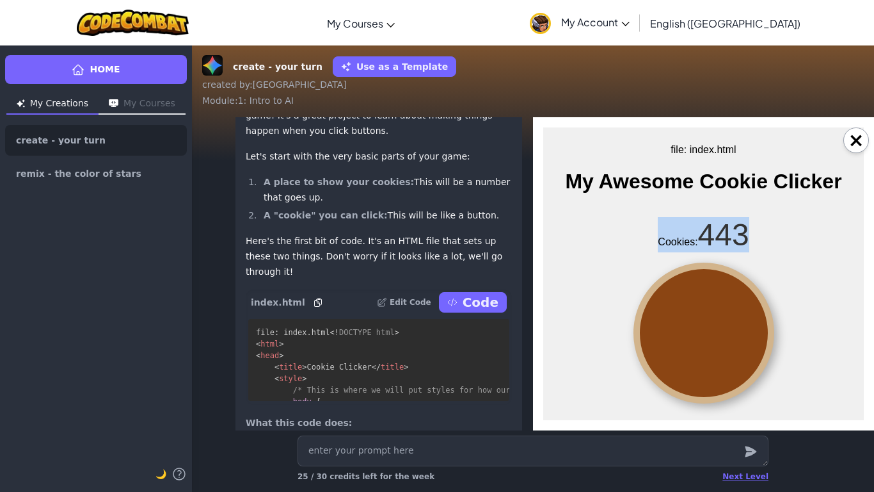
click at [720, 323] on div at bounding box center [704, 332] width 141 height 141
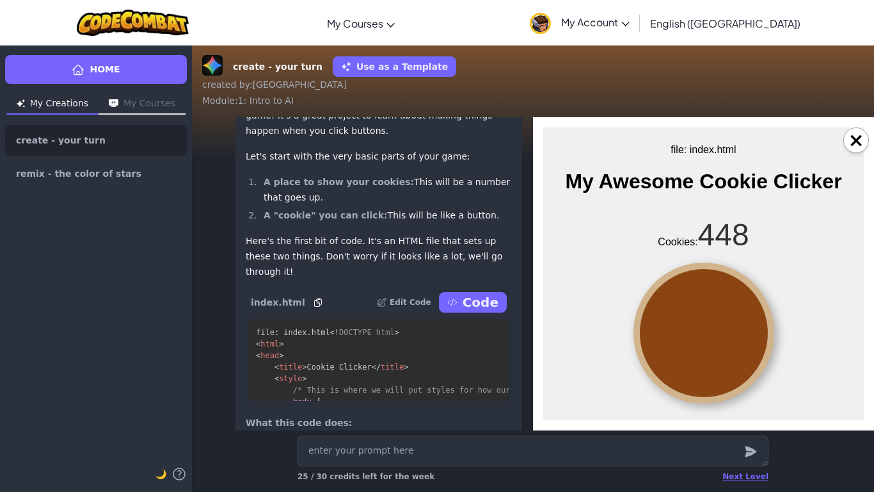
click at [720, 323] on div at bounding box center [704, 332] width 141 height 141
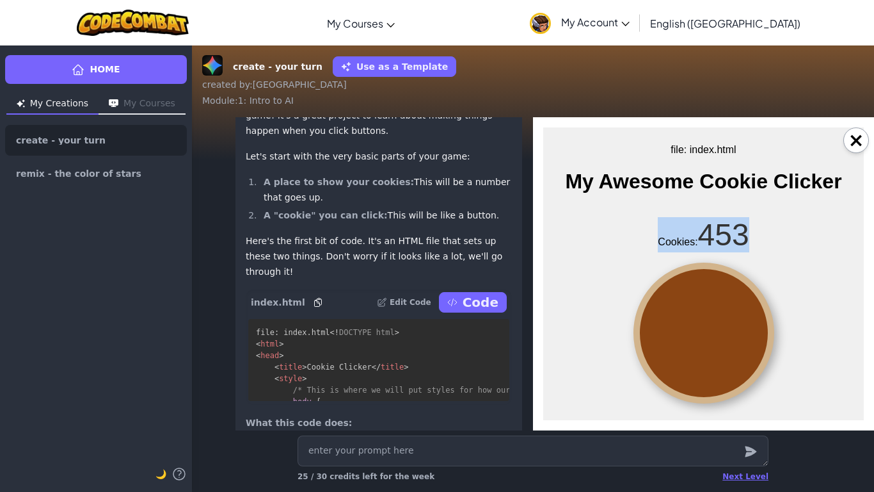
click at [720, 323] on div at bounding box center [704, 332] width 141 height 141
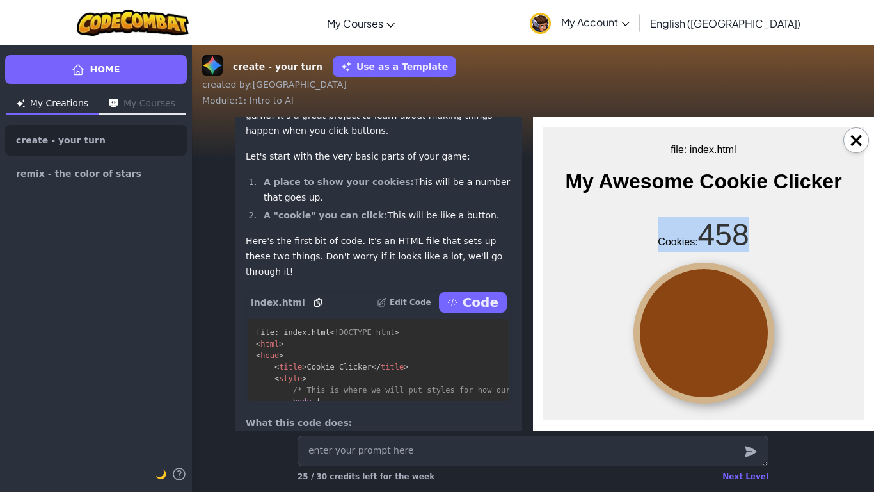
click at [720, 323] on div at bounding box center [704, 332] width 141 height 141
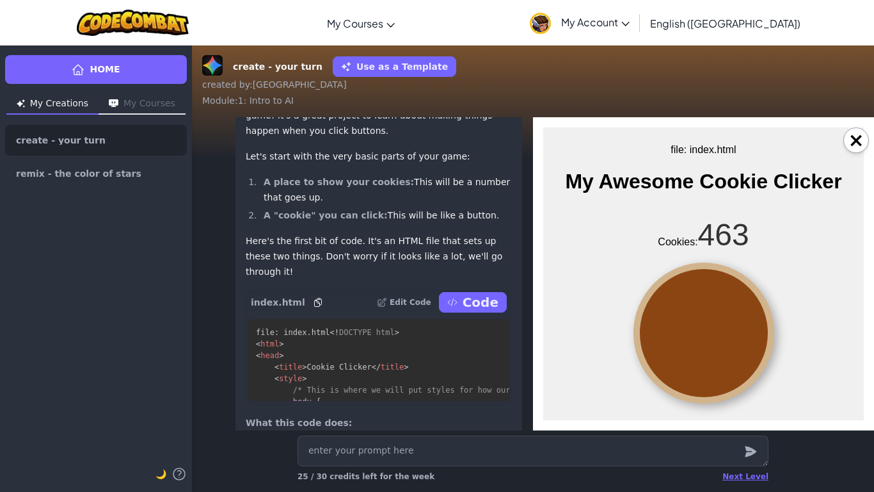
click at [720, 323] on div at bounding box center [704, 332] width 141 height 141
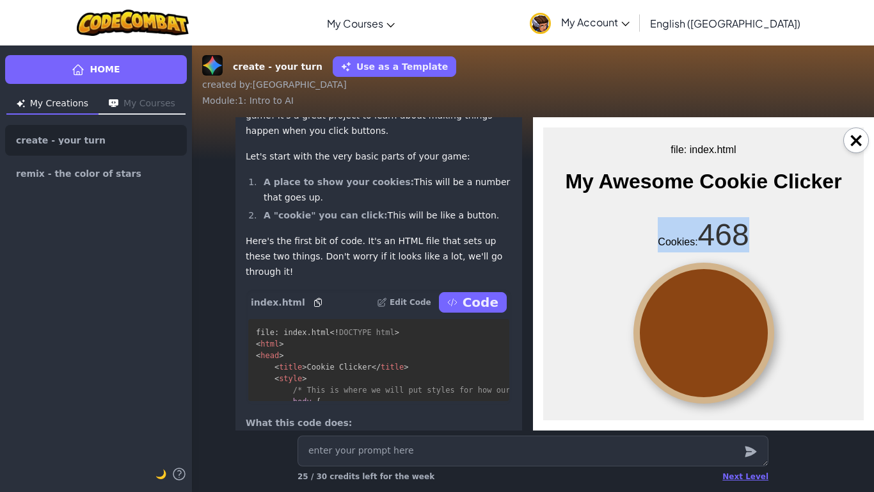
click at [720, 323] on div at bounding box center [704, 332] width 141 height 141
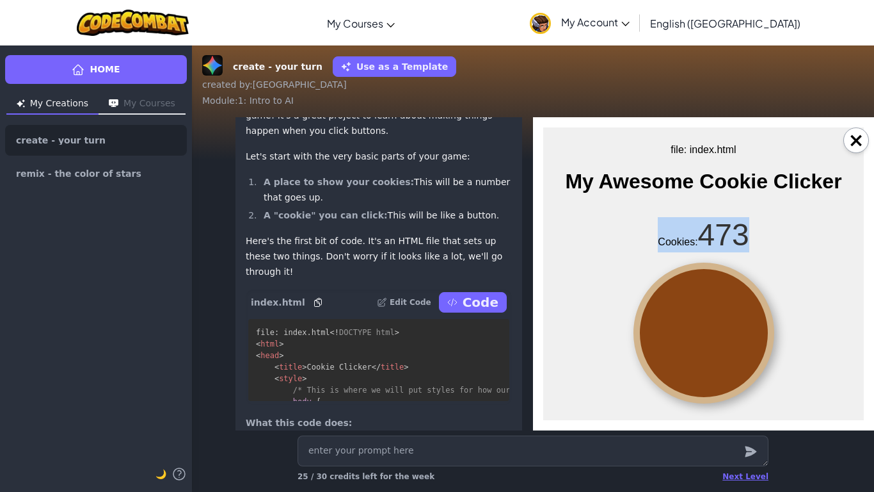
click at [720, 323] on div at bounding box center [704, 332] width 141 height 141
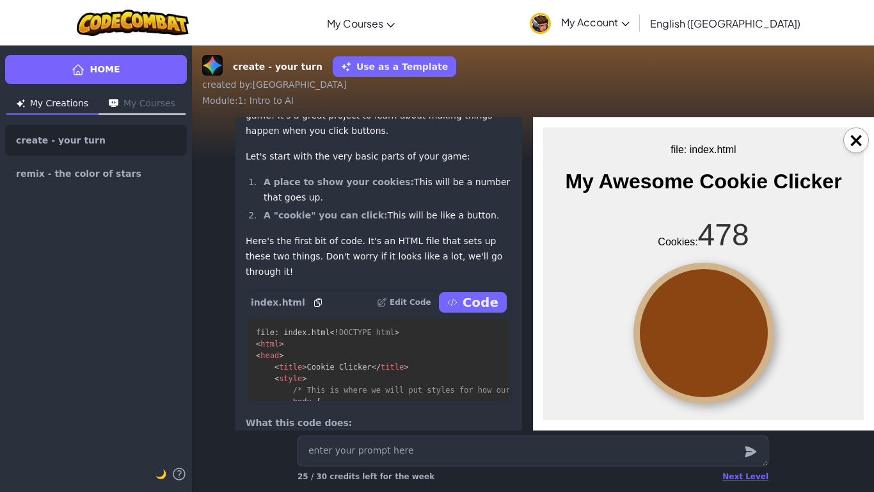
click at [720, 323] on div at bounding box center [704, 332] width 141 height 141
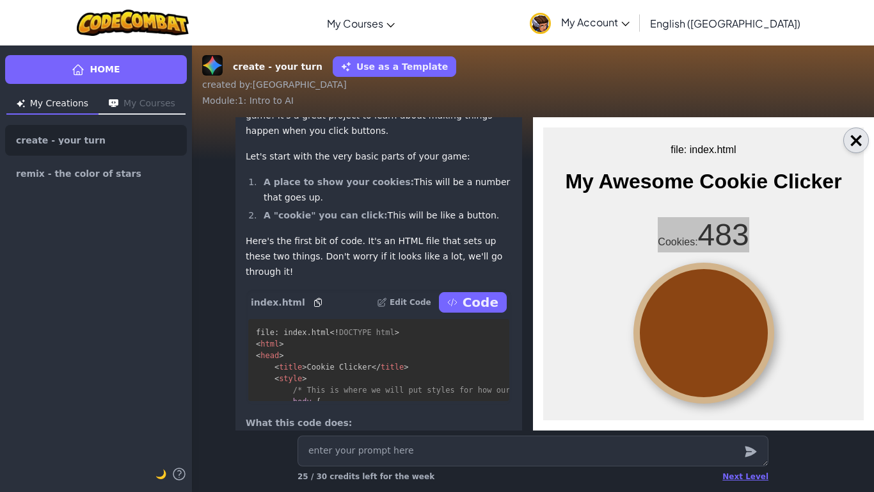
click at [864, 147] on button "×" at bounding box center [857, 140] width 26 height 26
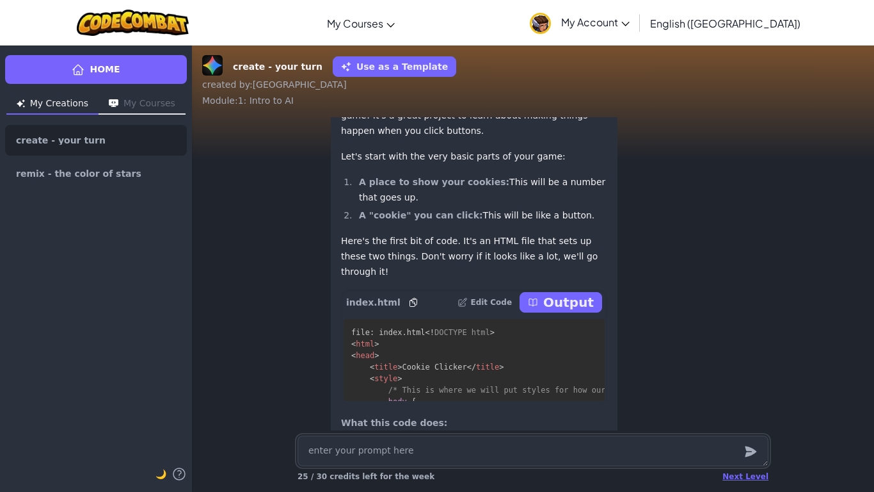
click at [562, 440] on textarea at bounding box center [533, 450] width 471 height 31
type textarea "x"
type textarea "c"
type textarea "x"
type textarea "ca"
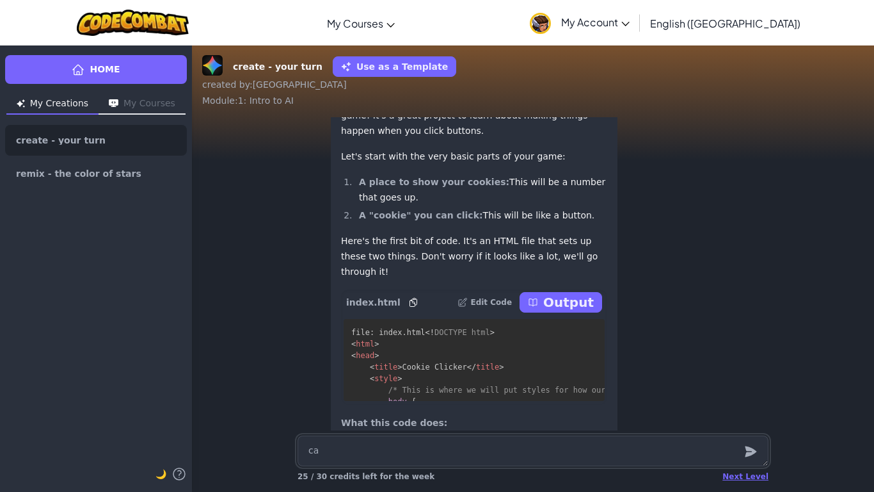
type textarea "x"
type textarea "can"
type textarea "x"
type textarea "can"
type textarea "x"
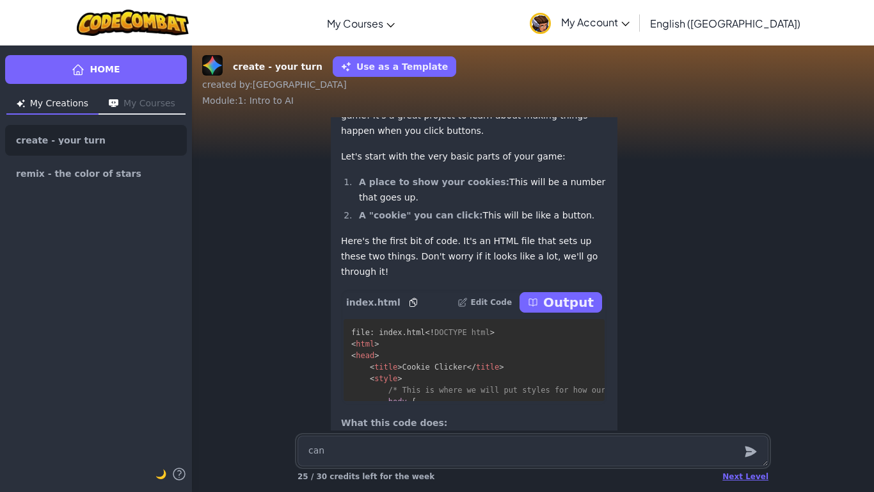
type textarea "can u"
type textarea "x"
type textarea "can u"
type textarea "x"
type textarea "can u m"
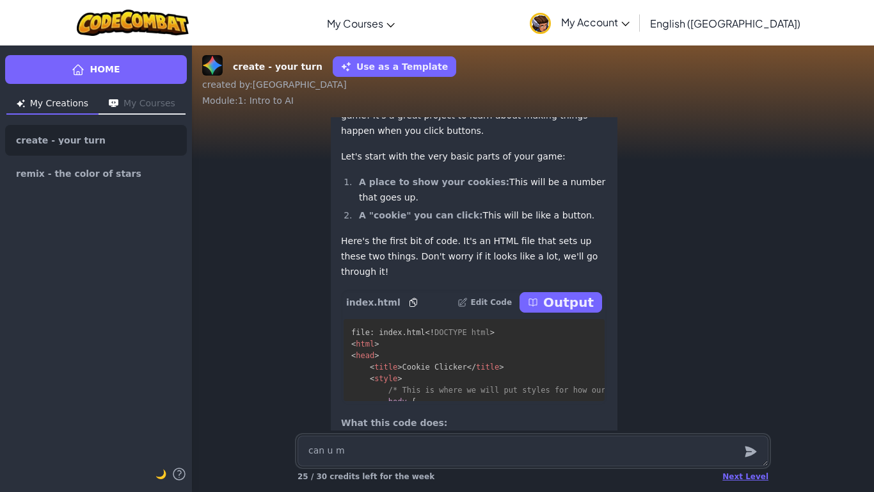
type textarea "x"
type textarea "can u ma"
type textarea "x"
type textarea "can u mak"
type textarea "x"
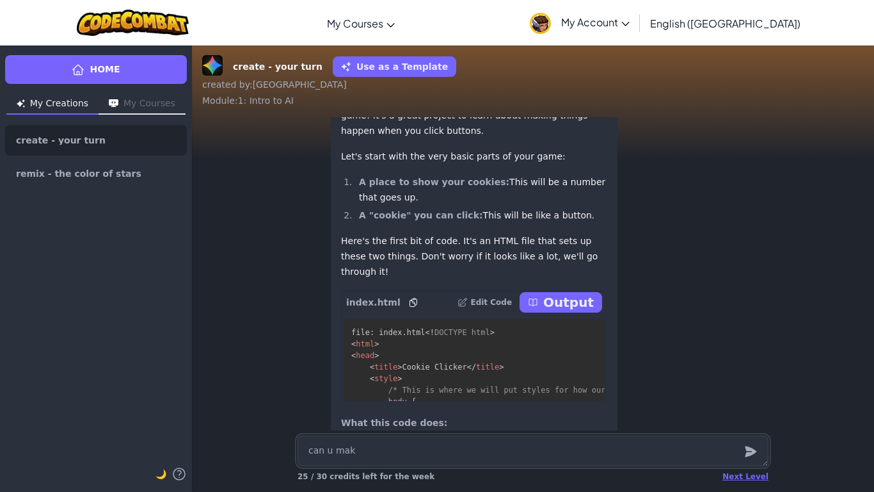
type textarea "can u make"
type textarea "x"
type textarea "can u make"
type textarea "x"
type textarea "can u make u"
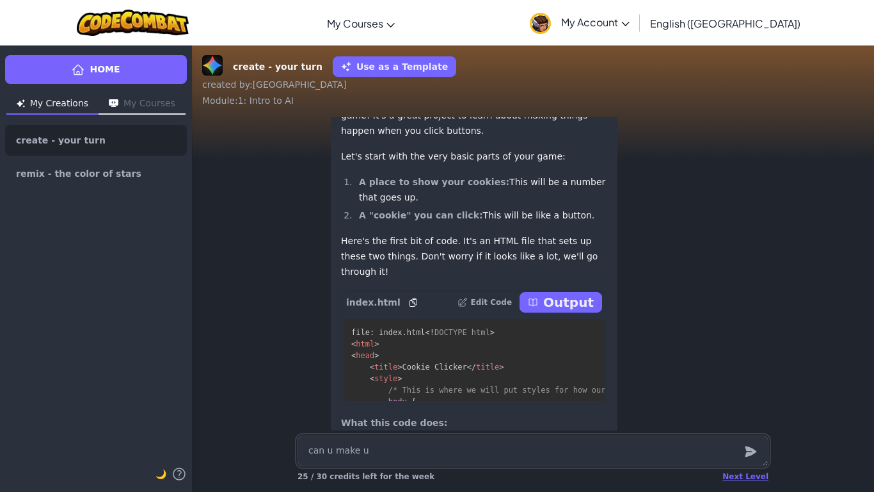
type textarea "x"
type textarea "can u make"
type textarea "x"
type textarea "can u make i"
type textarea "x"
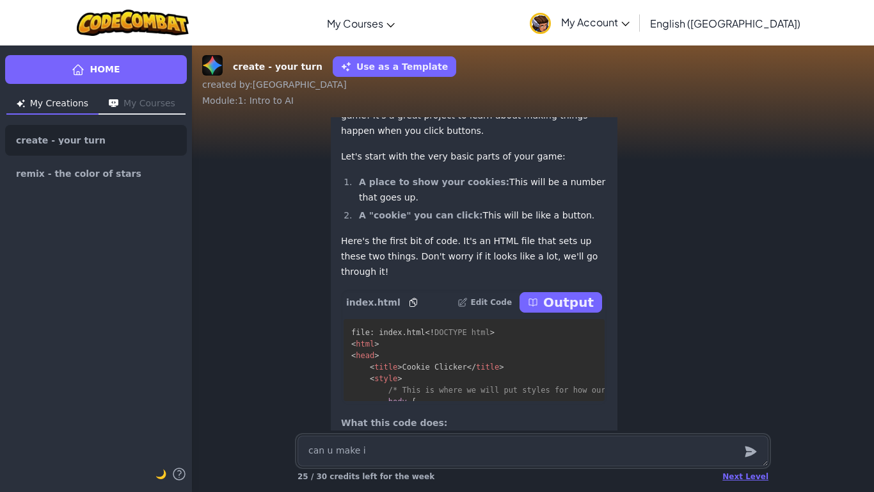
type textarea "can u make it"
type textarea "x"
type textarea "can u make it"
type textarea "x"
type textarea "can u make it w"
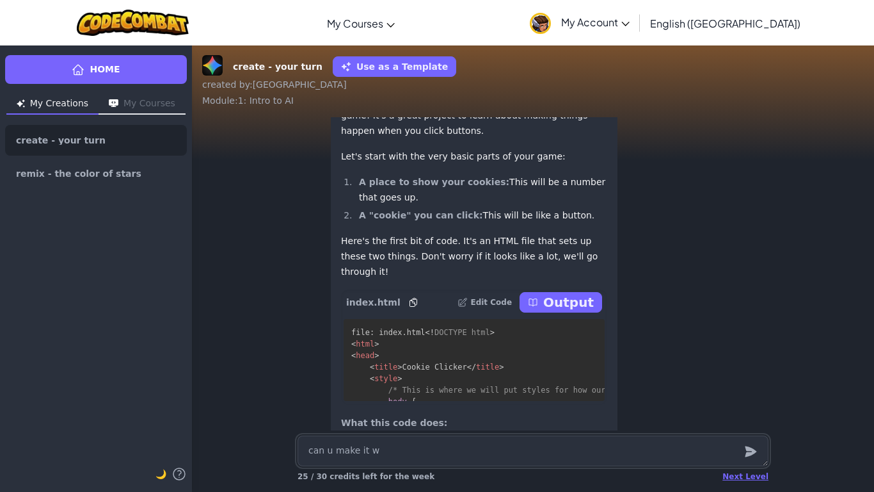
type textarea "x"
type textarea "can u make it wi"
type textarea "x"
type textarea "can u make it wit"
type textarea "x"
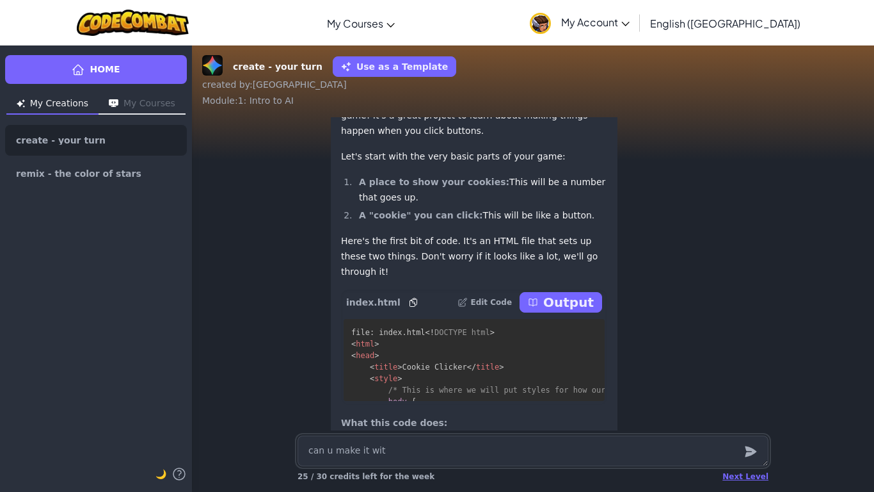
type textarea "can u make it with"
type textarea "x"
type textarea "can u make it with"
type textarea "x"
type textarea "can u make it with u"
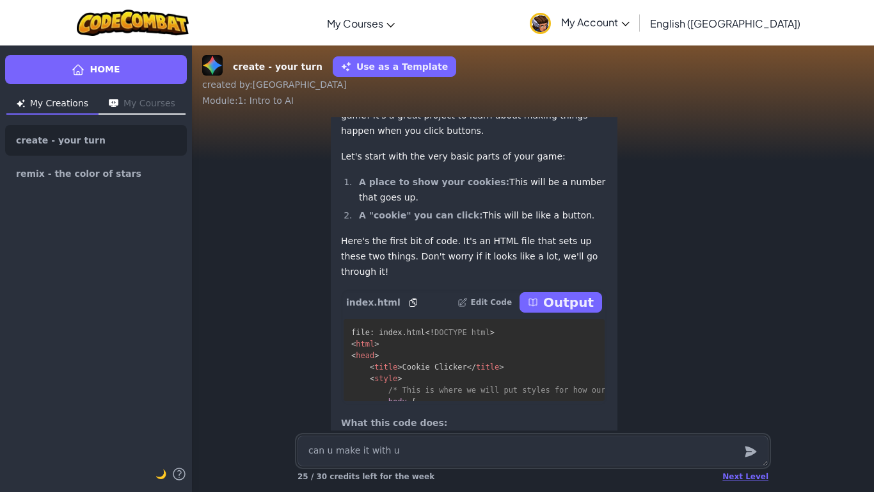
type textarea "x"
type textarea "can u make it with up"
type textarea "x"
type textarea "can u make it with upg"
type textarea "x"
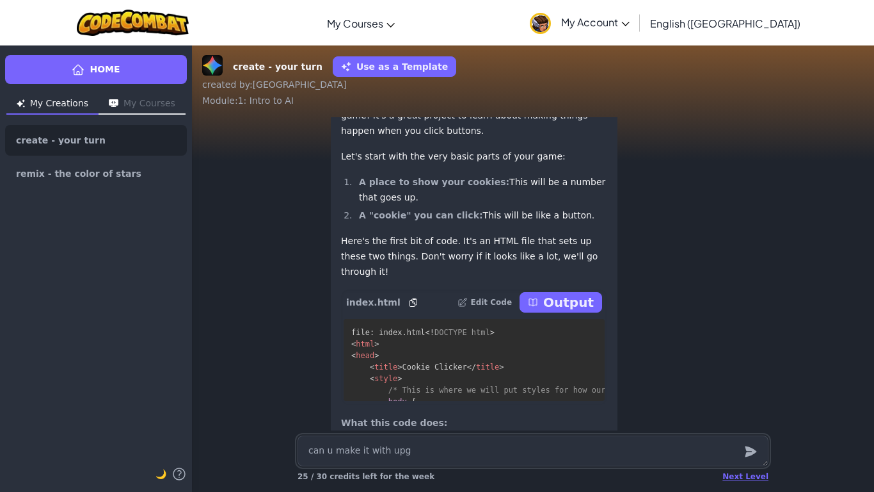
type textarea "can u make it with upgr"
type textarea "x"
type textarea "can u make it with upgra"
type textarea "x"
type textarea "can u make it with upgrad"
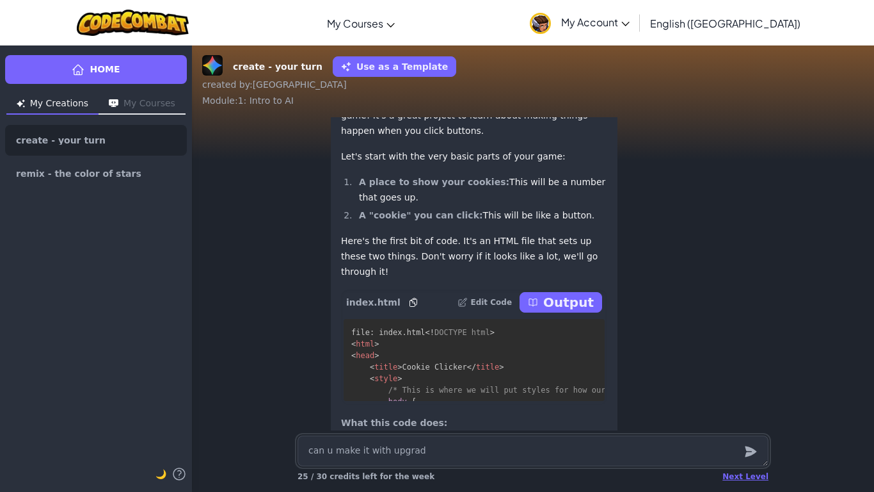
type textarea "x"
type textarea "can u make it with upgrade"
type textarea "x"
type textarea "can u make it with upgrades"
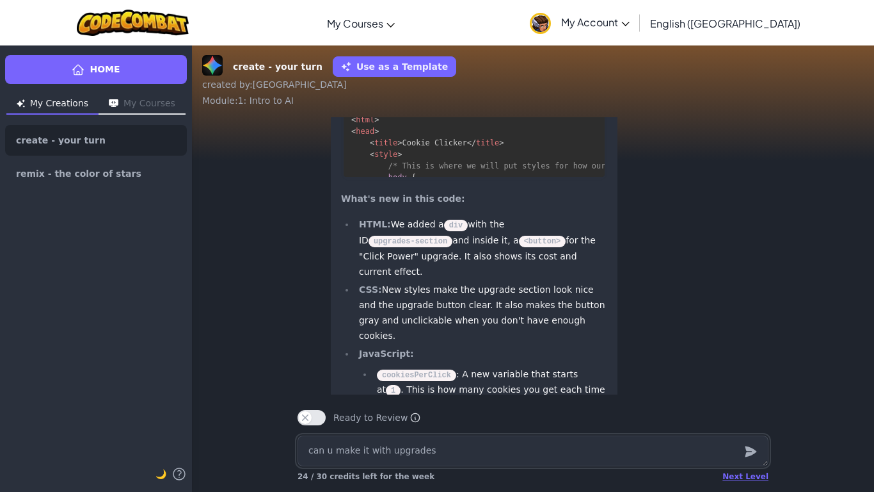
scroll to position [-383, 0]
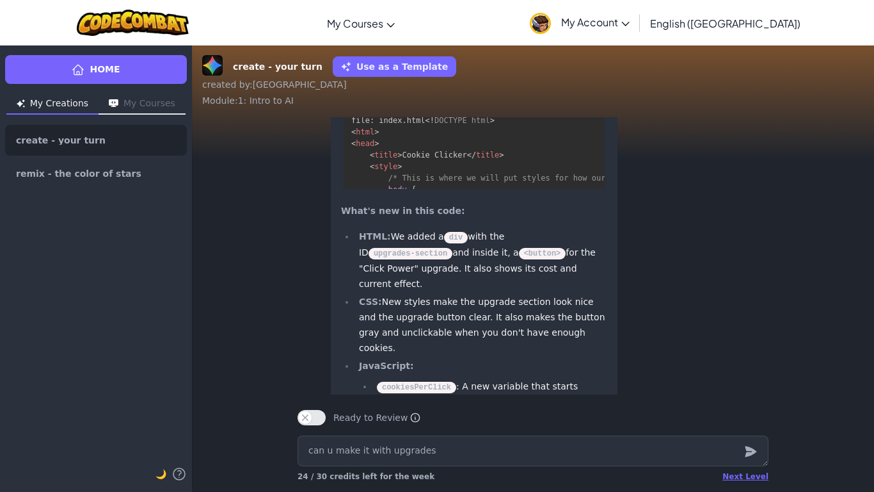
click at [558, 99] on p "Output" at bounding box center [568, 90] width 51 height 18
type textarea "x"
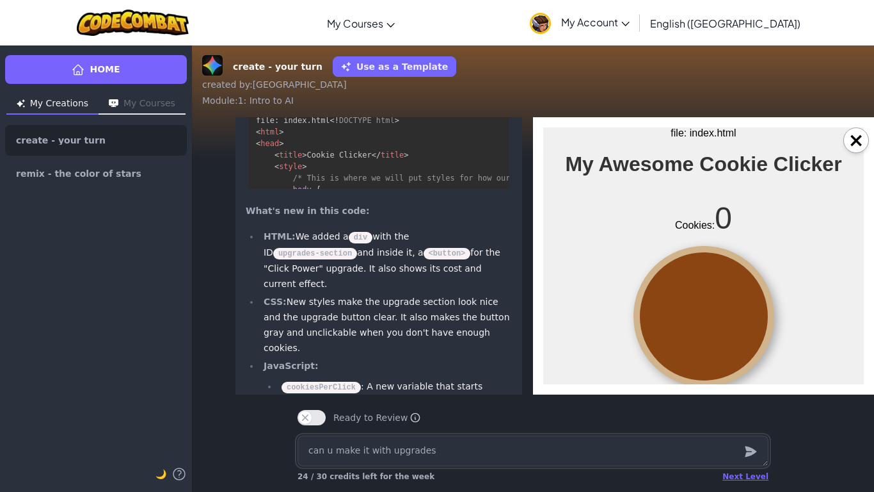
scroll to position [0, 0]
click at [699, 284] on div at bounding box center [704, 316] width 141 height 141
click at [700, 284] on div at bounding box center [704, 316] width 141 height 141
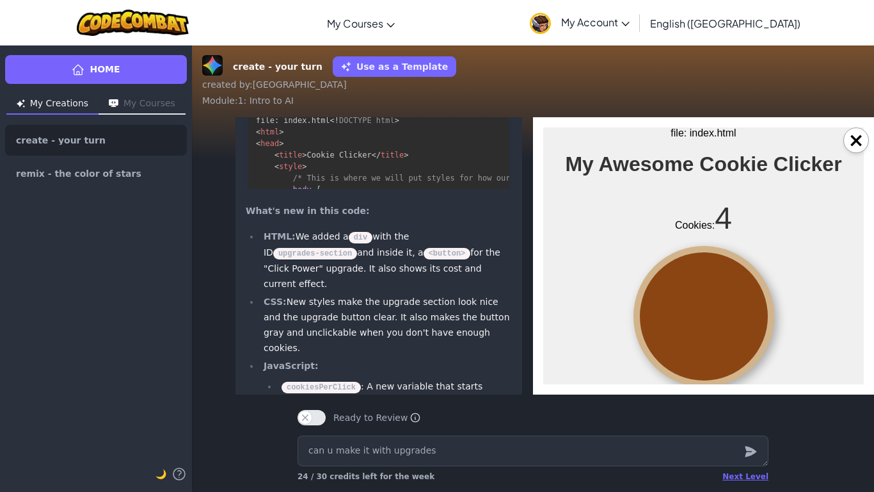
click at [700, 284] on div at bounding box center [704, 316] width 141 height 141
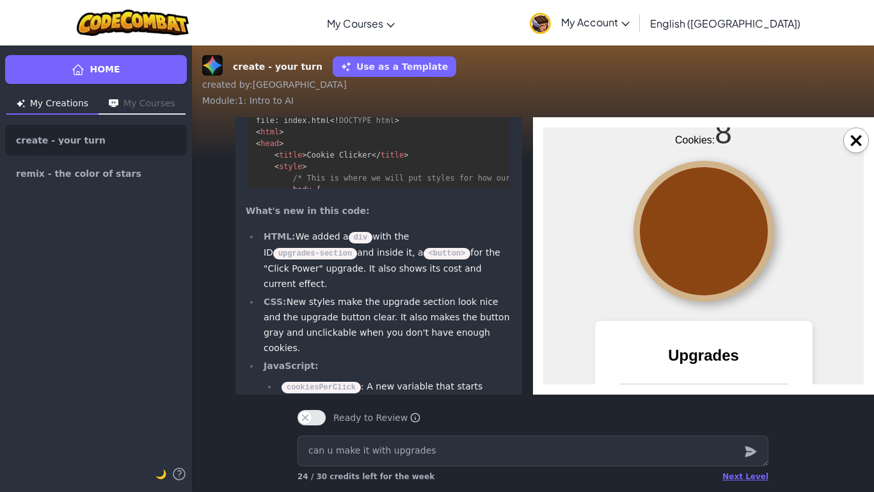
scroll to position [177, 0]
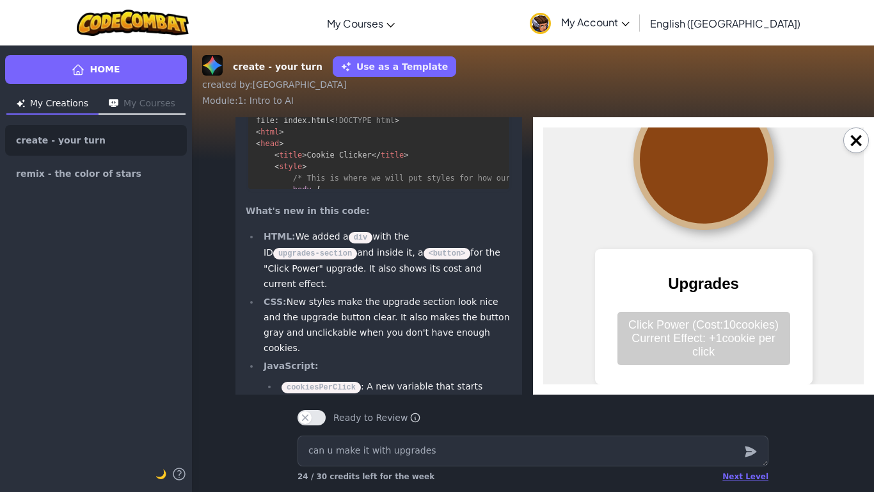
click at [688, 186] on div at bounding box center [704, 159] width 141 height 141
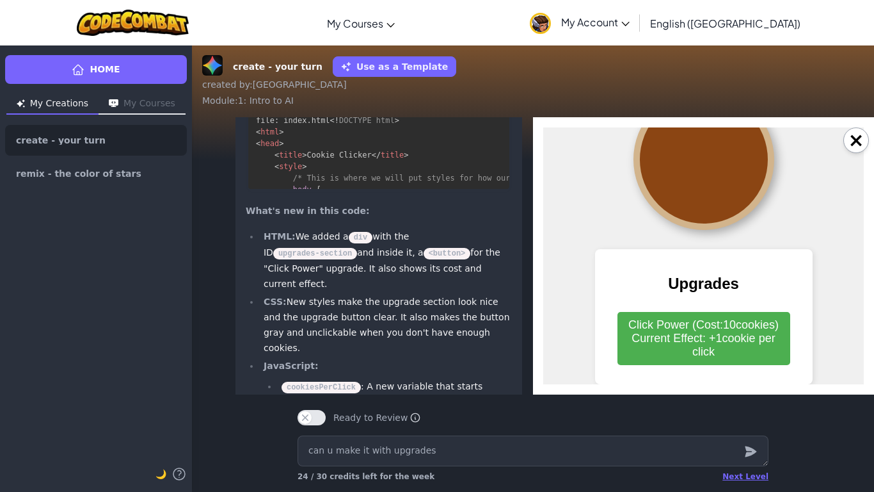
click at [688, 186] on div at bounding box center [704, 159] width 141 height 141
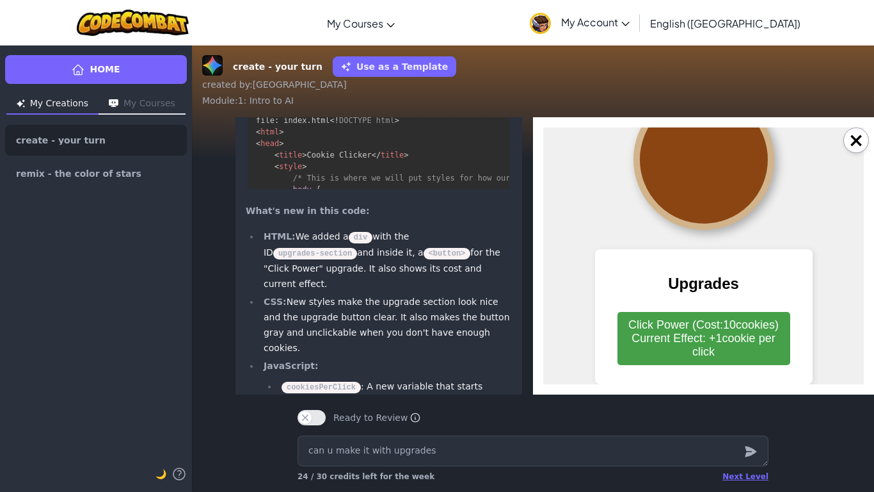
click at [695, 330] on button "Click Power (Cost: 10 cookies) Current Effect: + 1 cookie per click" at bounding box center [704, 338] width 173 height 53
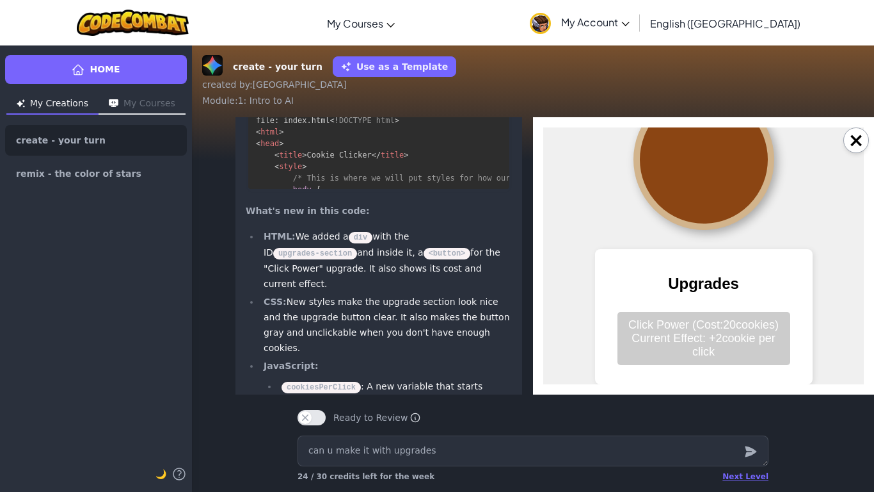
click at [674, 138] on div at bounding box center [704, 159] width 141 height 141
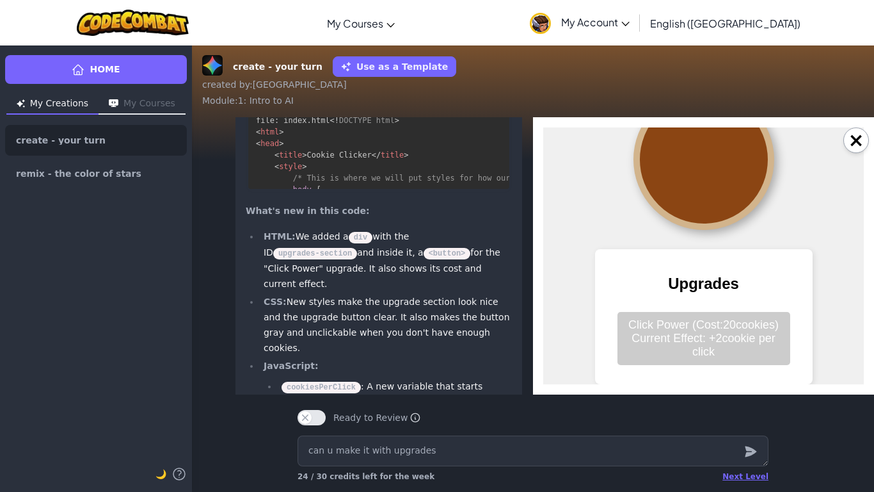
click at [674, 138] on div at bounding box center [704, 159] width 141 height 141
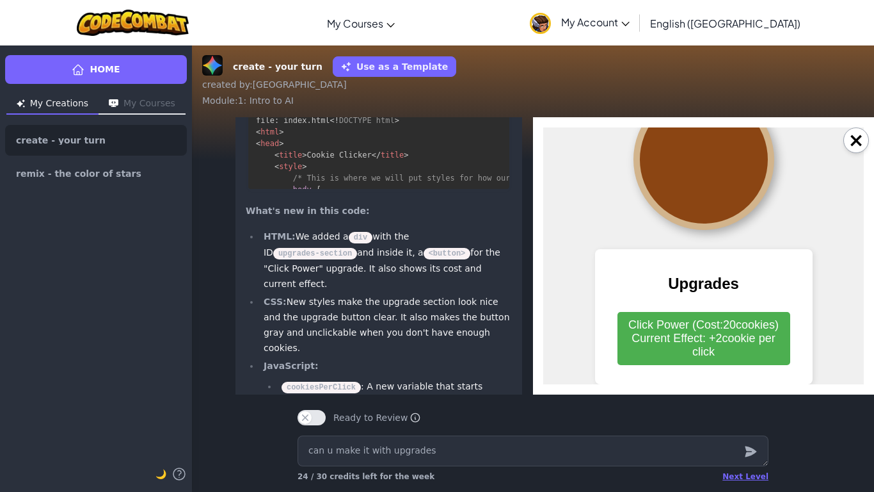
click at [674, 138] on div at bounding box center [704, 159] width 141 height 141
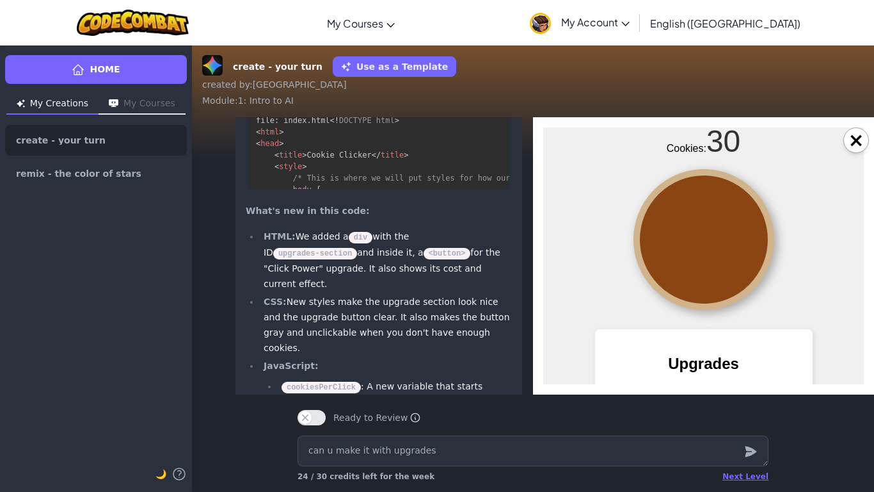
scroll to position [67, 0]
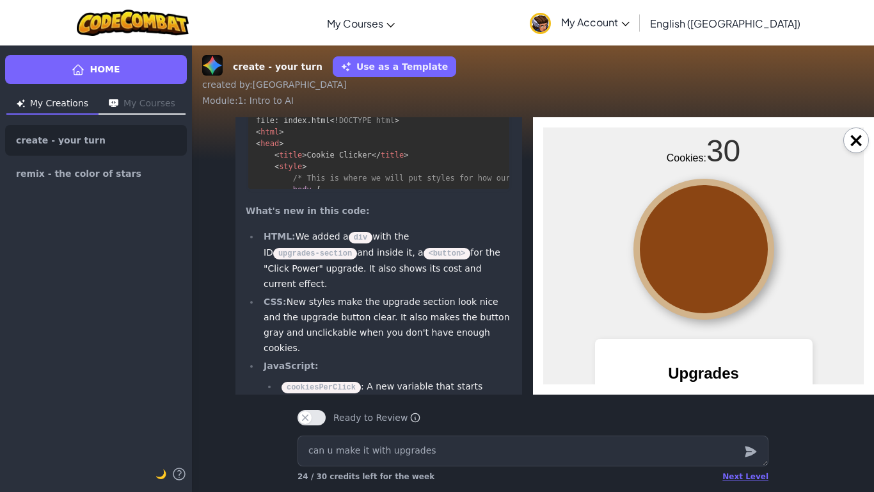
click at [674, 138] on p "Cookies: 30" at bounding box center [704, 150] width 74 height 35
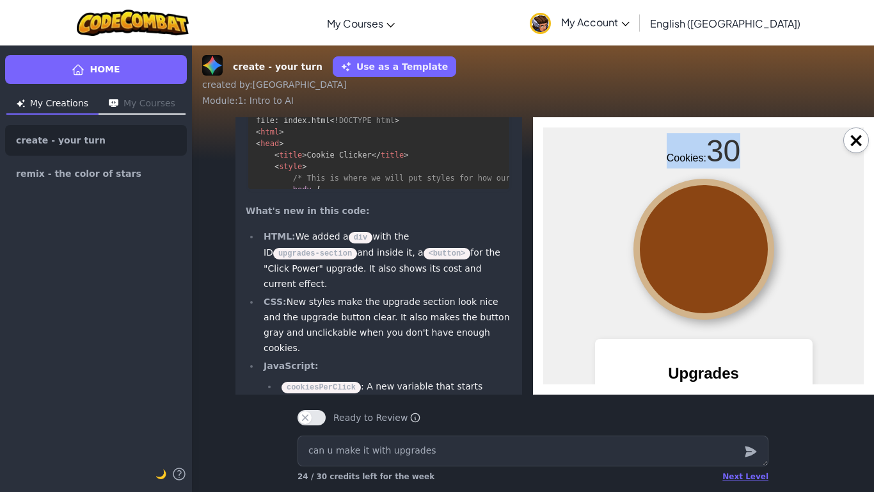
click at [674, 138] on p "Cookies: 30" at bounding box center [704, 150] width 74 height 35
click at [673, 288] on div at bounding box center [704, 249] width 141 height 141
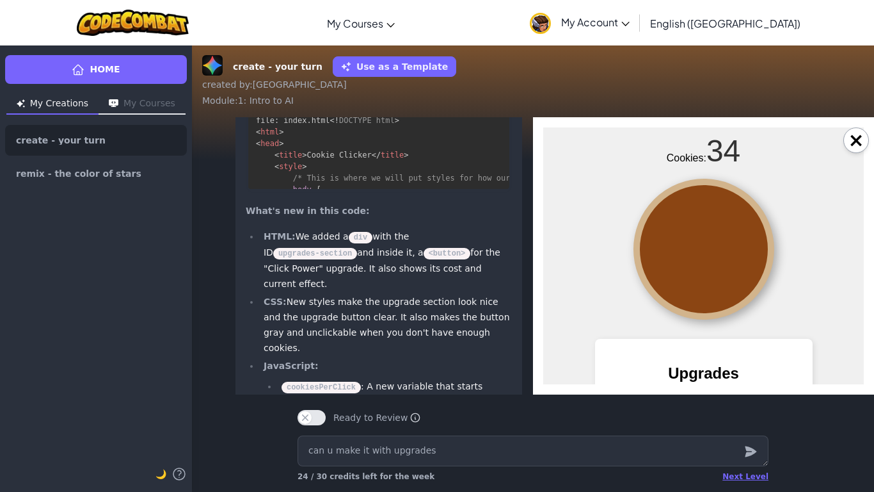
click at [673, 288] on div at bounding box center [704, 249] width 141 height 141
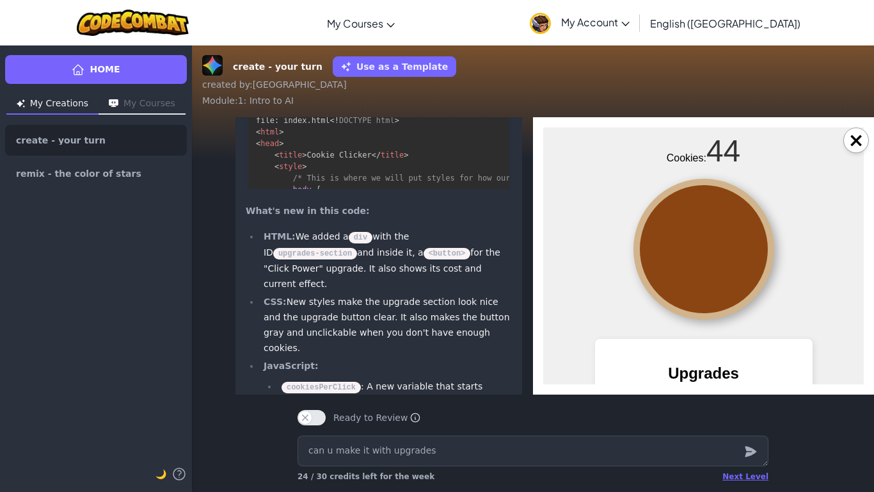
click at [673, 288] on div at bounding box center [704, 249] width 141 height 141
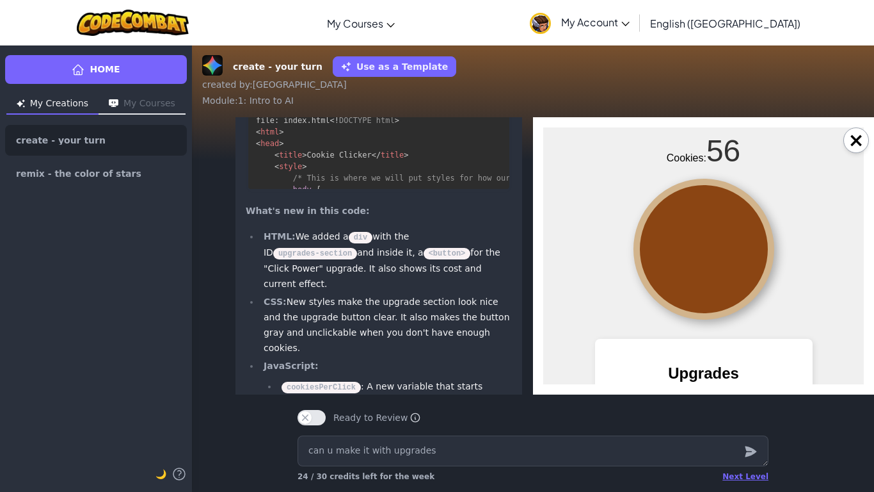
click at [673, 288] on div at bounding box center [704, 249] width 141 height 141
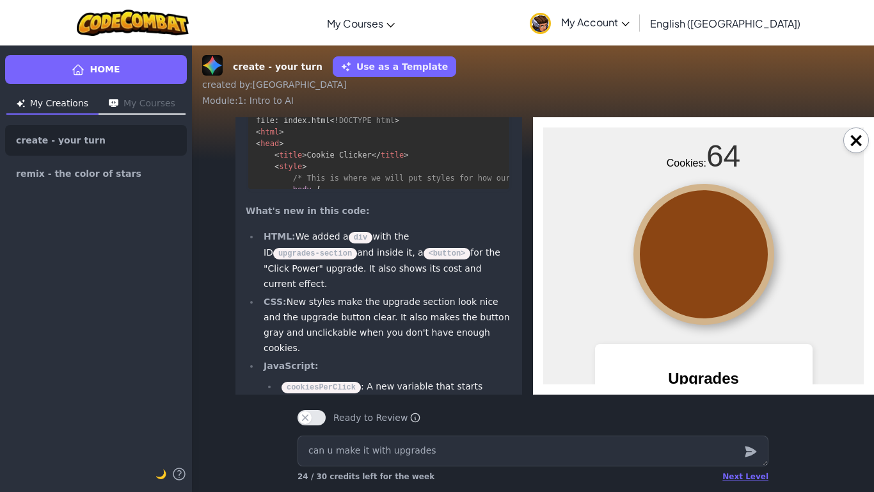
click at [673, 288] on div at bounding box center [704, 254] width 141 height 141
click at [673, 288] on div at bounding box center [704, 255] width 141 height 141
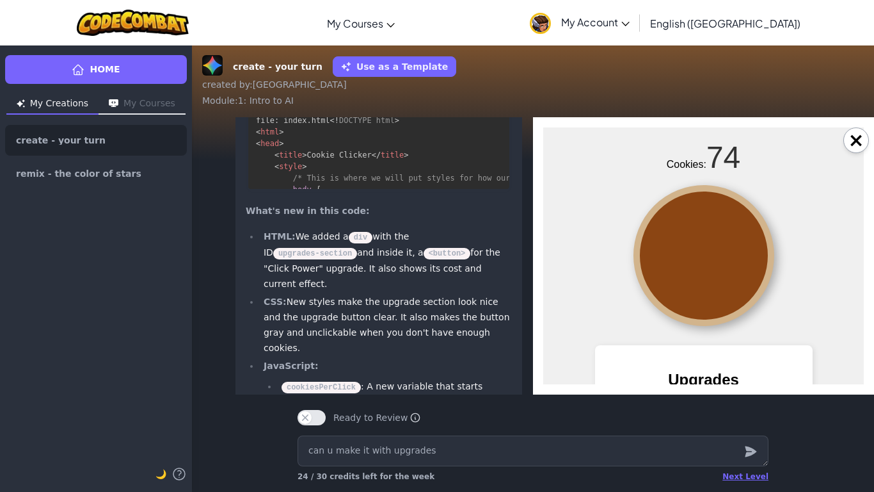
click at [673, 288] on div at bounding box center [704, 255] width 141 height 141
click
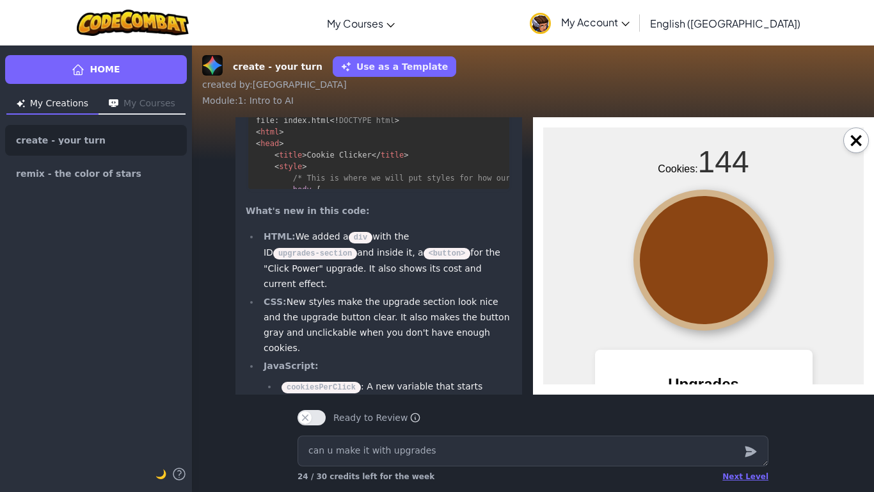
scroll to position [53, 0]
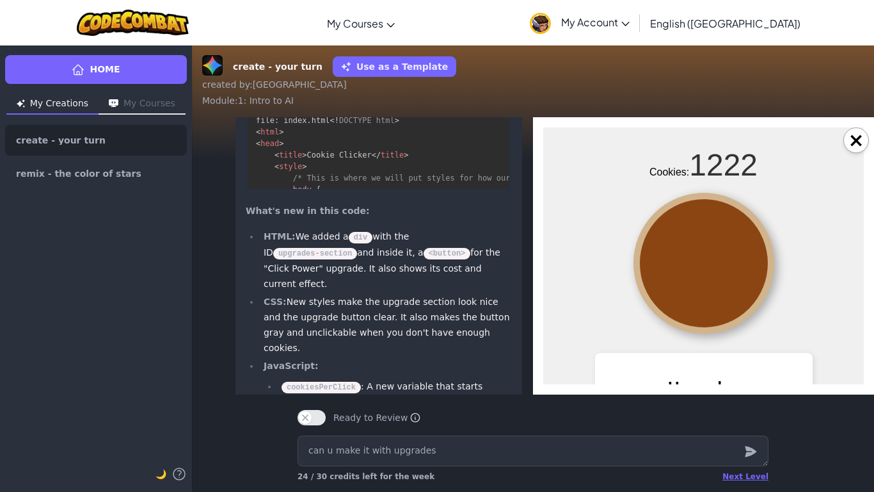
drag, startPoint x: 682, startPoint y: 217, endPoint x: 668, endPoint y: 207, distance: 17.4
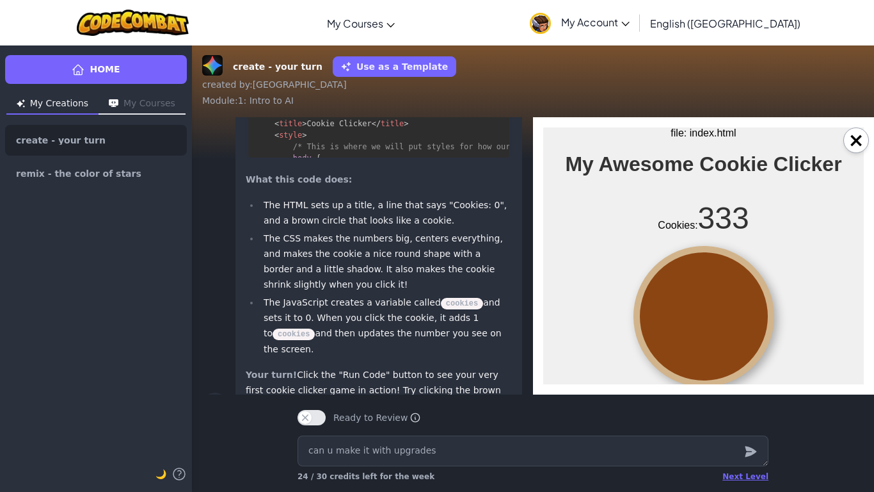
scroll to position [-971, 0]
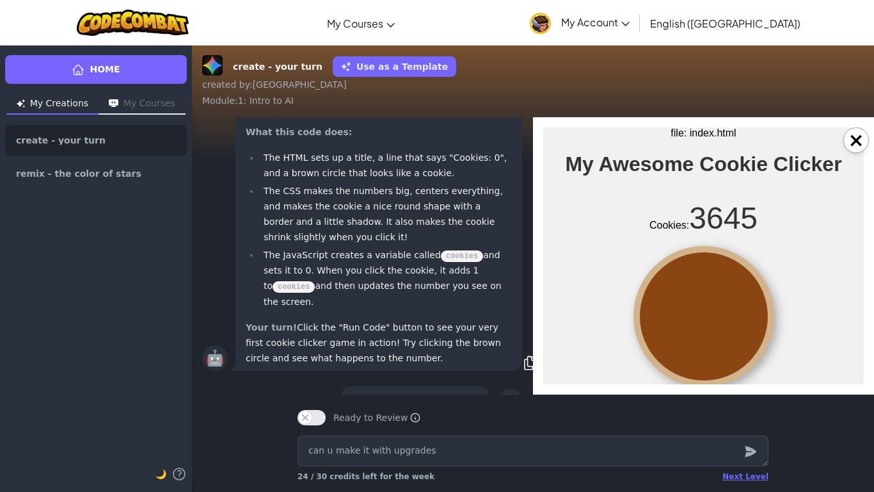
drag, startPoint x: 683, startPoint y: 306, endPoint x: 670, endPoint y: 305, distance: 12.8
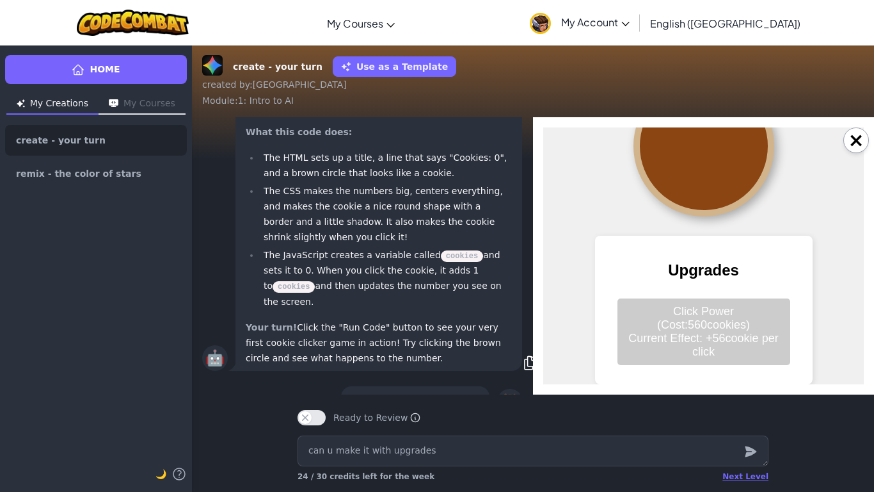
scroll to position [0, 0]
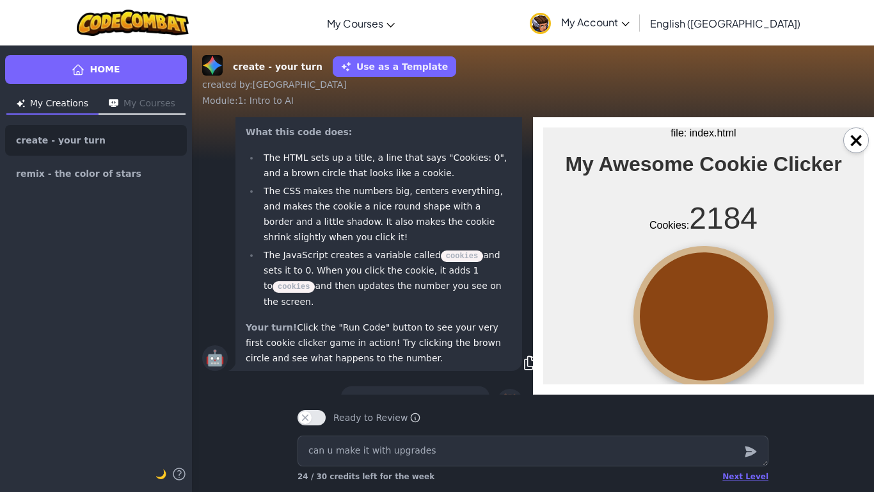
drag, startPoint x: 399, startPoint y: 334, endPoint x: 376, endPoint y: 313, distance: 31.3
drag, startPoint x: 707, startPoint y: 296, endPoint x: 709, endPoint y: 305, distance: 9.7
drag, startPoint x: 709, startPoint y: 306, endPoint x: 717, endPoint y: 313, distance: 10.9
drag, startPoint x: 717, startPoint y: 313, endPoint x: 686, endPoint y: 355, distance: 51.7
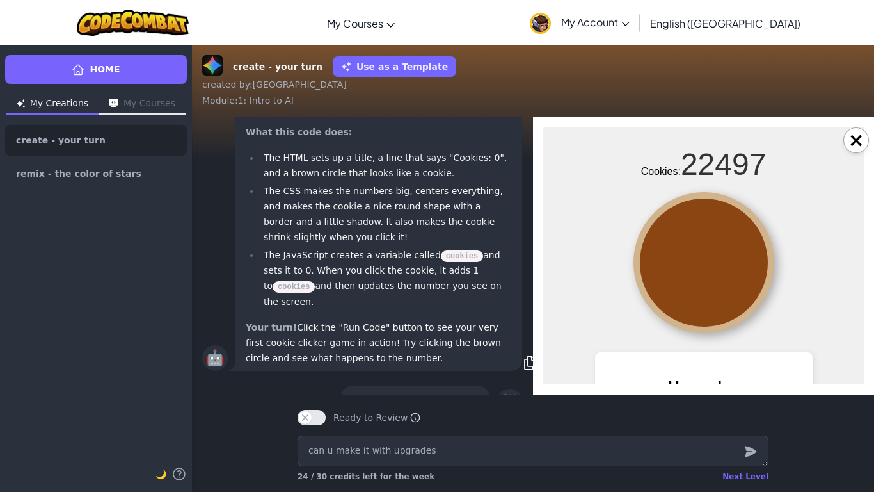
scroll to position [177, 0]
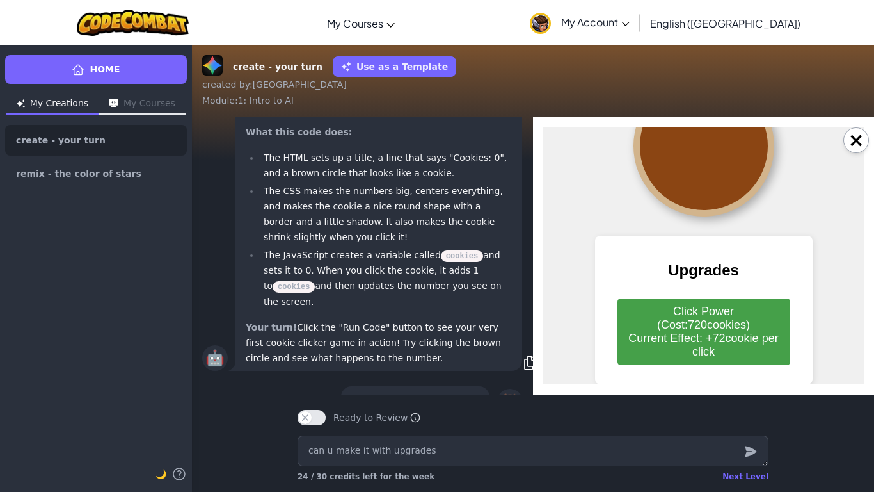
drag, startPoint x: 665, startPoint y: 339, endPoint x: 672, endPoint y: 326, distance: 14.6
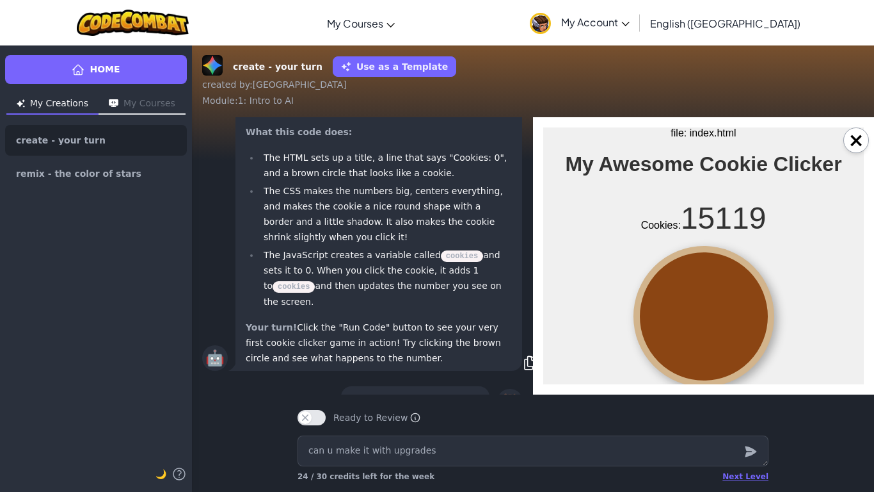
drag, startPoint x: 686, startPoint y: 384, endPoint x: 142, endPoint y: 256, distance: 558.4
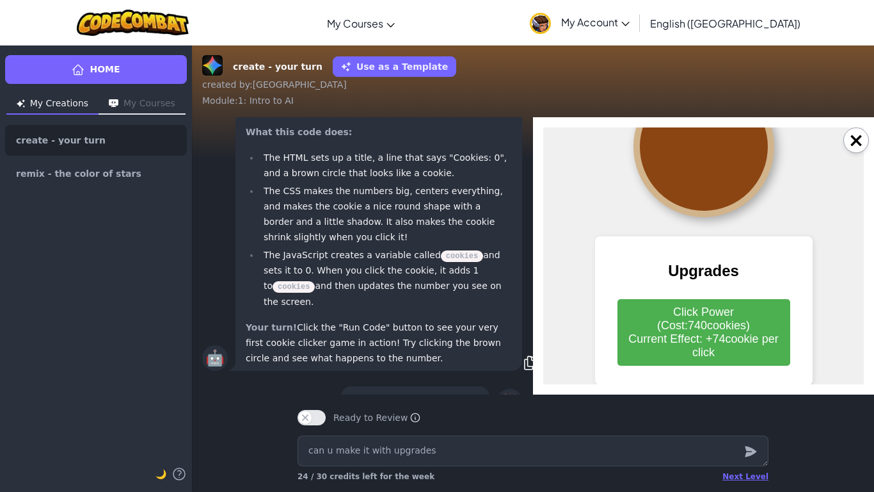
scroll to position [177, 0]
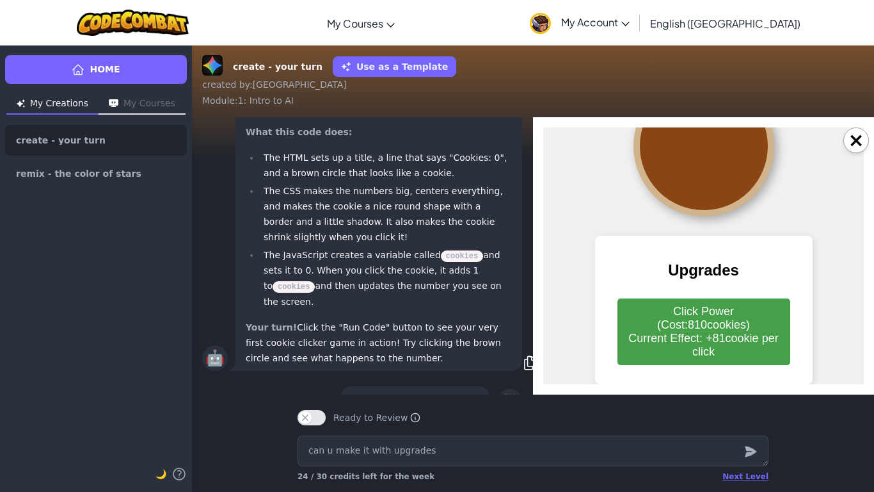
drag, startPoint x: 698, startPoint y: 334, endPoint x: 693, endPoint y: 339, distance: 7.7
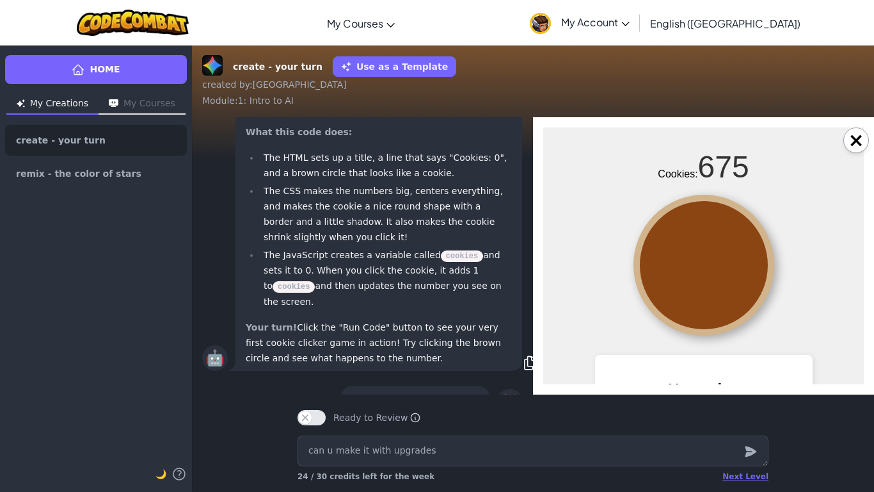
scroll to position [37, 0]
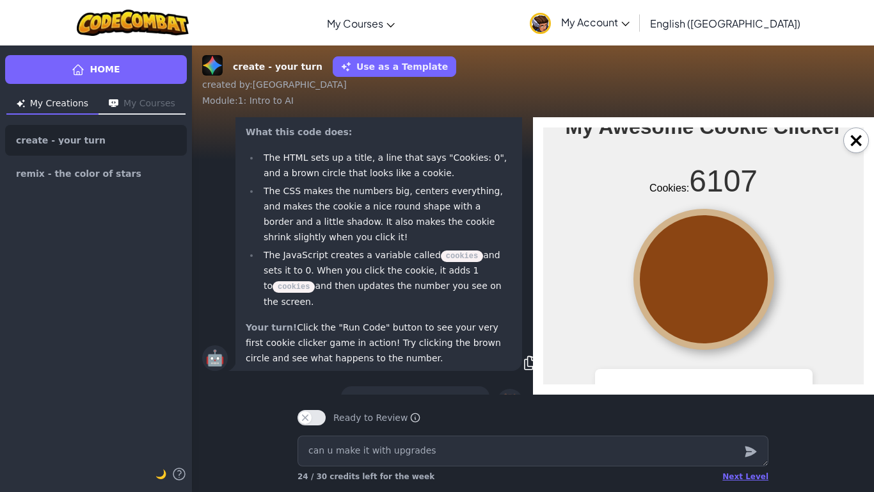
drag, startPoint x: 683, startPoint y: 330, endPoint x: 704, endPoint y: 334, distance: 21.4
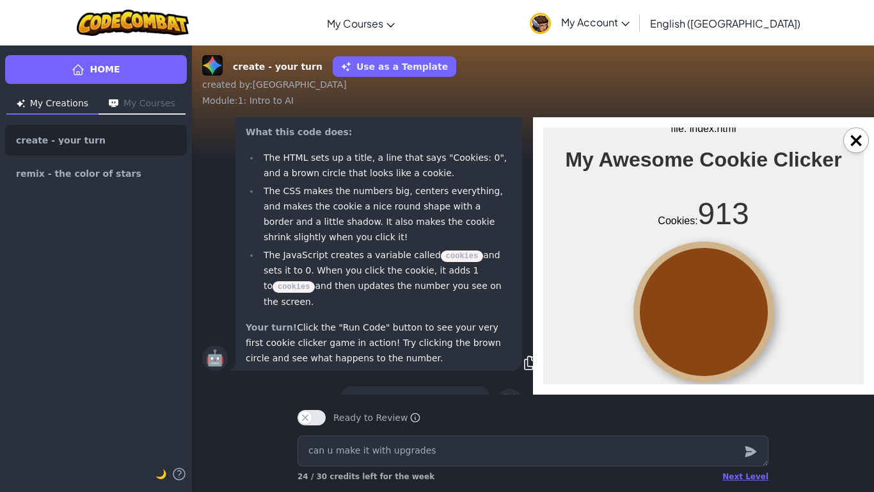
scroll to position [4, 0]
drag, startPoint x: 721, startPoint y: 327, endPoint x: 747, endPoint y: 350, distance: 34.9
drag, startPoint x: 739, startPoint y: 358, endPoint x: 728, endPoint y: 350, distance: 13.7
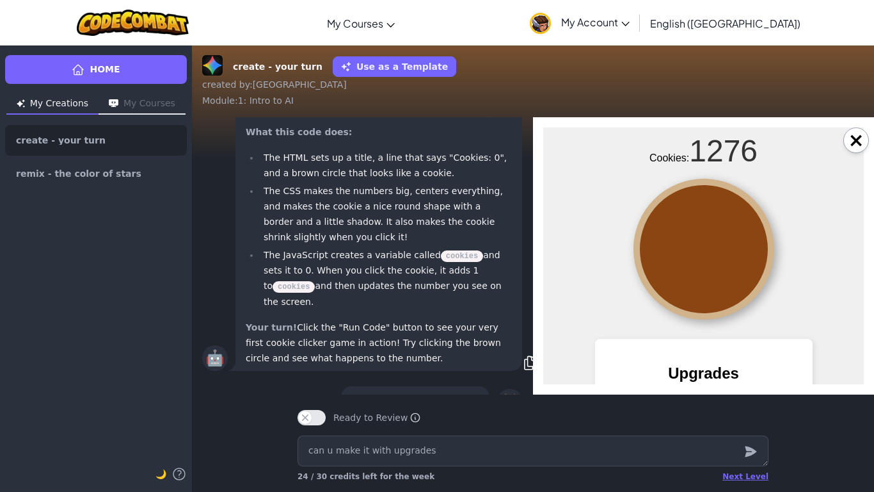
scroll to position [0, 0]
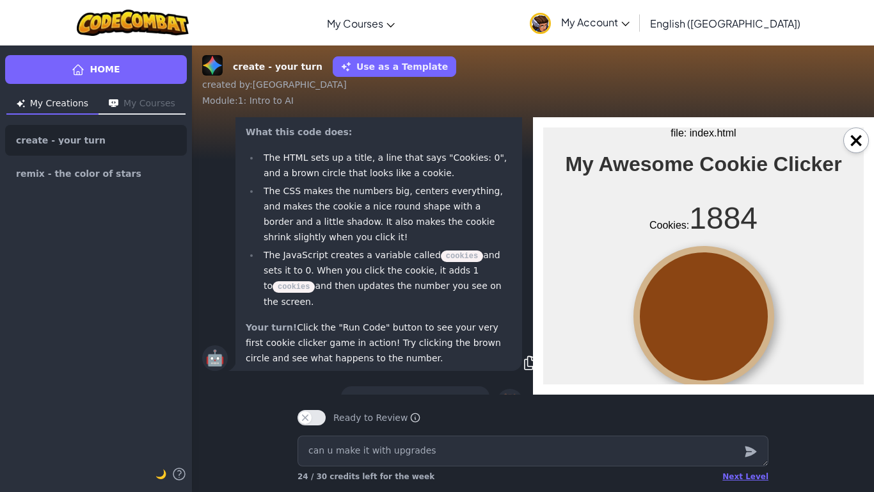
drag, startPoint x: 672, startPoint y: 335, endPoint x: 661, endPoint y: 339, distance: 11.5
drag, startPoint x: 721, startPoint y: 332, endPoint x: 730, endPoint y: 345, distance: 16.2
drag, startPoint x: 716, startPoint y: 337, endPoint x: 724, endPoint y: 344, distance: 11.3
drag, startPoint x: 752, startPoint y: 347, endPoint x: 744, endPoint y: 338, distance: 12.2
drag, startPoint x: 744, startPoint y: 338, endPoint x: 707, endPoint y: 312, distance: 45.5
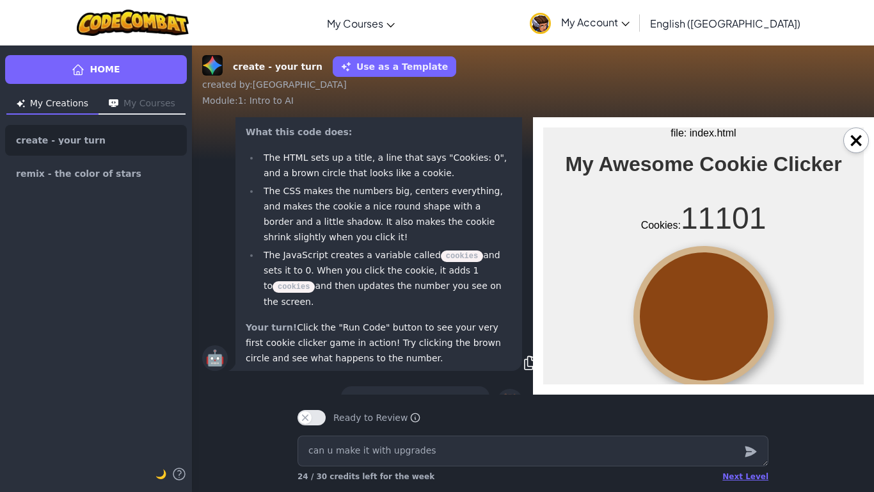
drag, startPoint x: 719, startPoint y: 344, endPoint x: 667, endPoint y: 311, distance: 61.6
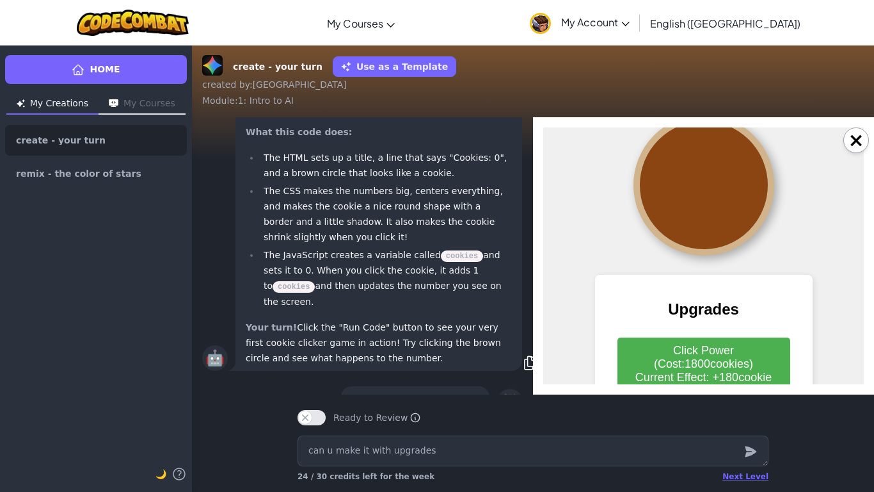
scroll to position [172, 0]
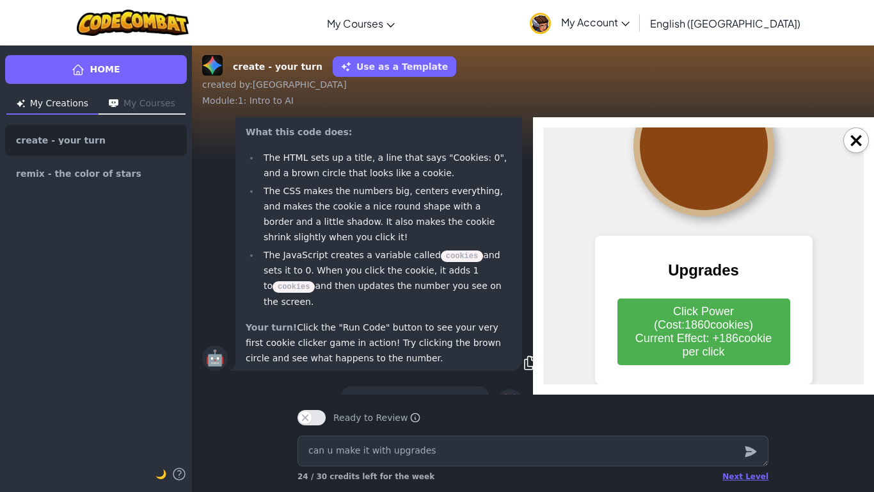
drag, startPoint x: 711, startPoint y: 355, endPoint x: 704, endPoint y: 298, distance: 56.7
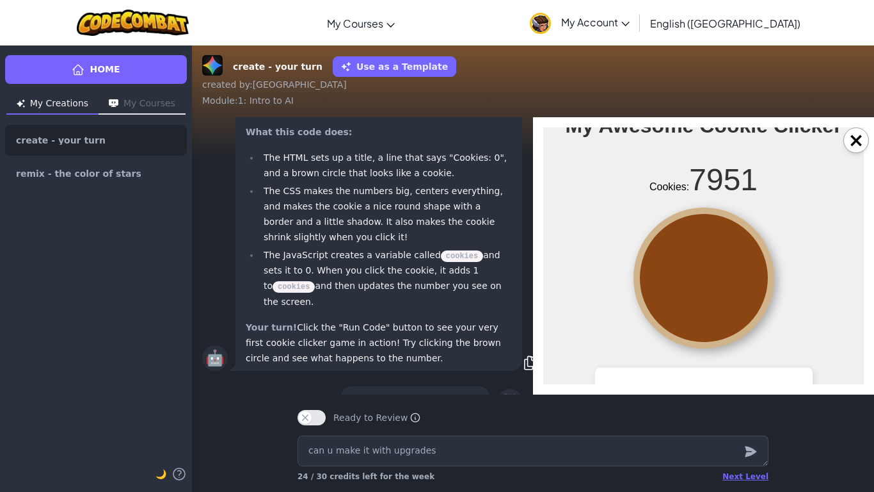
scroll to position [0, 0]
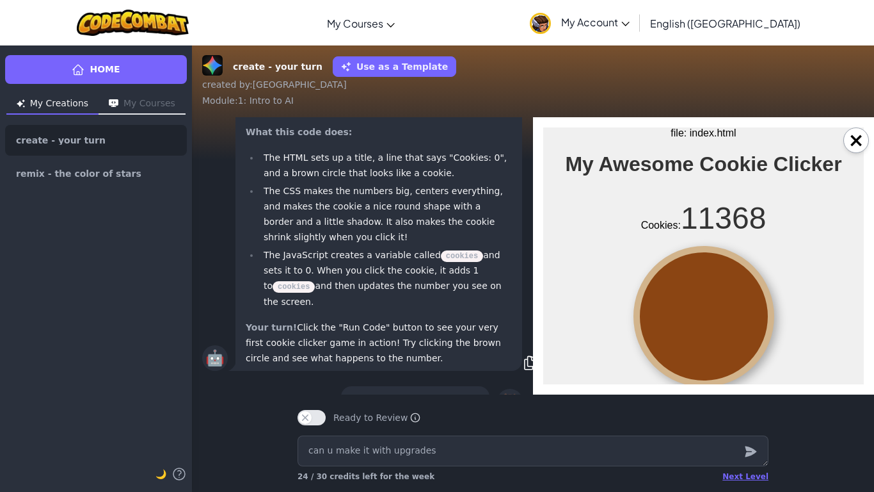
drag, startPoint x: 728, startPoint y: 314, endPoint x: 714, endPoint y: 296, distance: 22.4
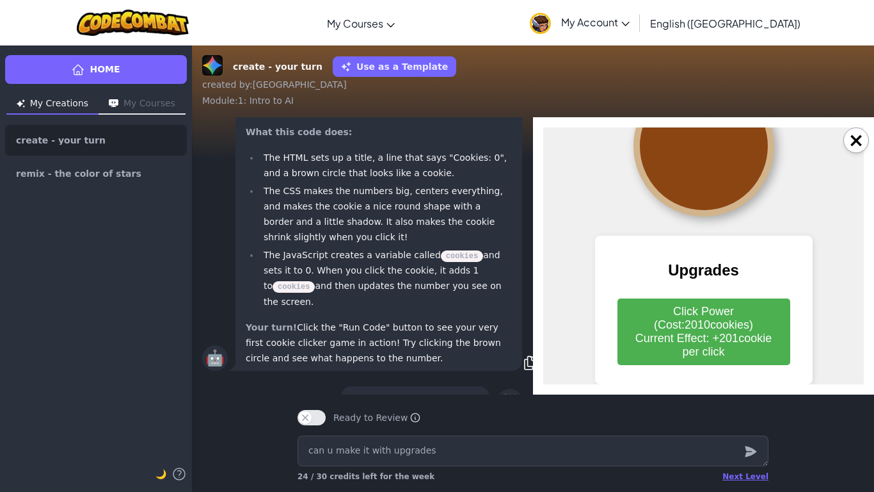
scroll to position [177, 0]
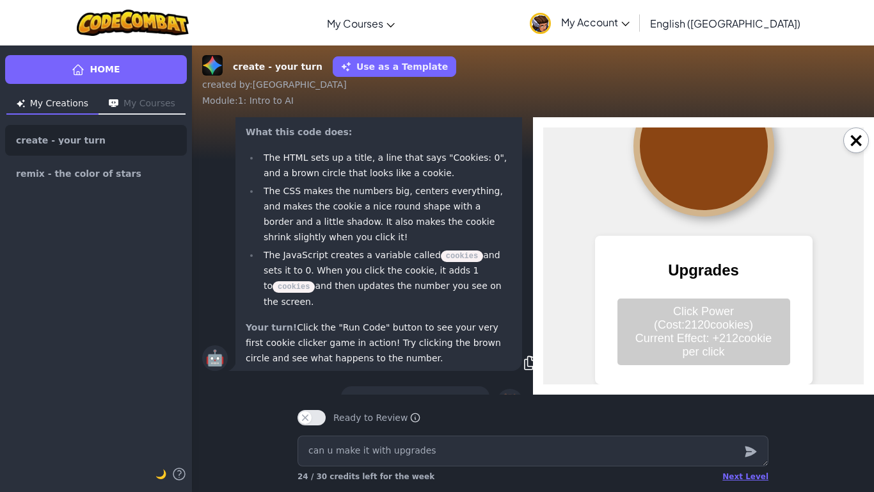
drag, startPoint x: 734, startPoint y: 156, endPoint x: 646, endPoint y: 173, distance: 89.9
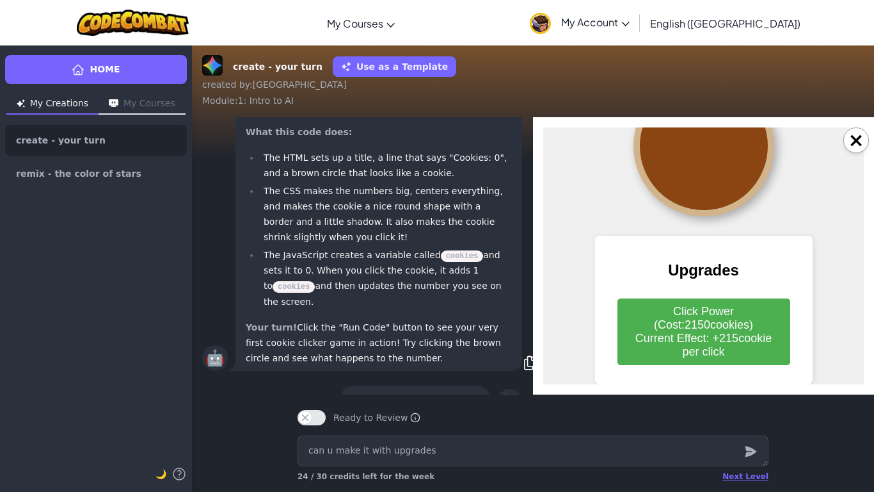
drag, startPoint x: 713, startPoint y: 144, endPoint x: 723, endPoint y: 154, distance: 14.5
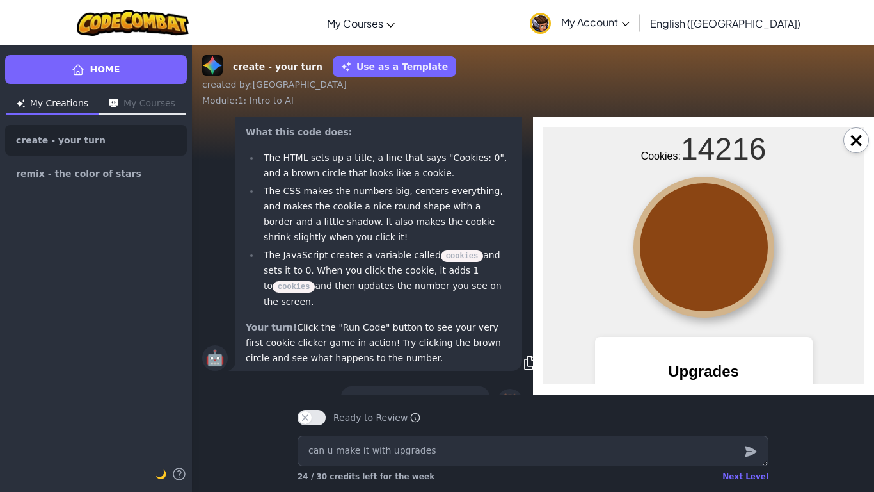
scroll to position [76, 0]
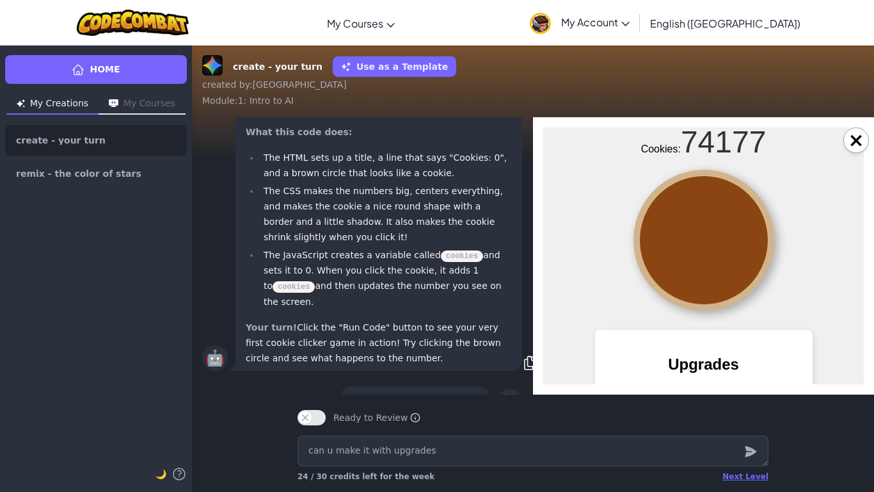
drag, startPoint x: 674, startPoint y: 225, endPoint x: 695, endPoint y: 217, distance: 22.7
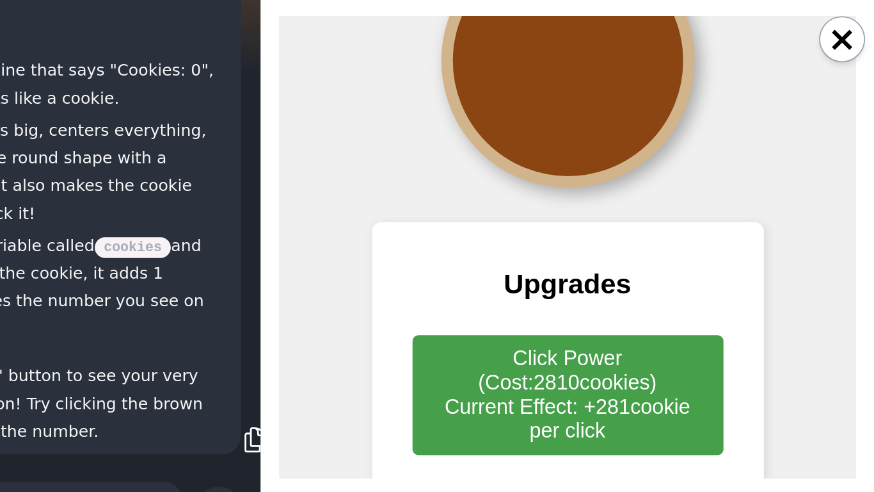
scroll to position [177, 0]
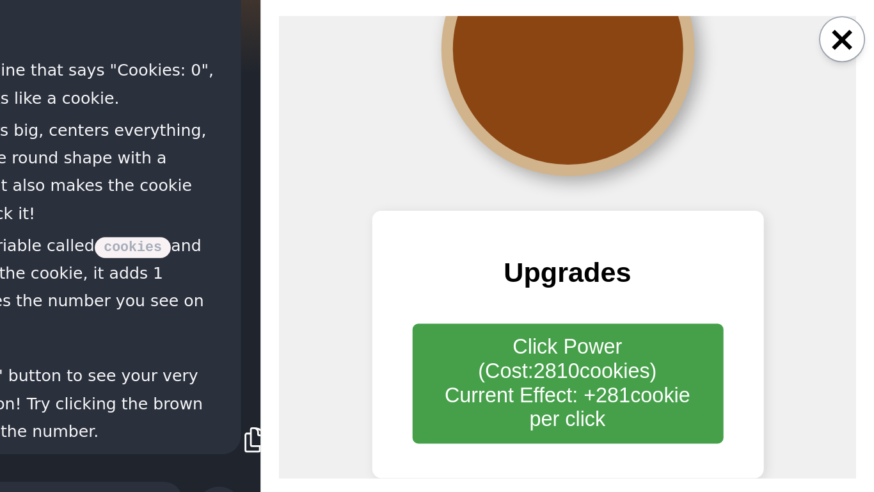
drag, startPoint x: 447, startPoint y: 198, endPoint x: 446, endPoint y: 213, distance: 14.1
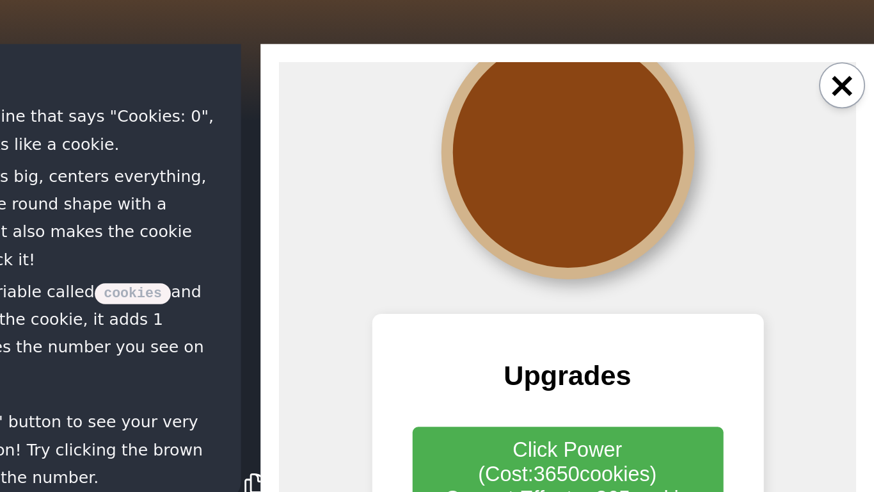
scroll to position [151, 0]
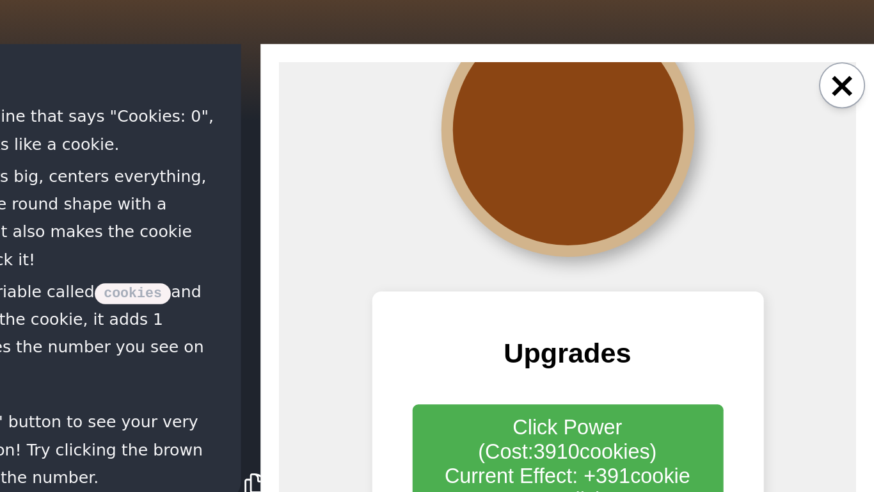
drag, startPoint x: 415, startPoint y: 258, endPoint x: 409, endPoint y: 252, distance: 8.6
drag, startPoint x: 420, startPoint y: 258, endPoint x: 421, endPoint y: 250, distance: 7.8
drag, startPoint x: 421, startPoint y: 250, endPoint x: 415, endPoint y: 245, distance: 7.7
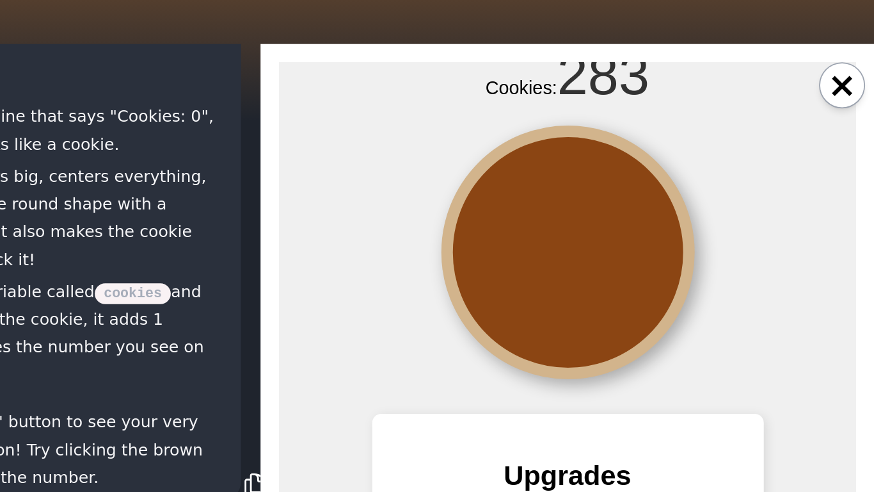
scroll to position [40, 0]
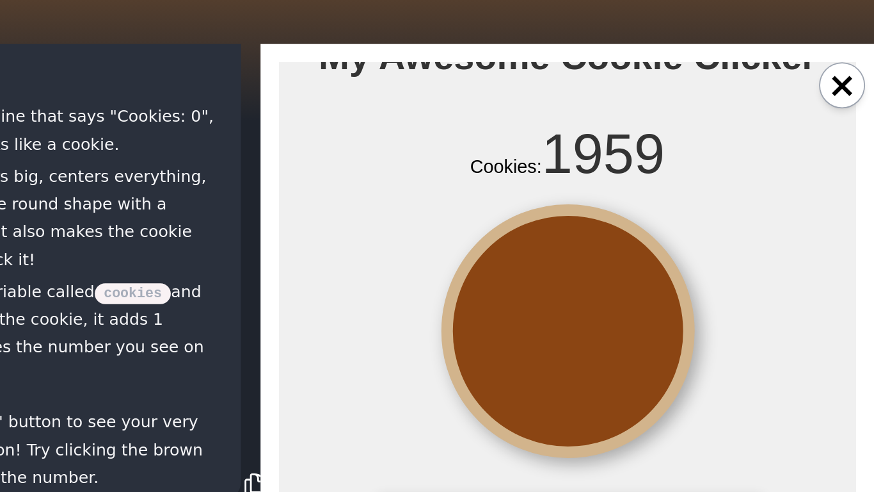
drag, startPoint x: 431, startPoint y: 198, endPoint x: 438, endPoint y: 202, distance: 8.0
drag, startPoint x: 430, startPoint y: 195, endPoint x: 424, endPoint y: 191, distance: 6.6
drag, startPoint x: 419, startPoint y: 189, endPoint x: 426, endPoint y: 196, distance: 9.1
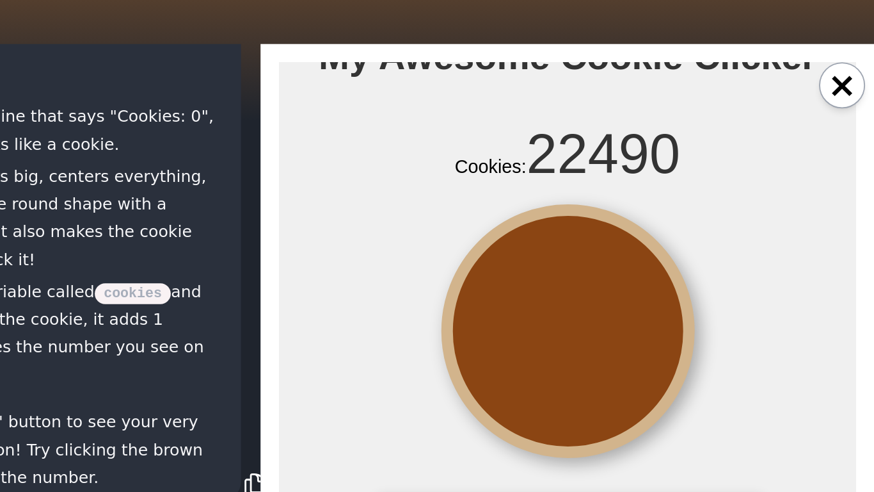
drag, startPoint x: 467, startPoint y: 191, endPoint x: 464, endPoint y: 184, distance: 7.7
drag, startPoint x: 464, startPoint y: 184, endPoint x: 465, endPoint y: 177, distance: 6.5
drag, startPoint x: 450, startPoint y: 183, endPoint x: 447, endPoint y: 174, distance: 9.5
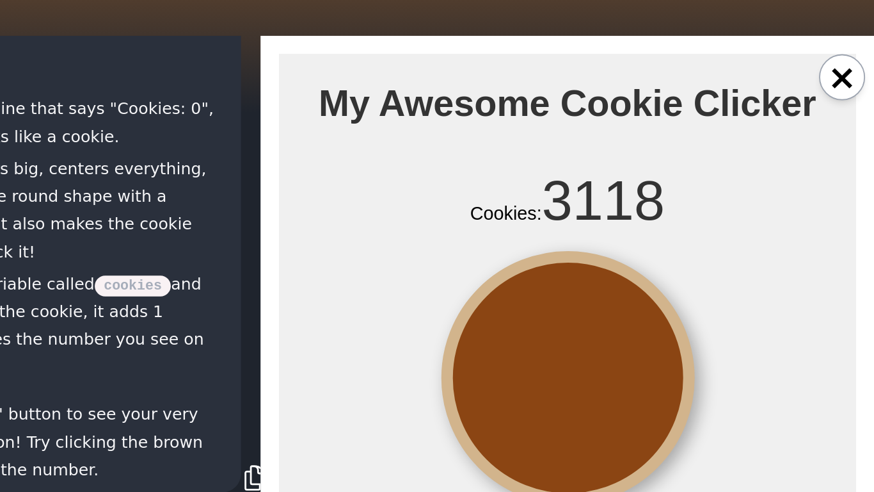
scroll to position [3, 0]
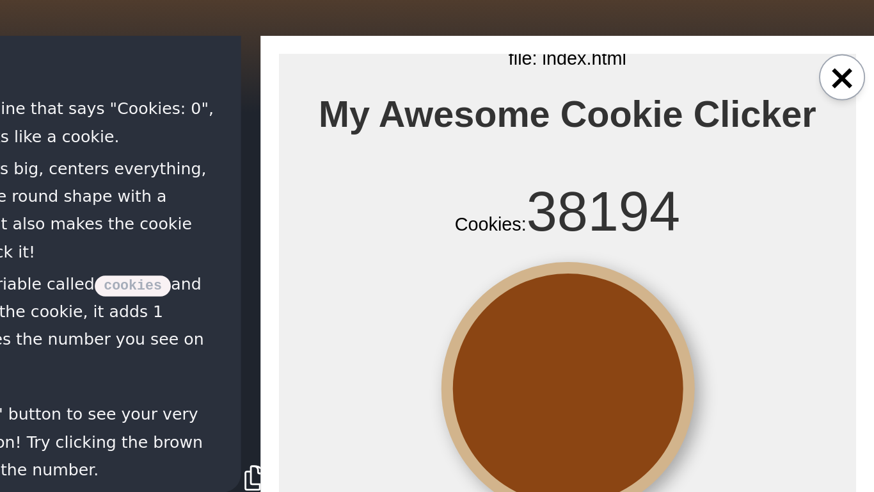
drag, startPoint x: 430, startPoint y: 244, endPoint x: 440, endPoint y: 249, distance: 11.5
drag, startPoint x: 425, startPoint y: 241, endPoint x: 417, endPoint y: 239, distance: 8.7
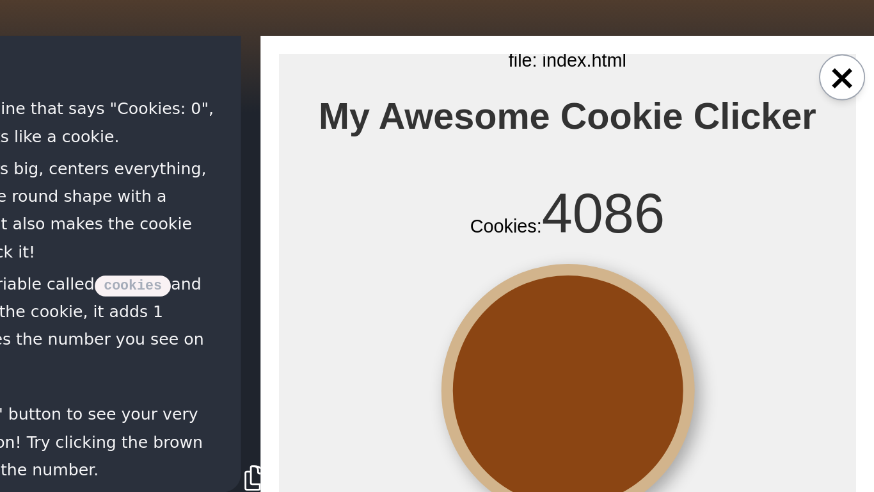
scroll to position [0, 0]
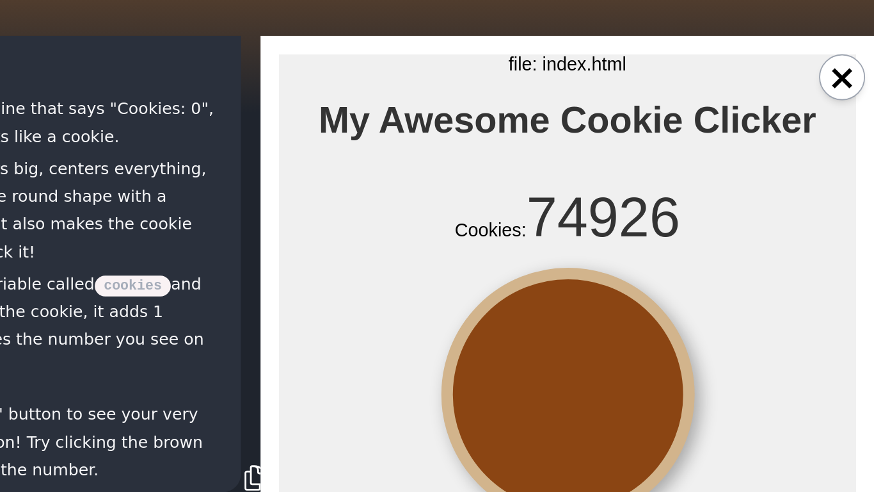
drag, startPoint x: 417, startPoint y: 229, endPoint x: 414, endPoint y: 223, distance: 7.2
drag, startPoint x: 402, startPoint y: 234, endPoint x: 408, endPoint y: 229, distance: 8.2
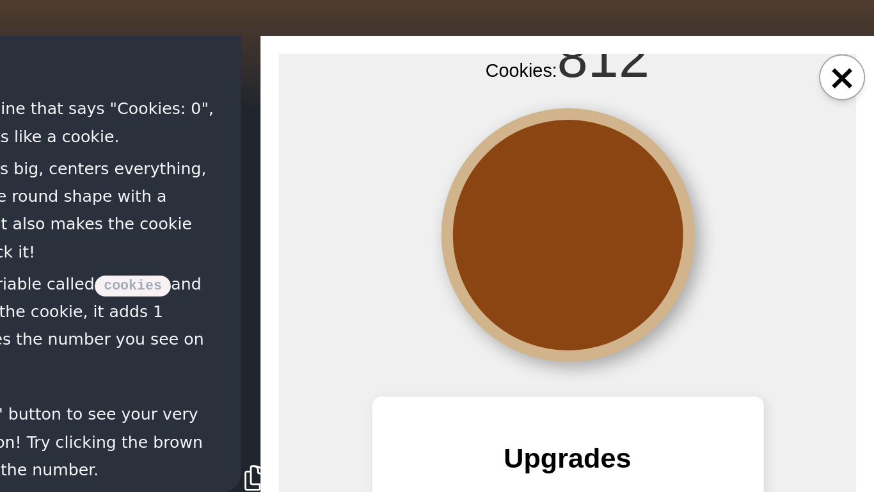
scroll to position [72, 0]
